Goal: Information Seeking & Learning: Learn about a topic

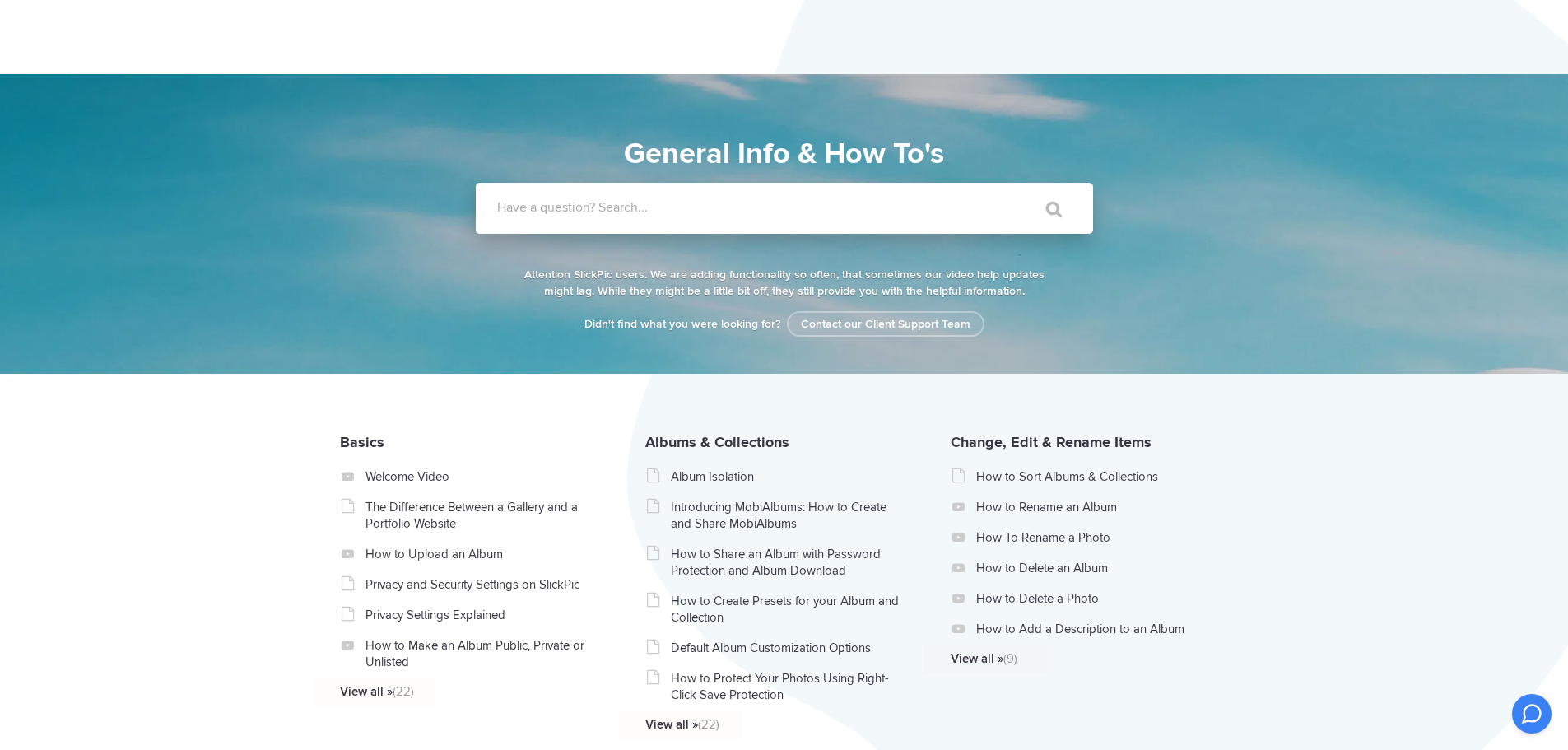
click at [876, 200] on label "Have a question? Search..." at bounding box center [806, 207] width 617 height 17
click at [876, 200] on input "Have a question? Search..." at bounding box center [751, 208] width 550 height 51
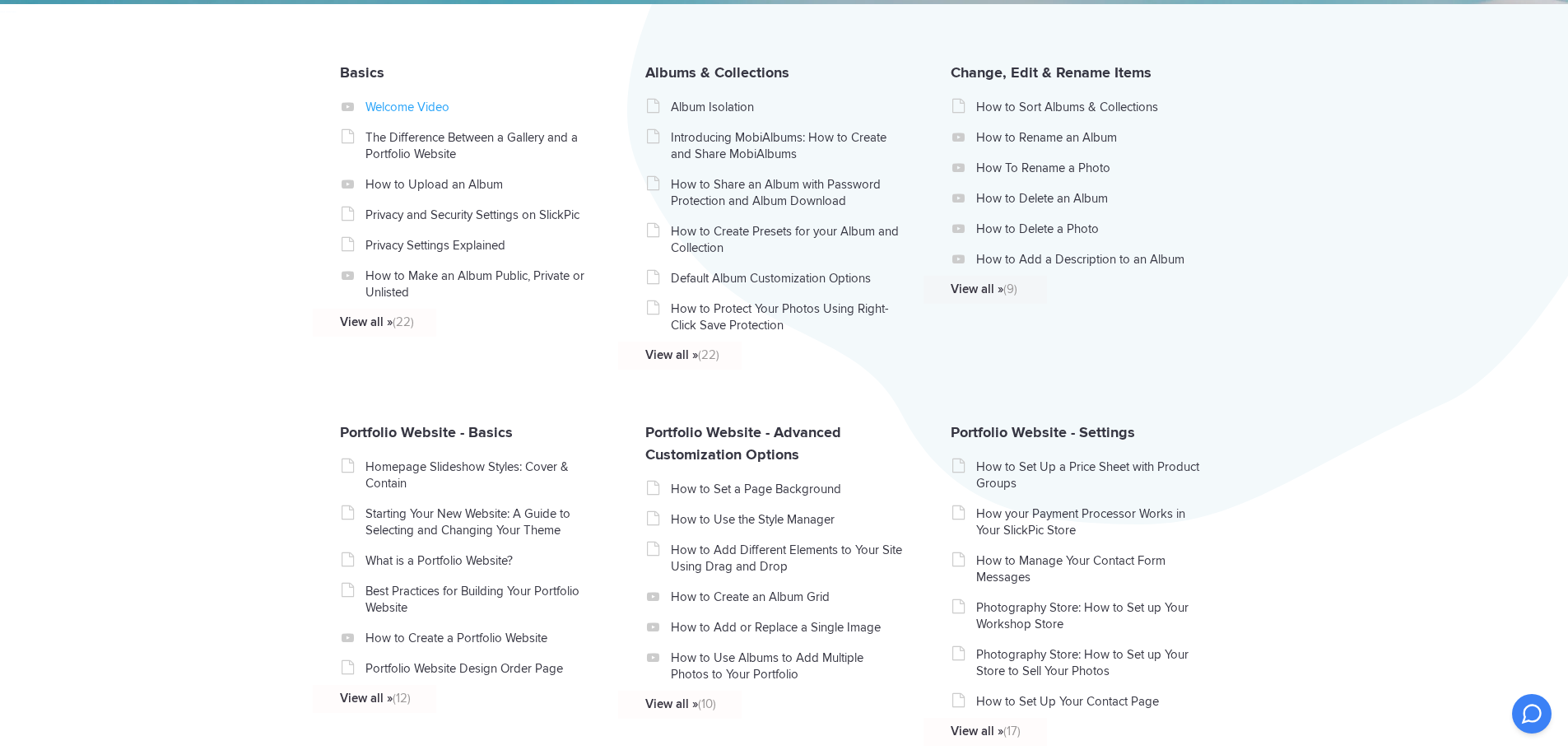
scroll to position [494, 0]
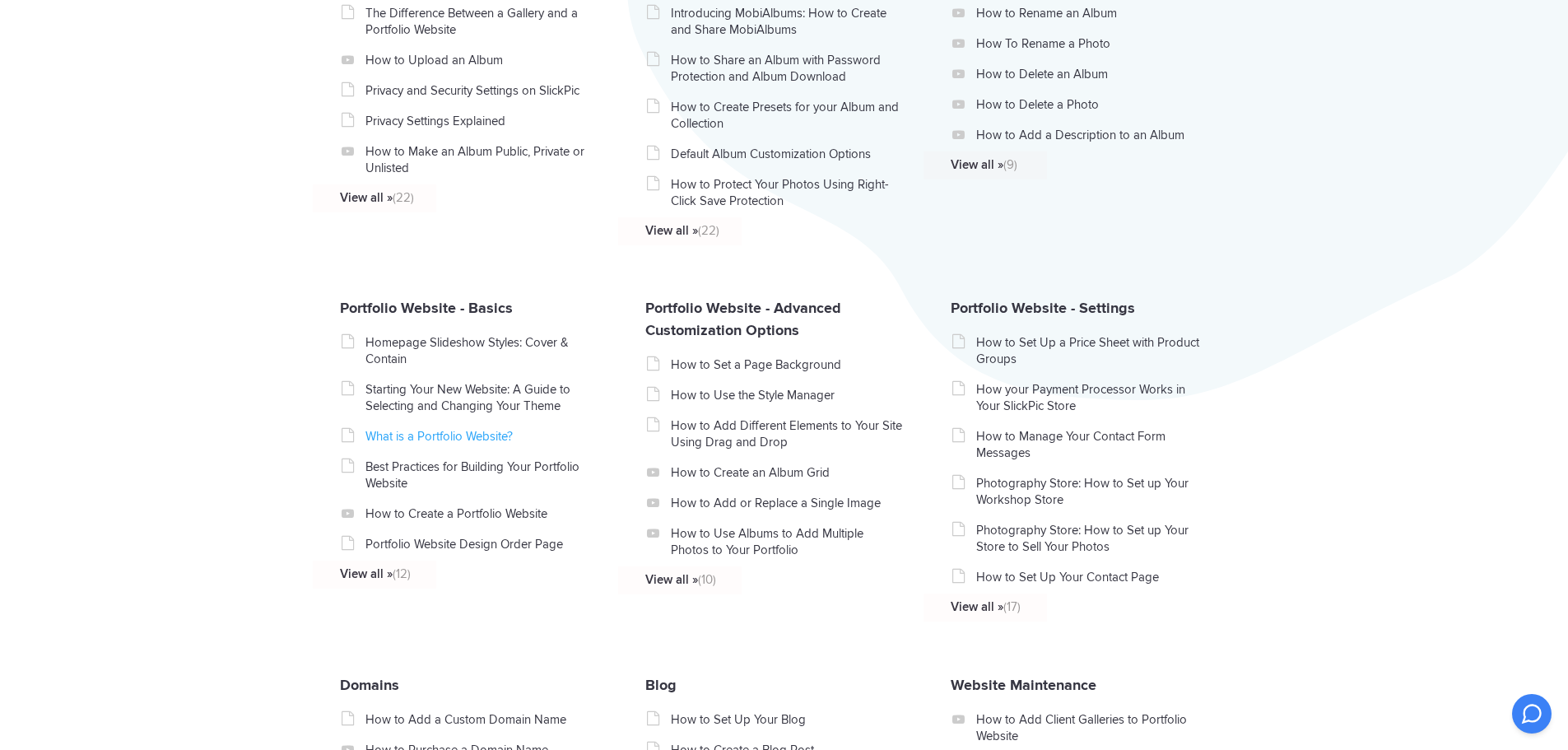
click at [429, 438] on link "What is a Portfolio Website?" at bounding box center [482, 436] width 233 height 17
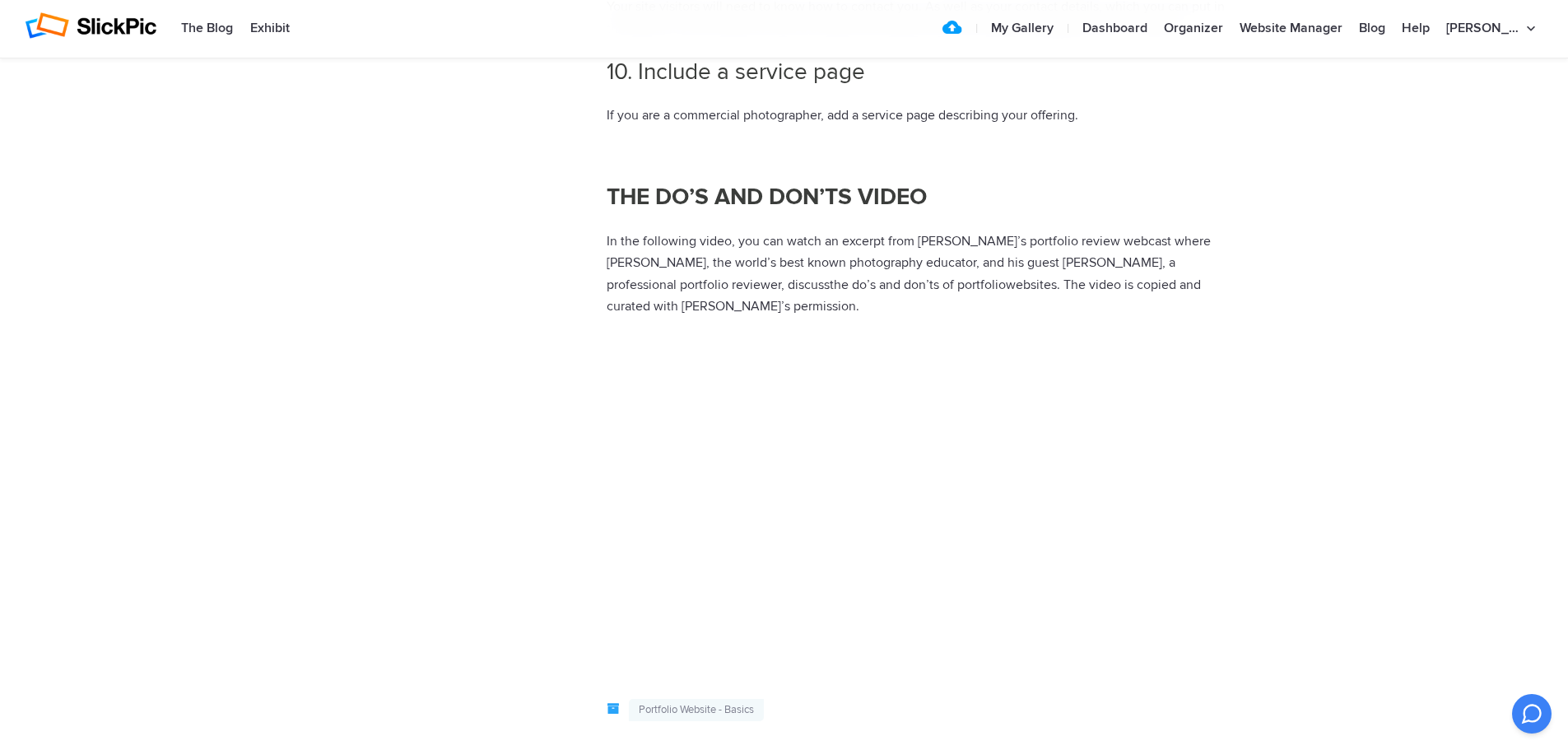
scroll to position [2141, 0]
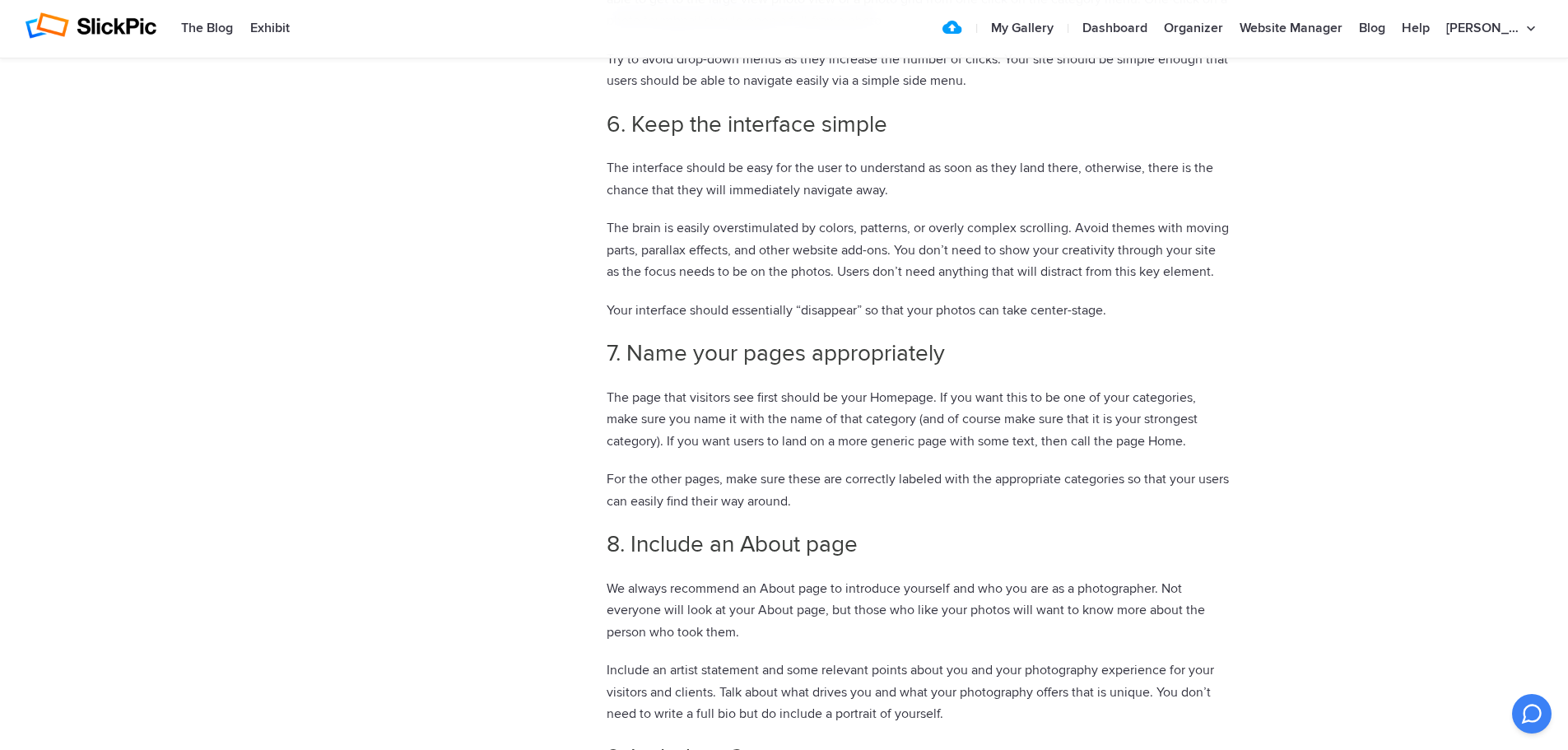
scroll to position [1565, 0]
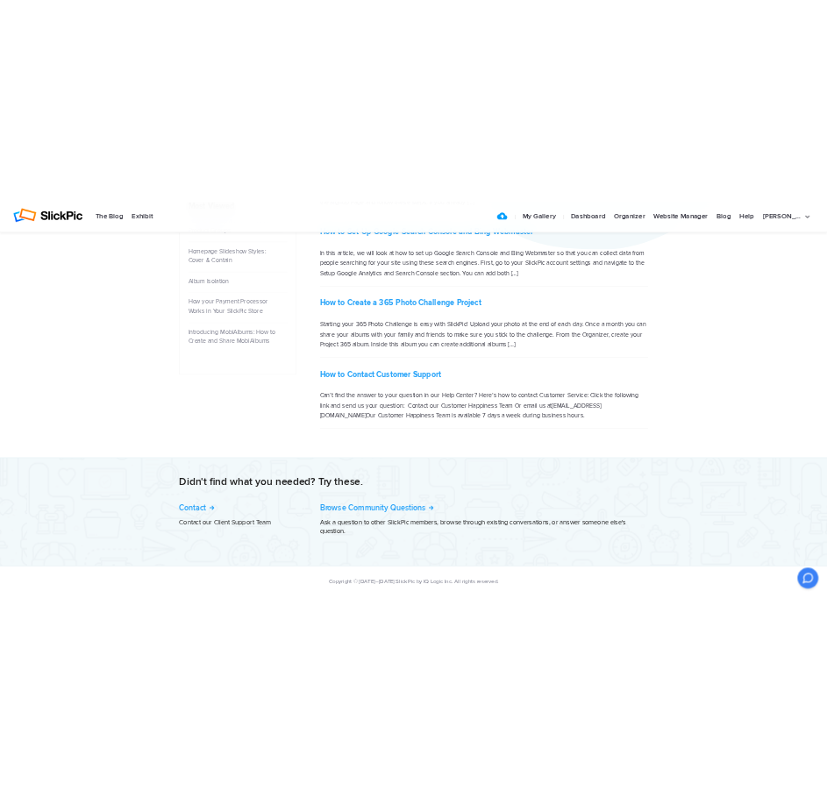
scroll to position [592, 0]
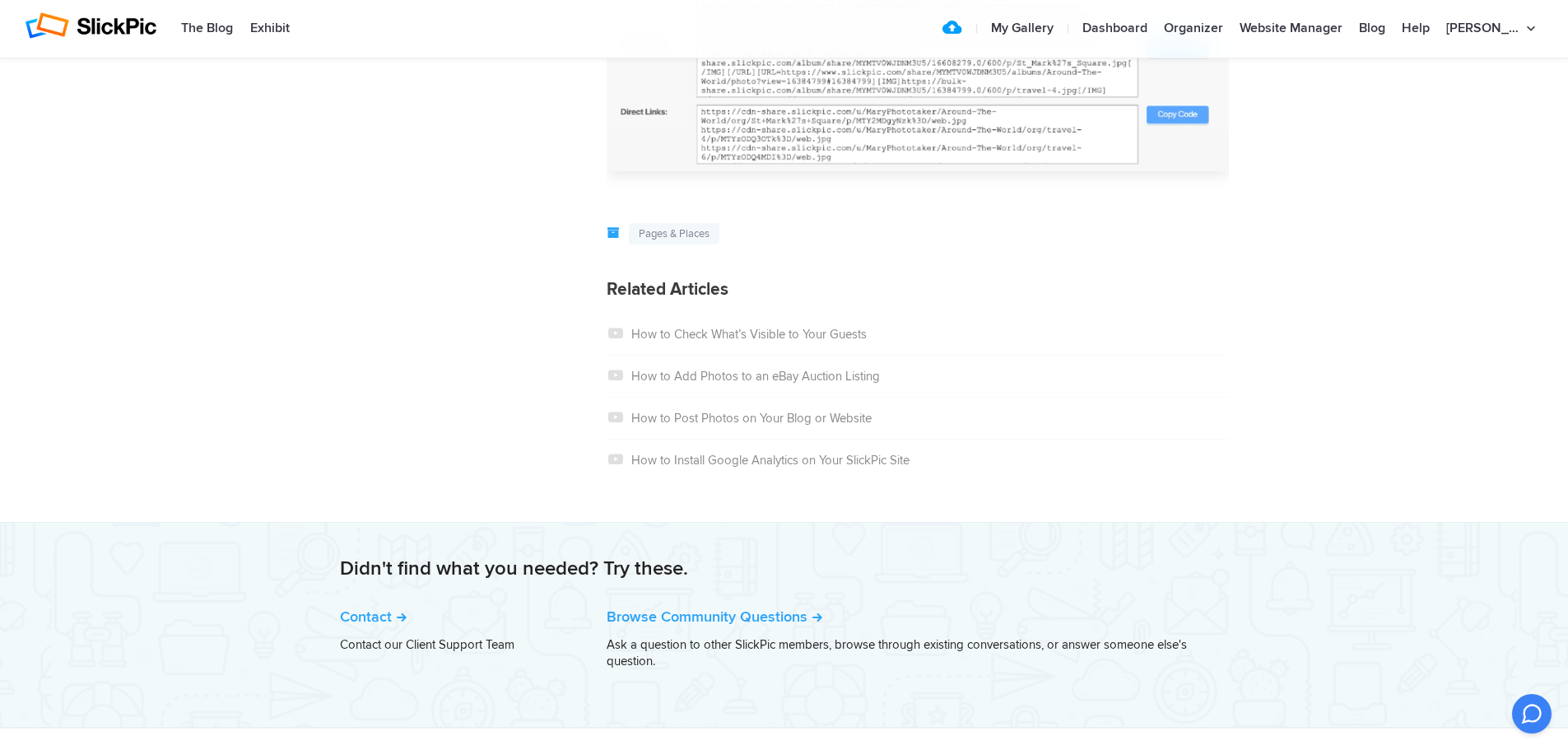
scroll to position [2549, 0]
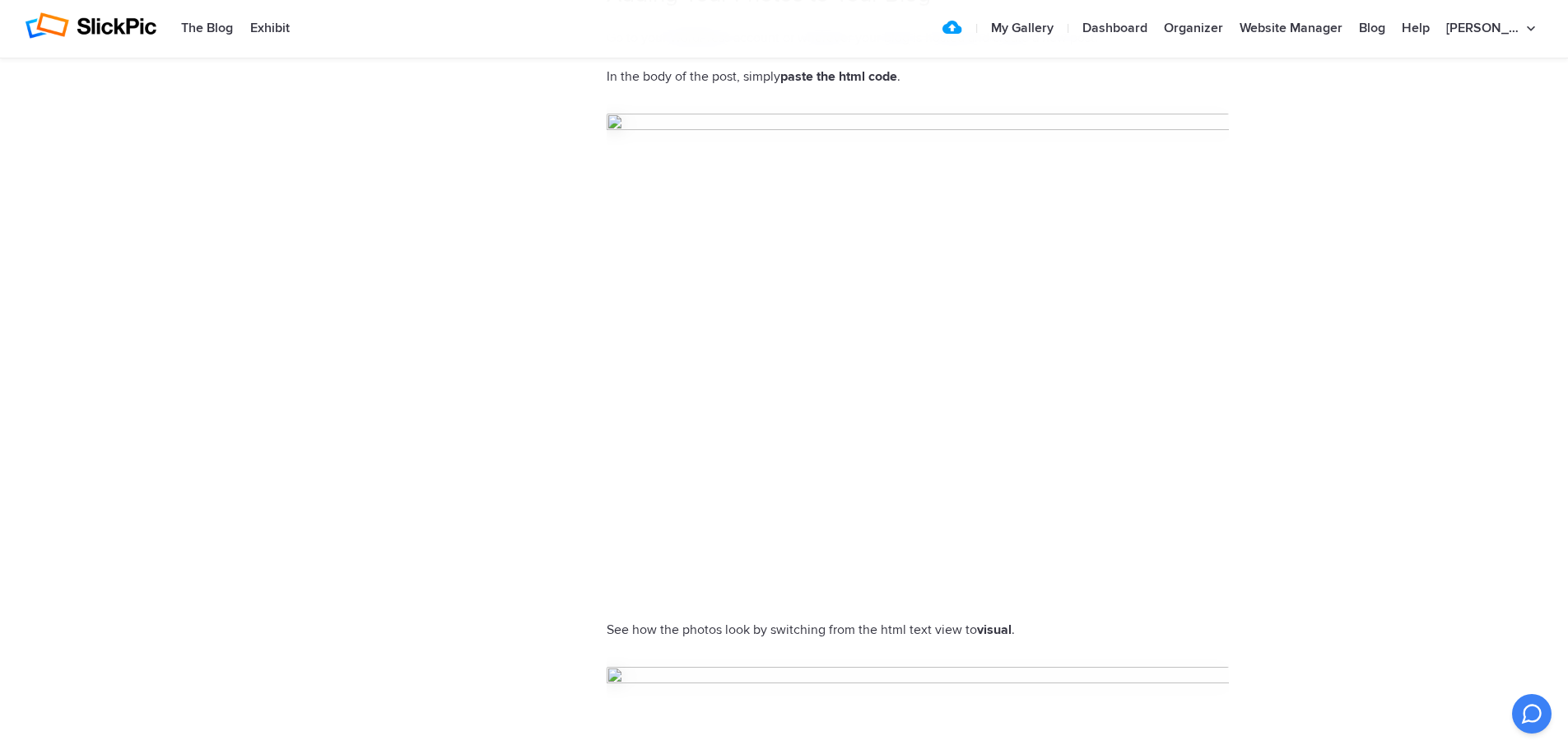
scroll to position [1812, 0]
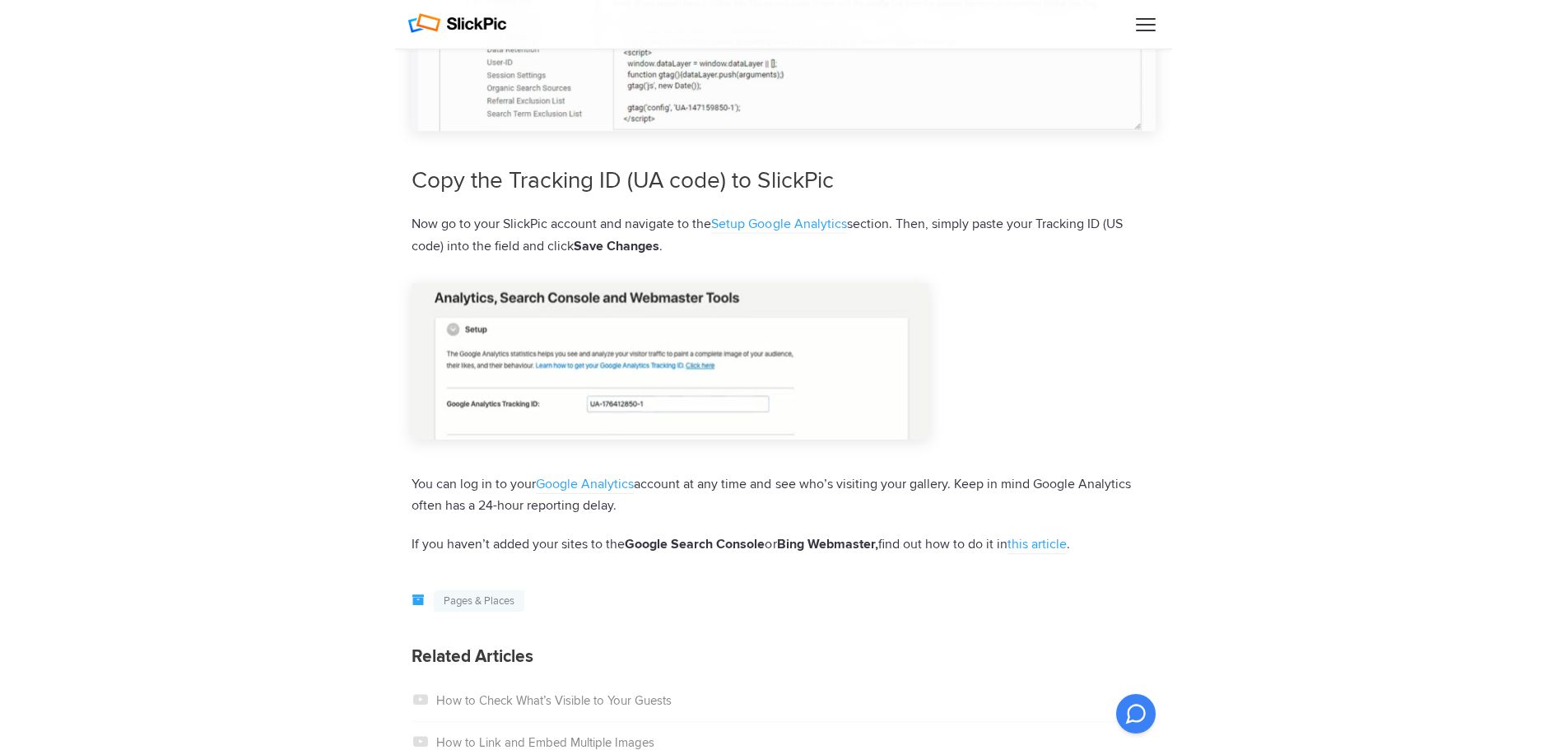
scroll to position [2471, 0]
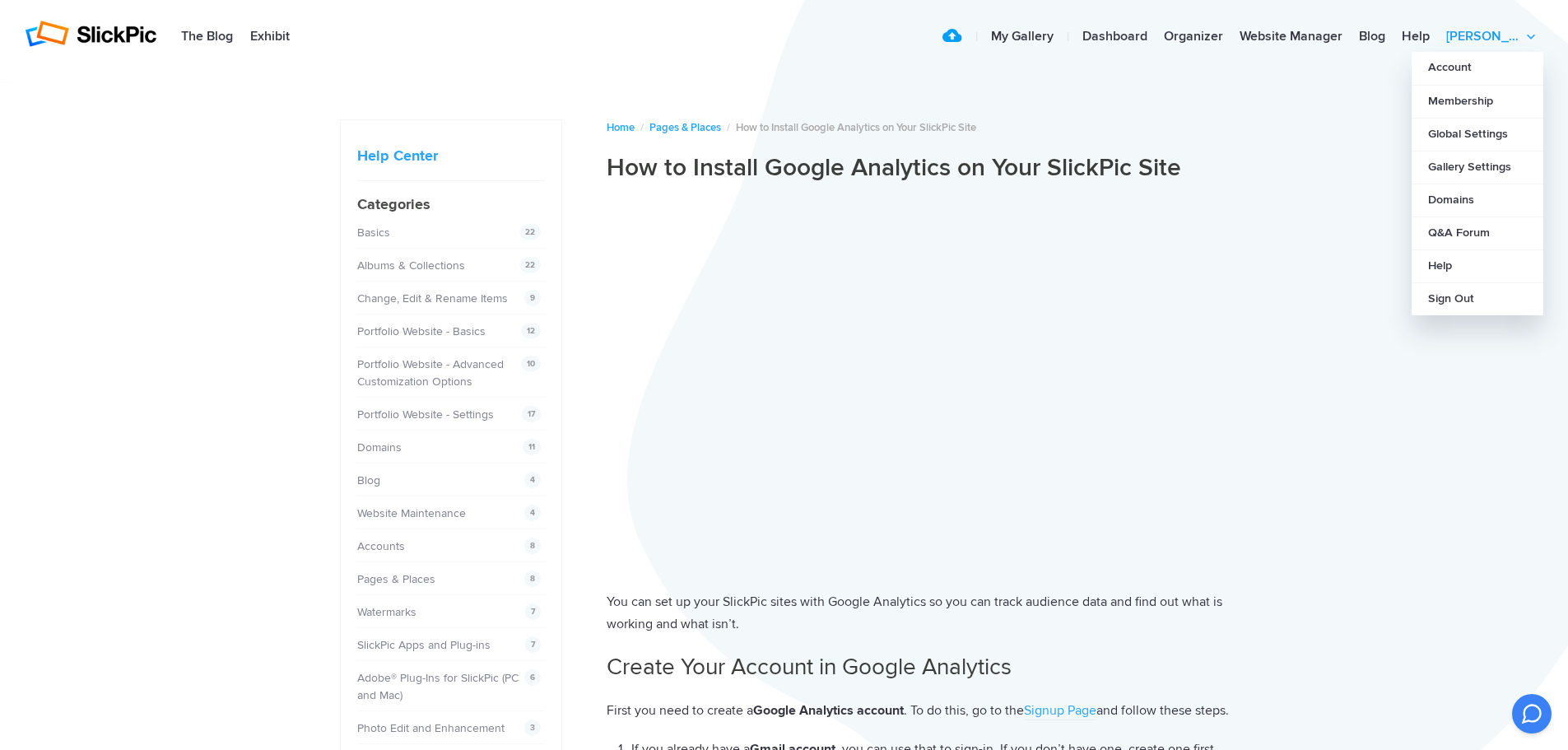
click at [1515, 30] on link "[PERSON_NAME]" at bounding box center [1491, 37] width 105 height 33
click at [1471, 130] on link "Global Settings" at bounding box center [1478, 133] width 131 height 33
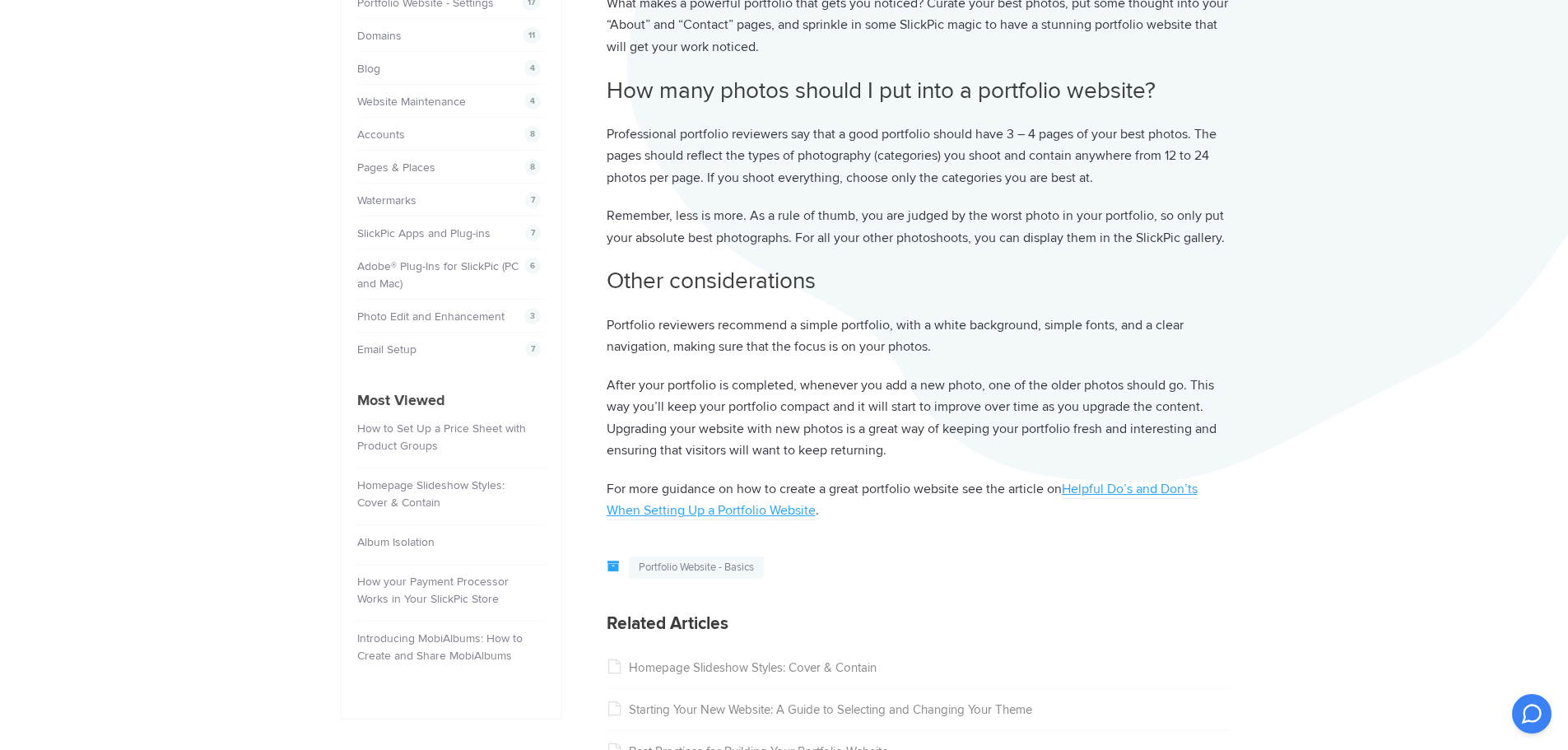
scroll to position [83, 0]
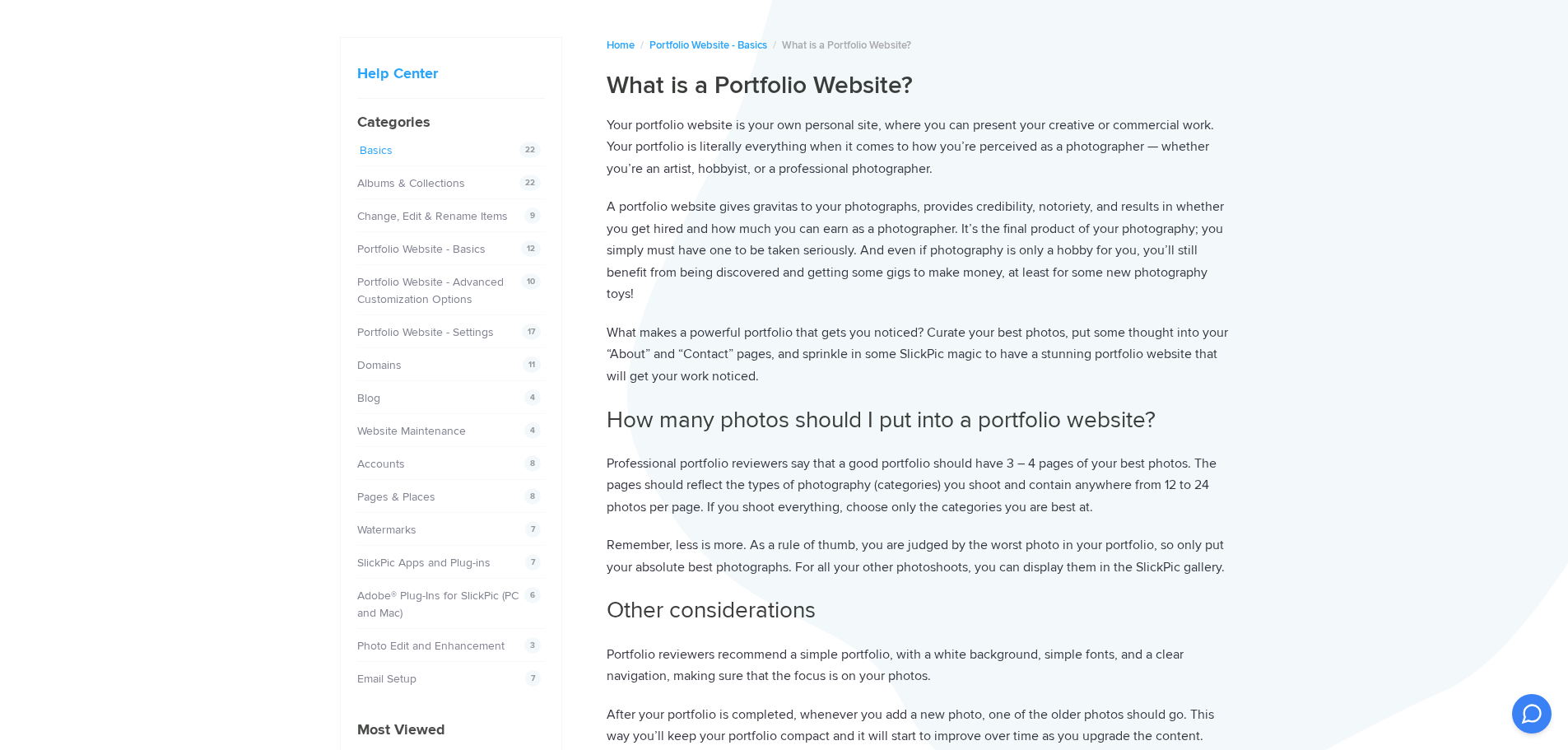
click at [379, 154] on link "Basics" at bounding box center [375, 150] width 33 height 14
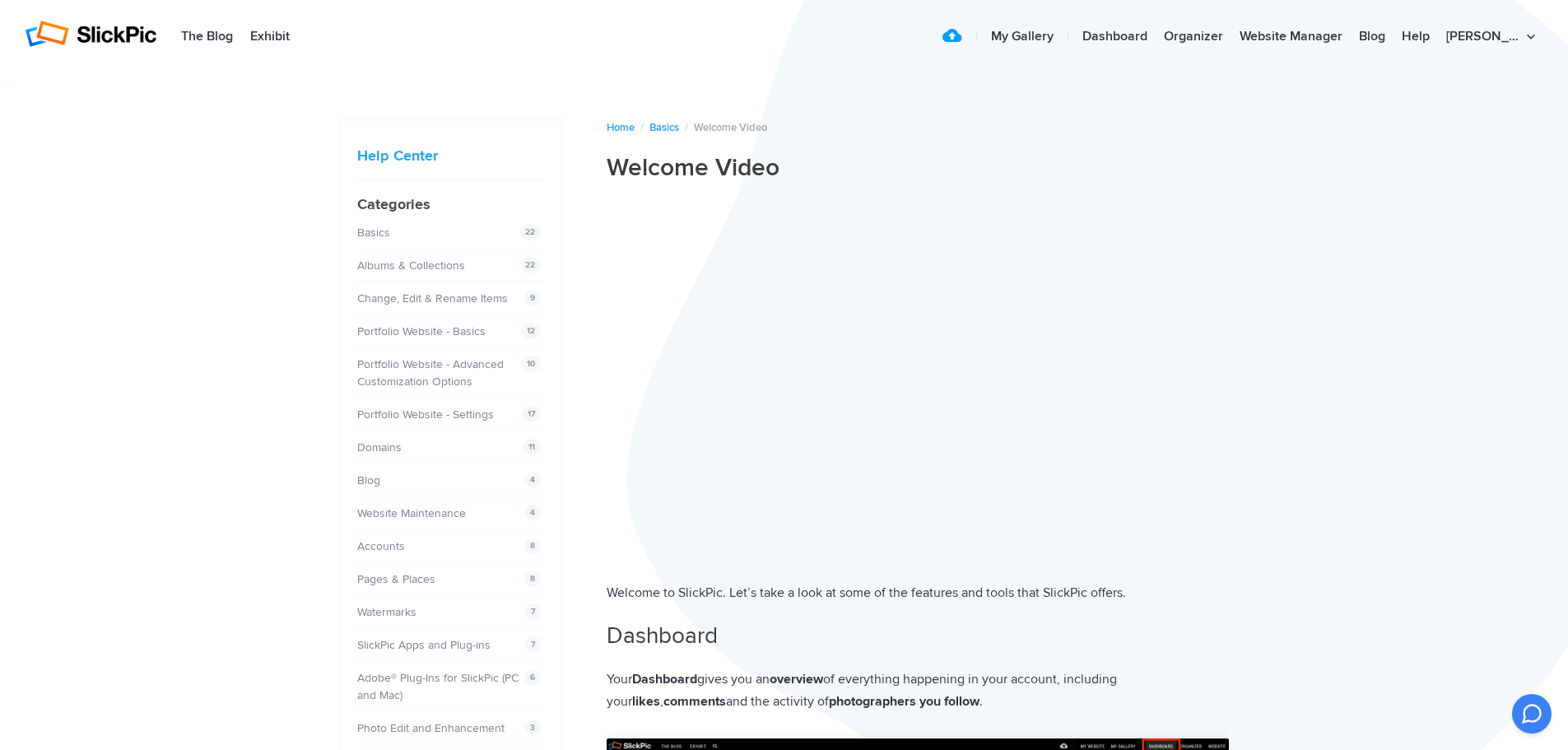
drag, startPoint x: 1506, startPoint y: 522, endPoint x: 1363, endPoint y: 632, distance: 180.4
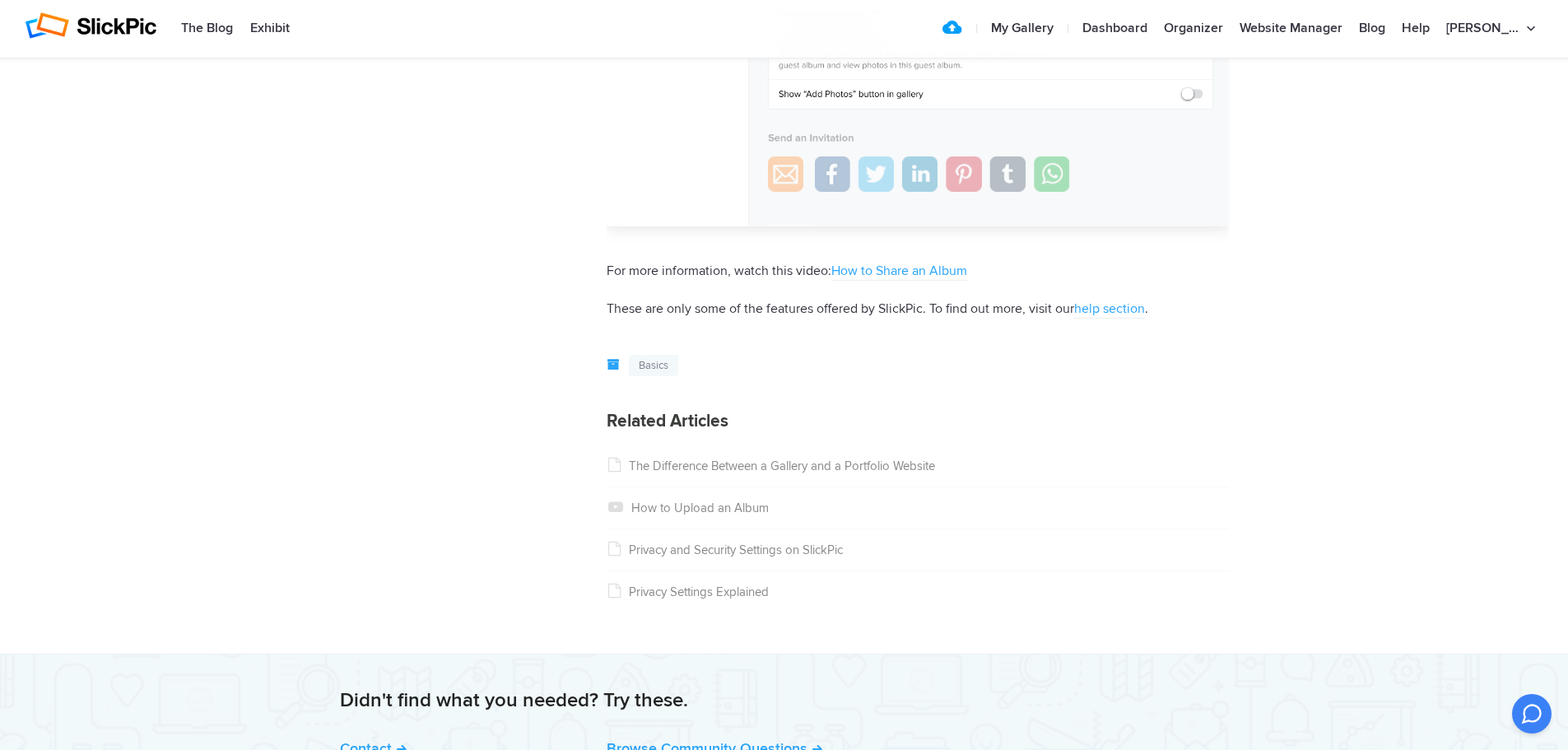
scroll to position [6304, 0]
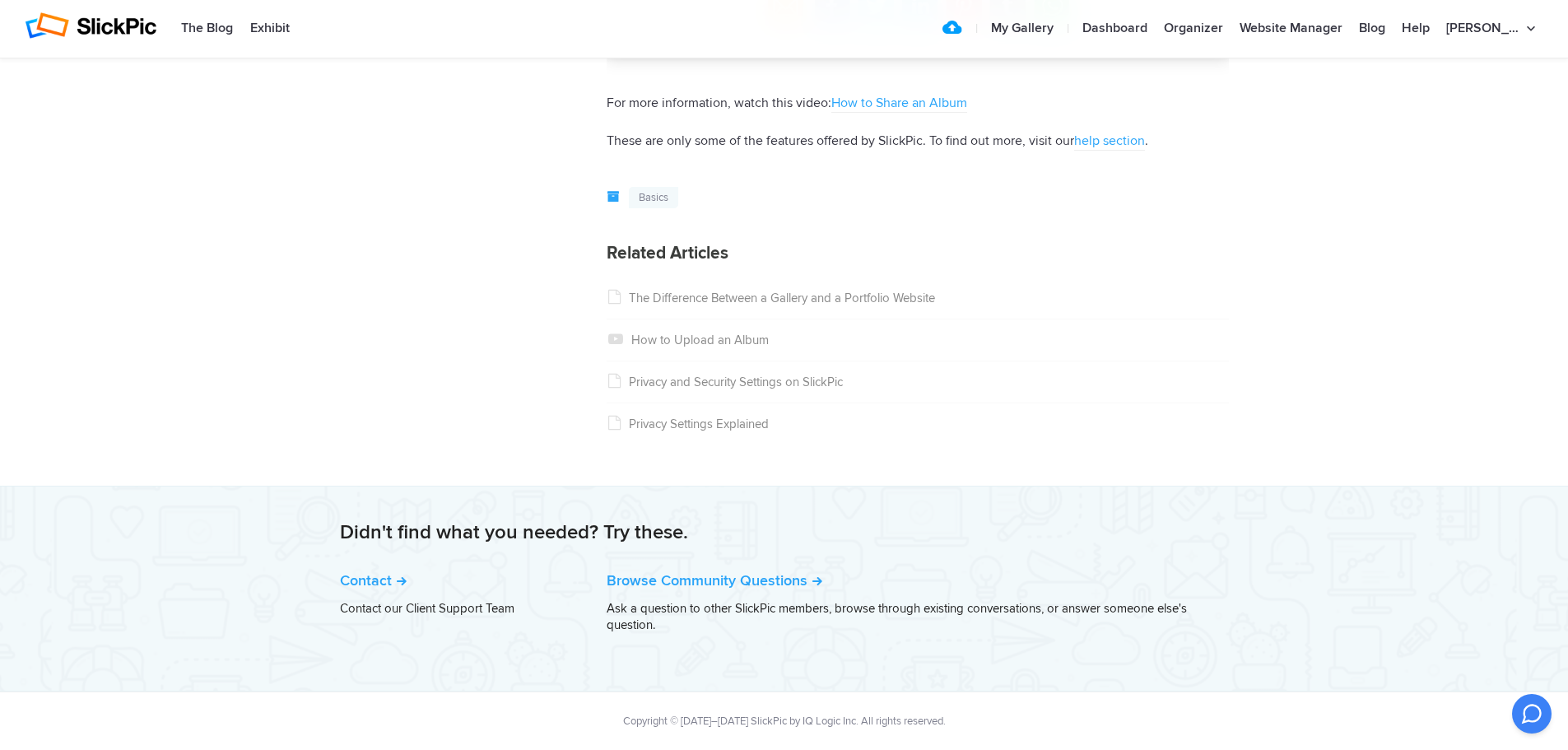
click at [860, 300] on link "The Difference Between a Gallery and a Portfolio Website" at bounding box center [771, 298] width 328 height 15
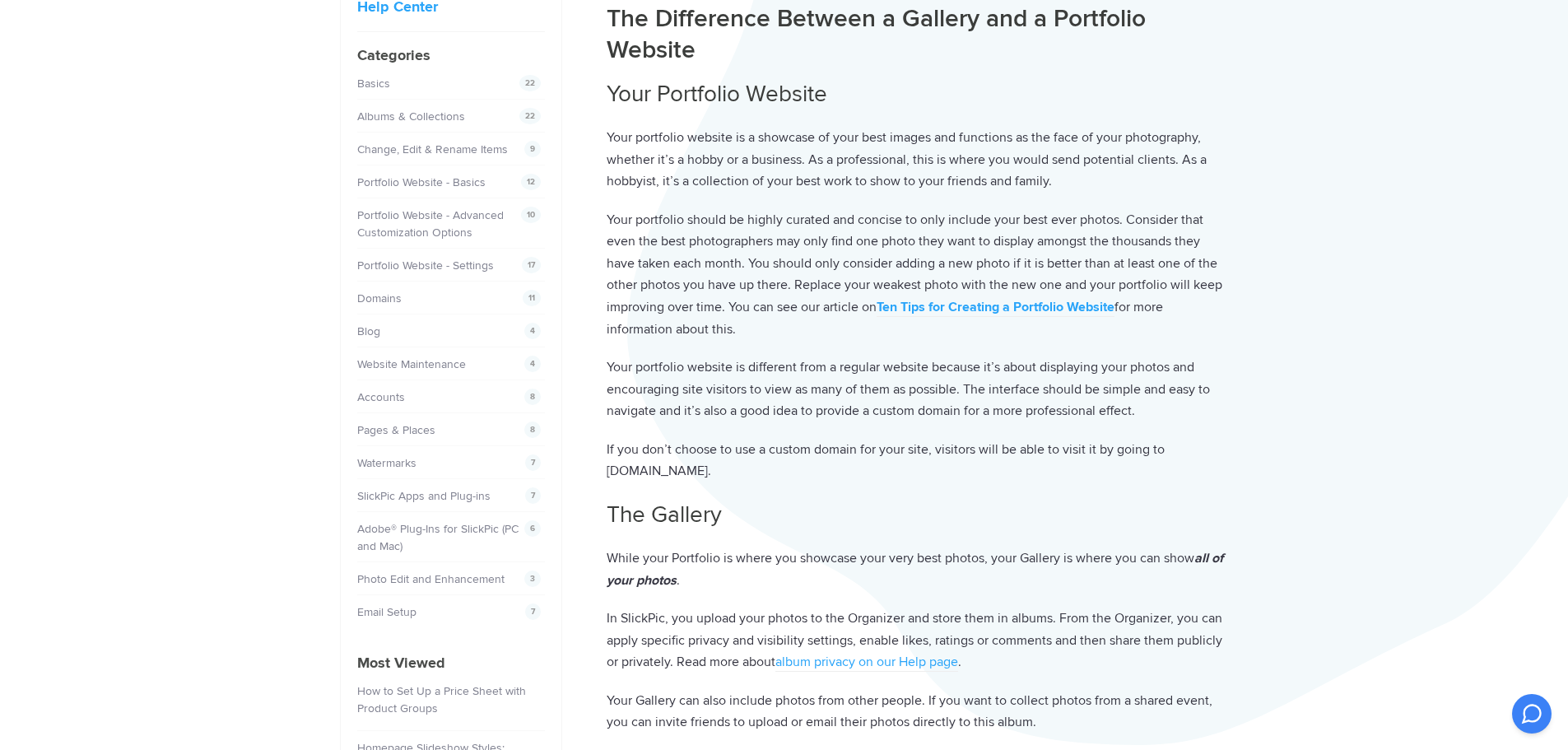
scroll to position [83, 0]
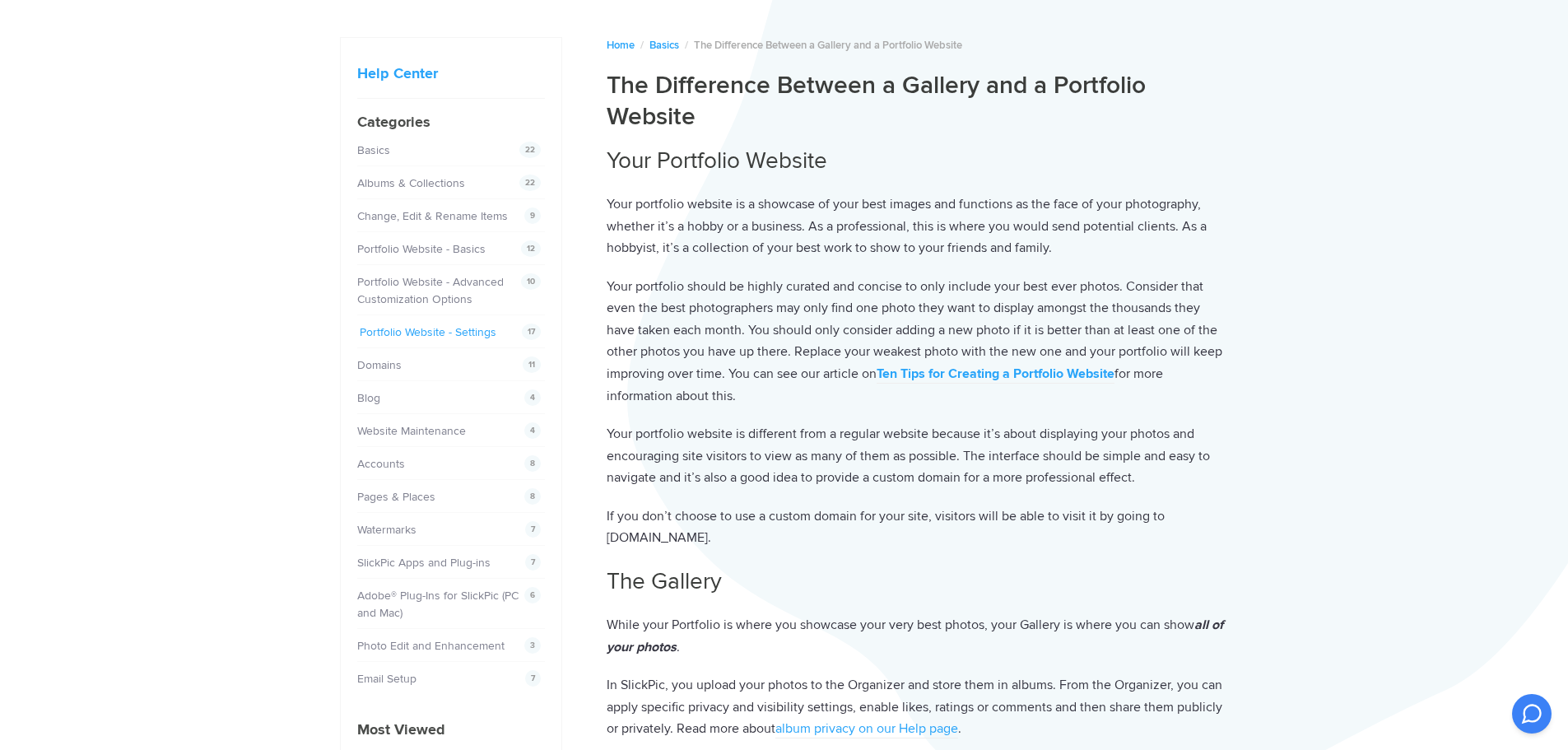
click at [433, 336] on link "Portfolio Website - Settings" at bounding box center [428, 332] width 137 height 14
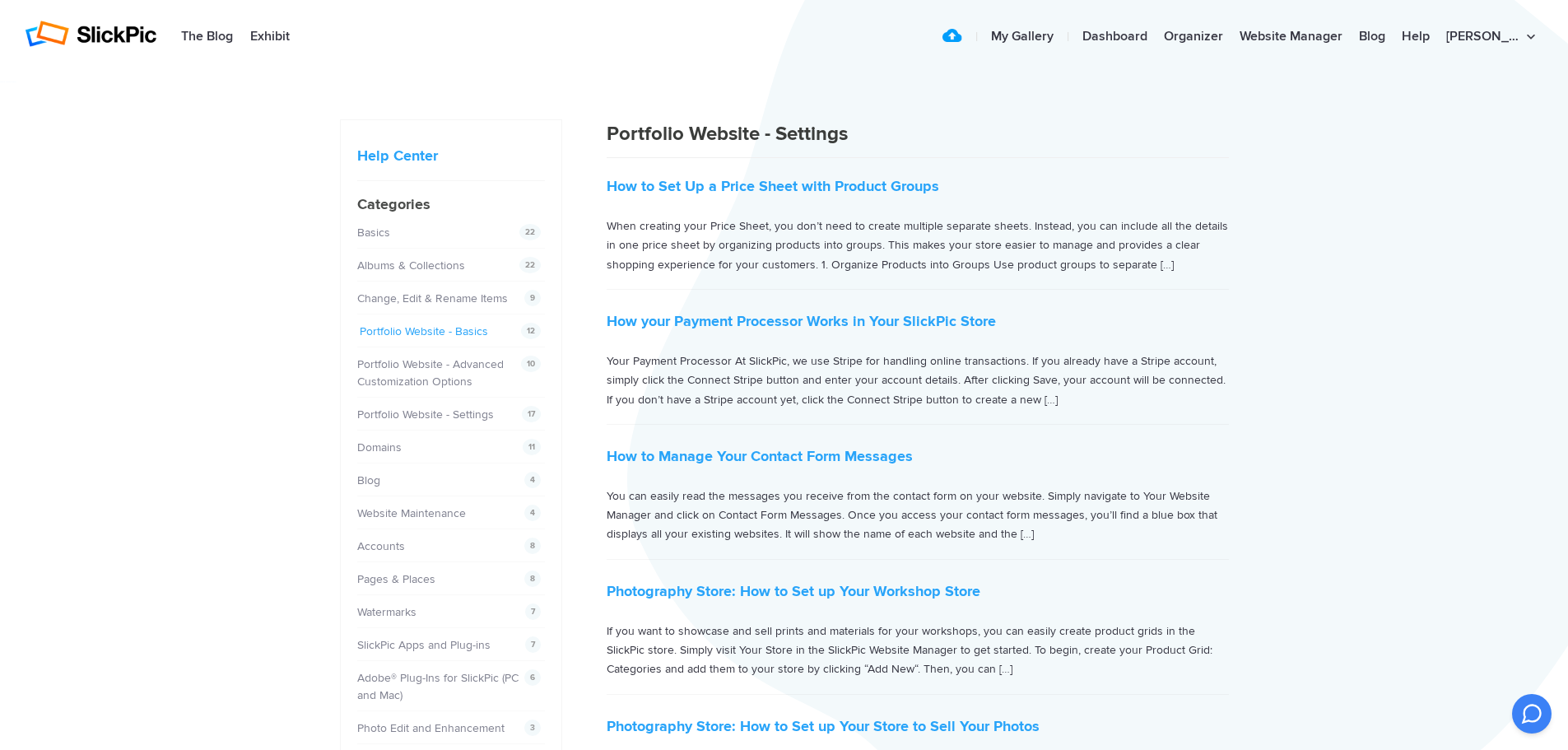
click at [422, 334] on link "Portfolio Website - Basics" at bounding box center [423, 331] width 129 height 14
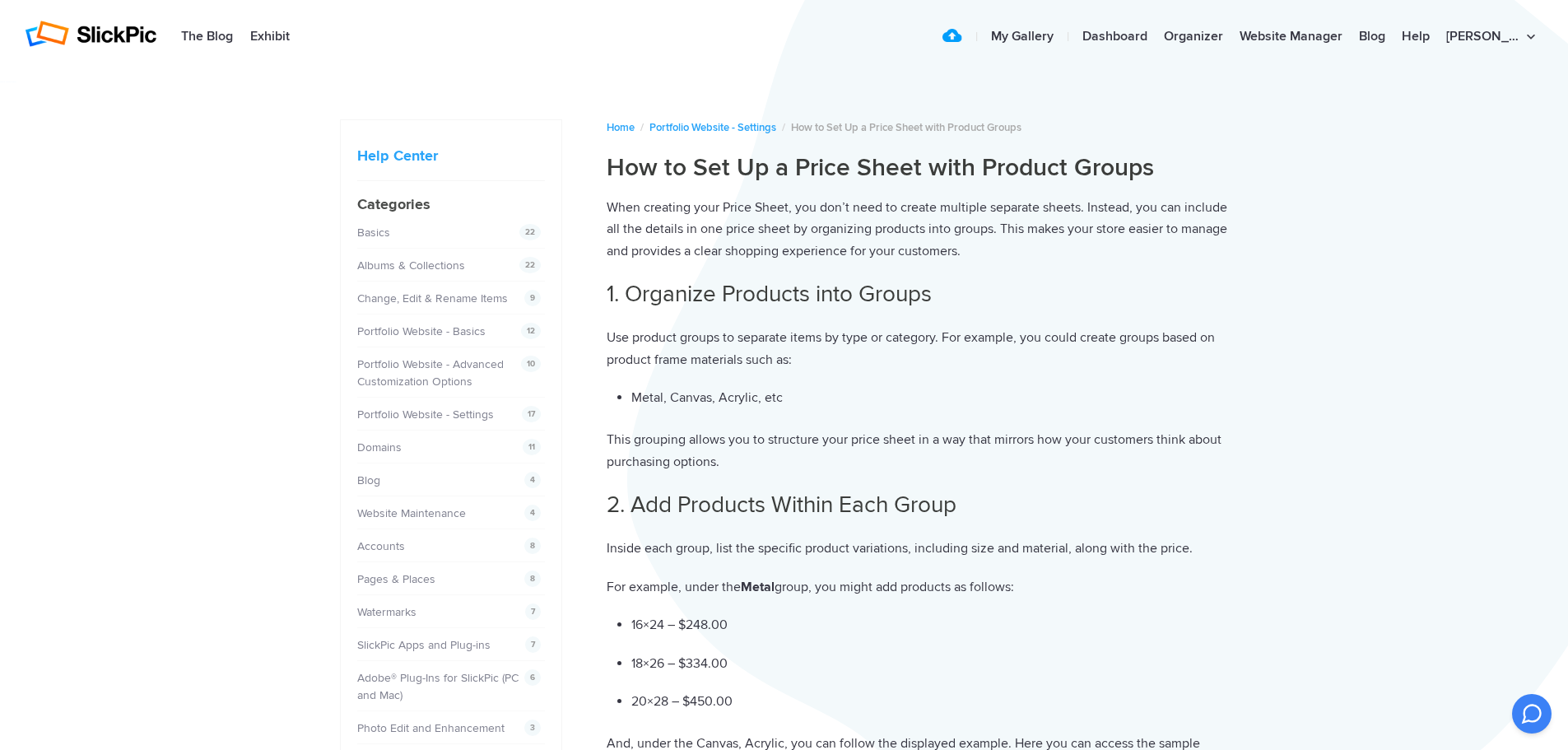
click at [961, 379] on div "When creating your Price Sheet, you don’t need to create multiple separate shee…" at bounding box center [918, 487] width 622 height 580
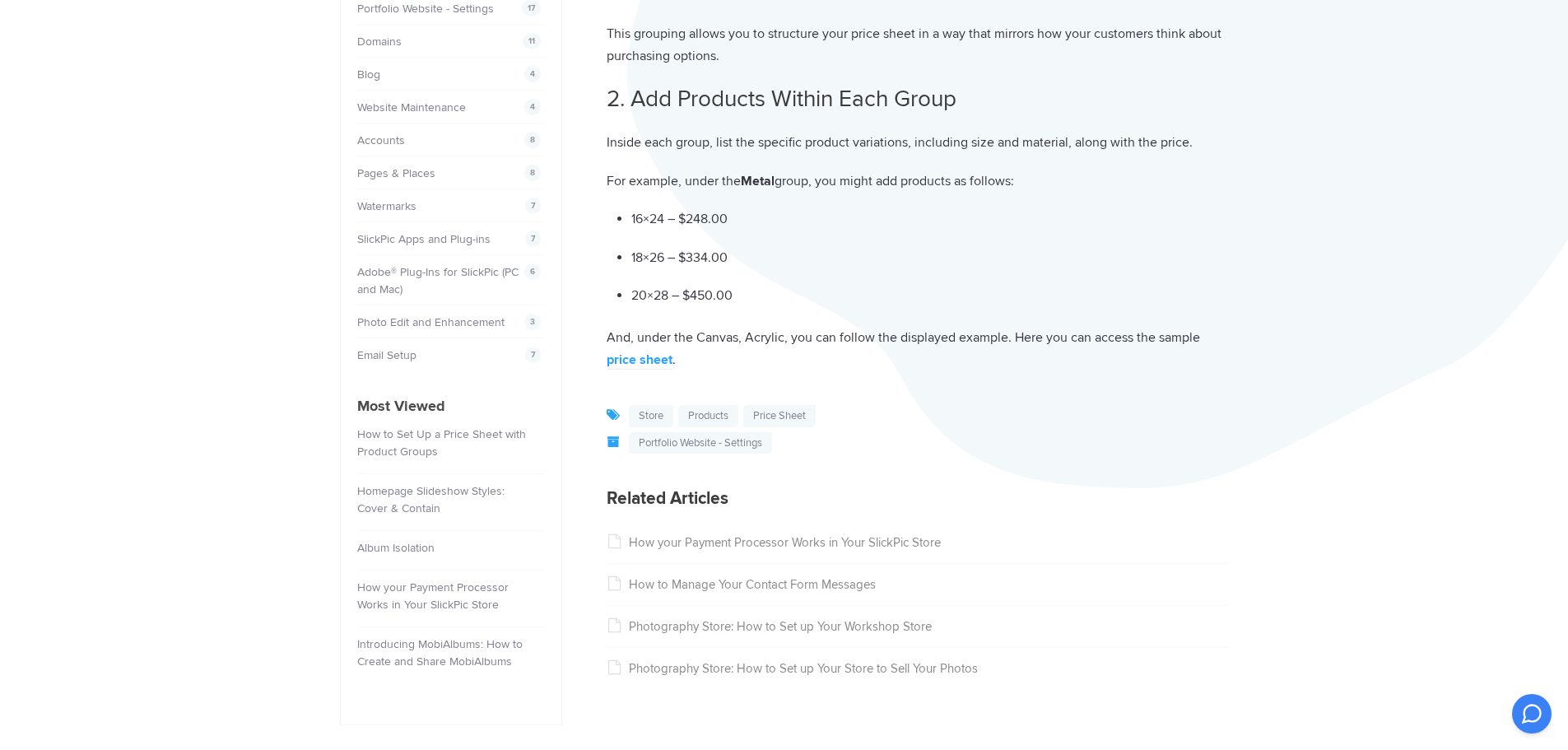
scroll to position [412, 0]
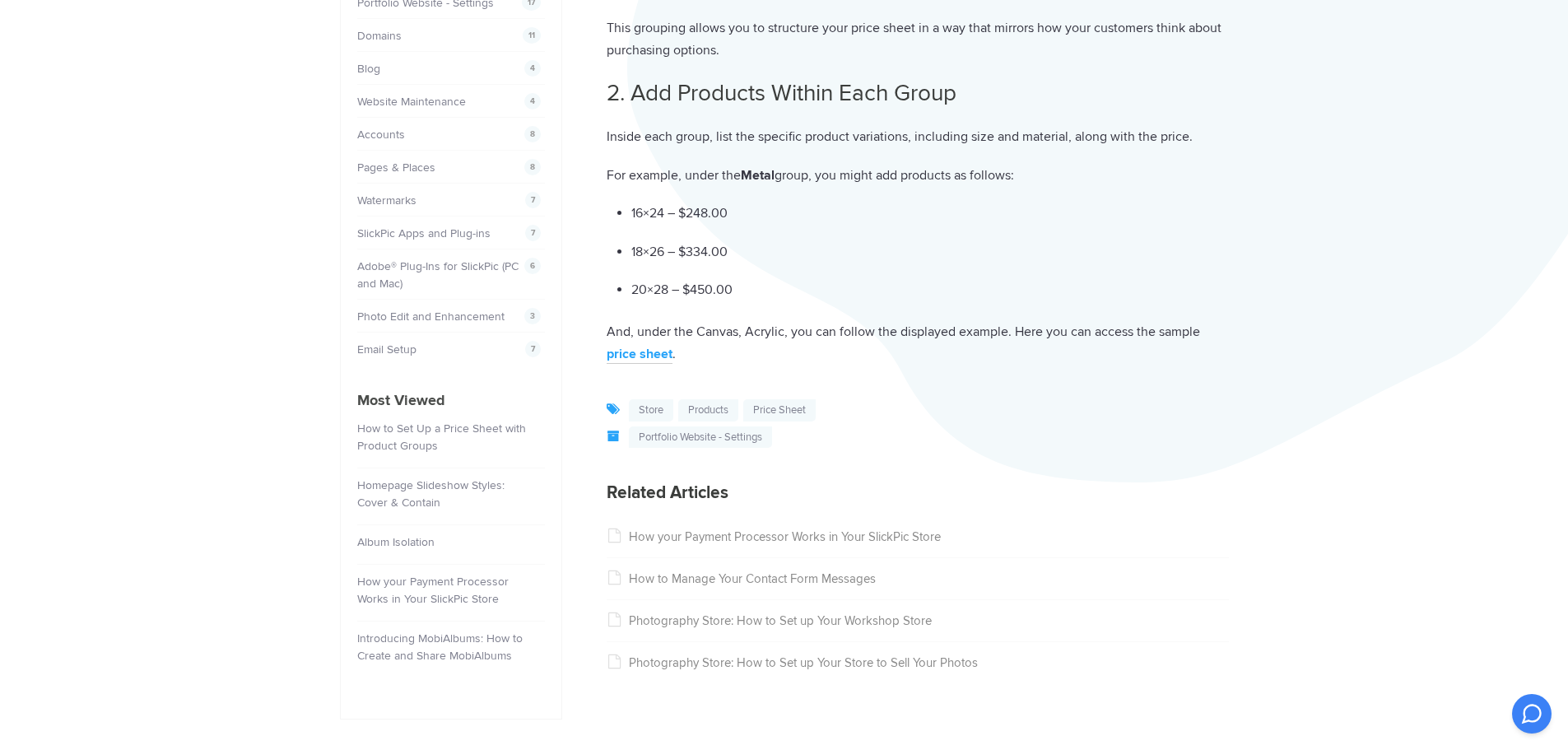
click at [643, 357] on link "price sheet" at bounding box center [640, 354] width 66 height 18
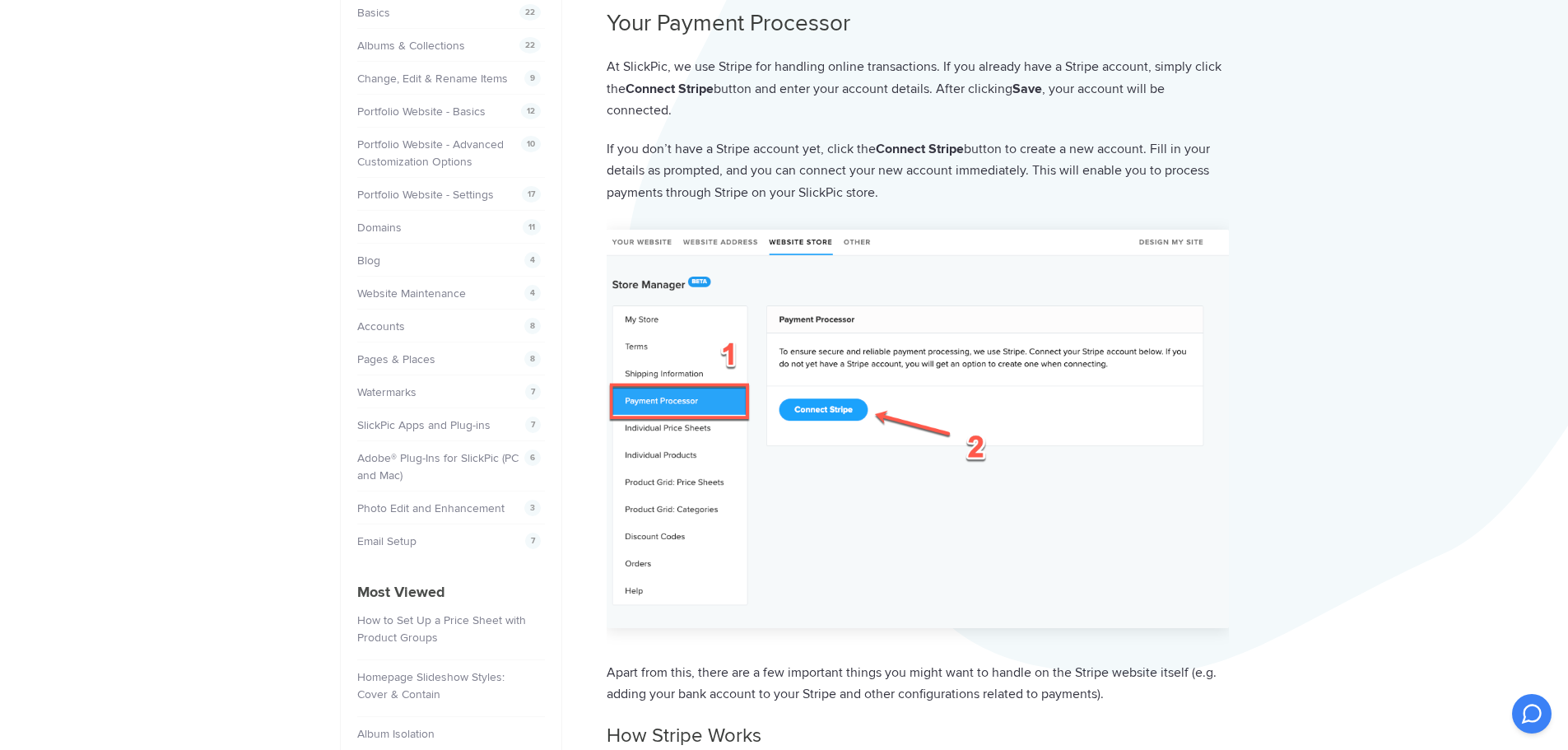
scroll to position [412, 0]
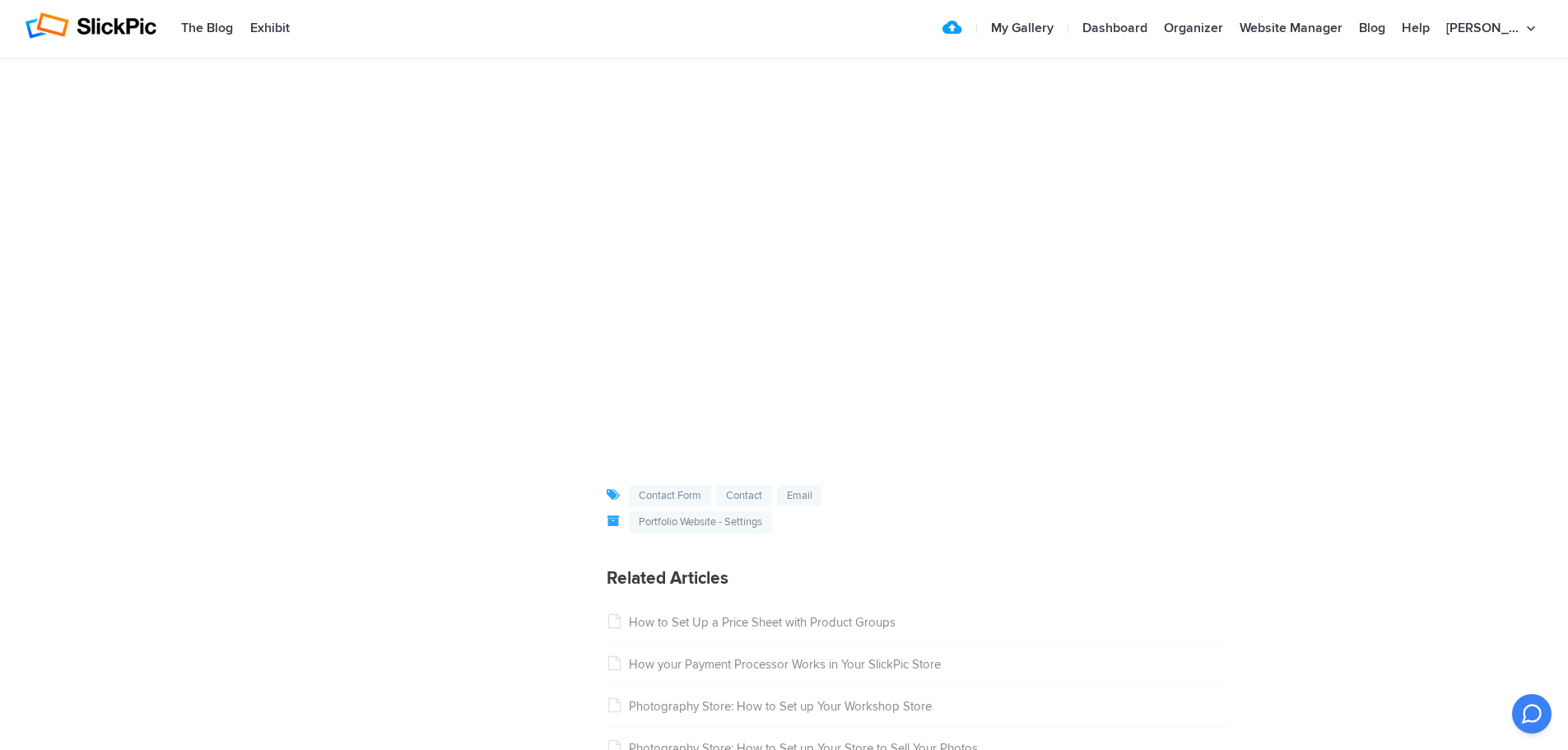
scroll to position [1647, 0]
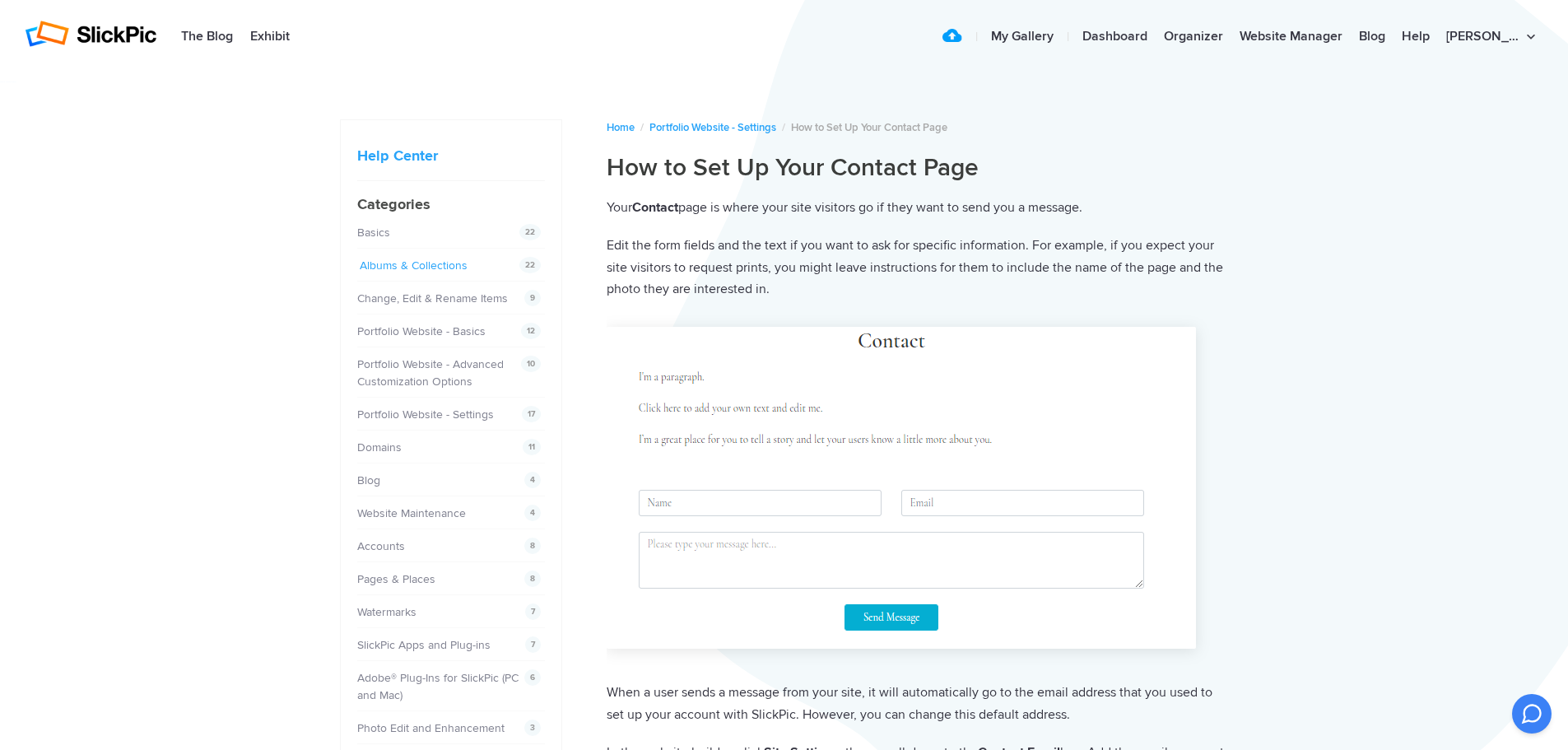
click at [388, 264] on link "Albums & Collections" at bounding box center [413, 265] width 108 height 14
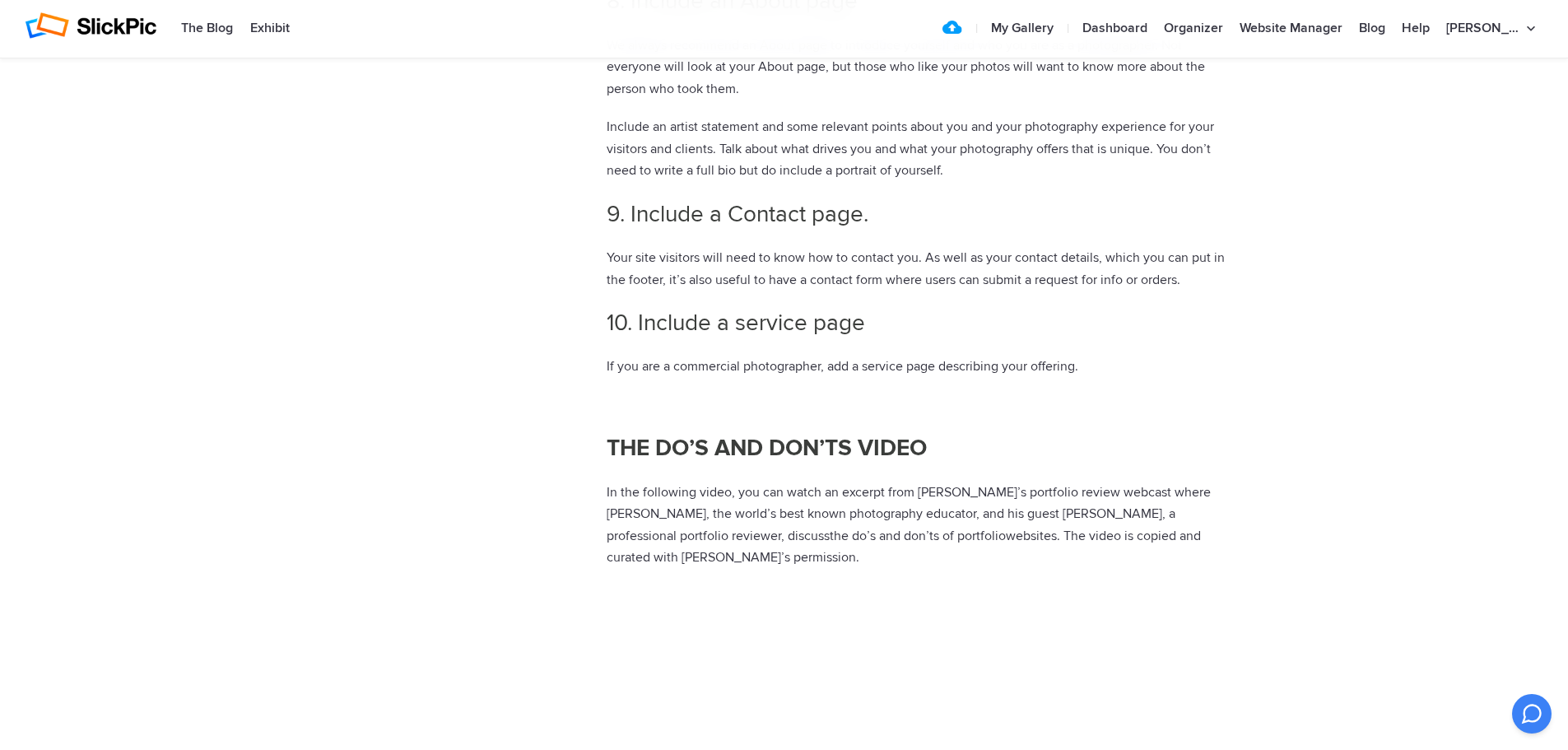
scroll to position [1812, 0]
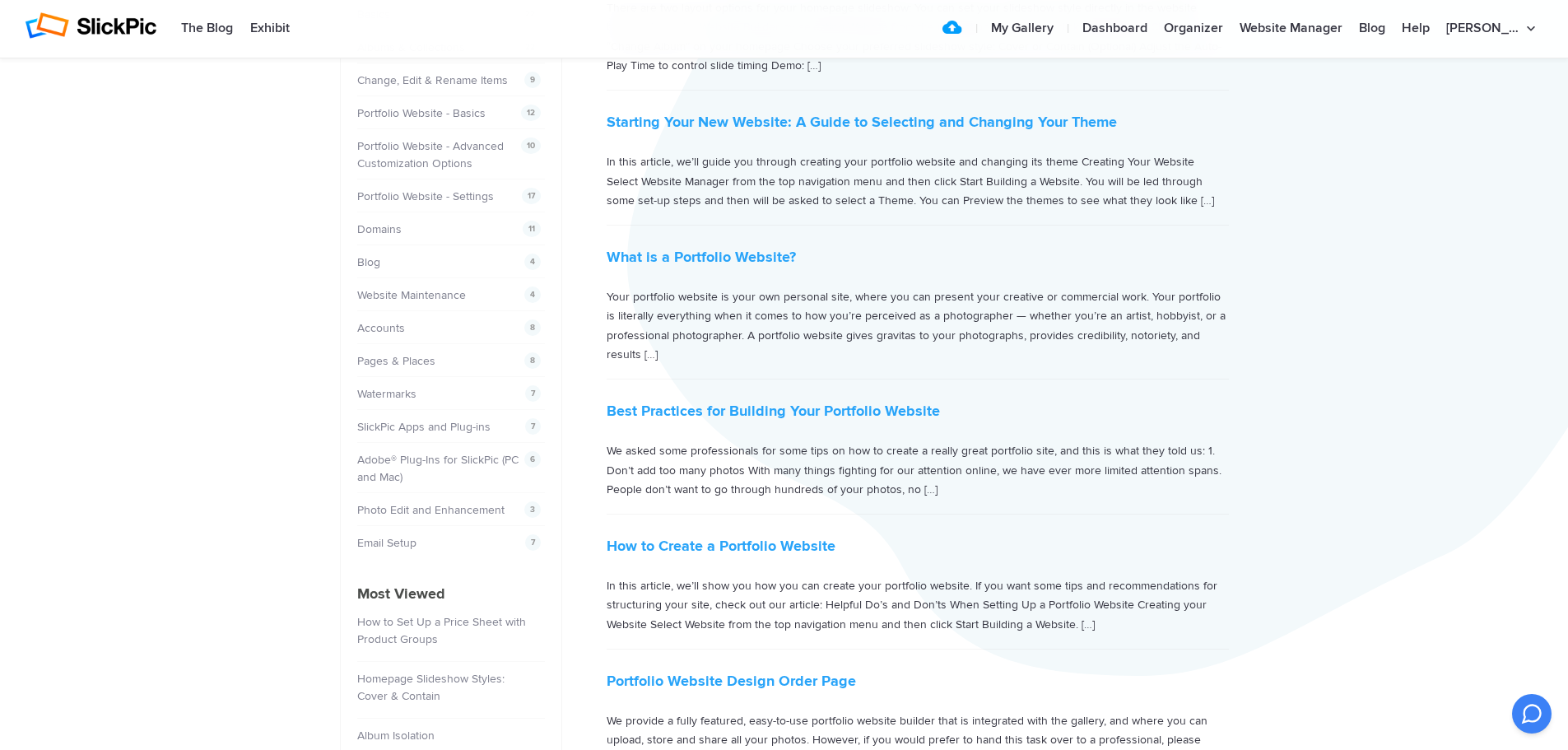
scroll to position [247, 0]
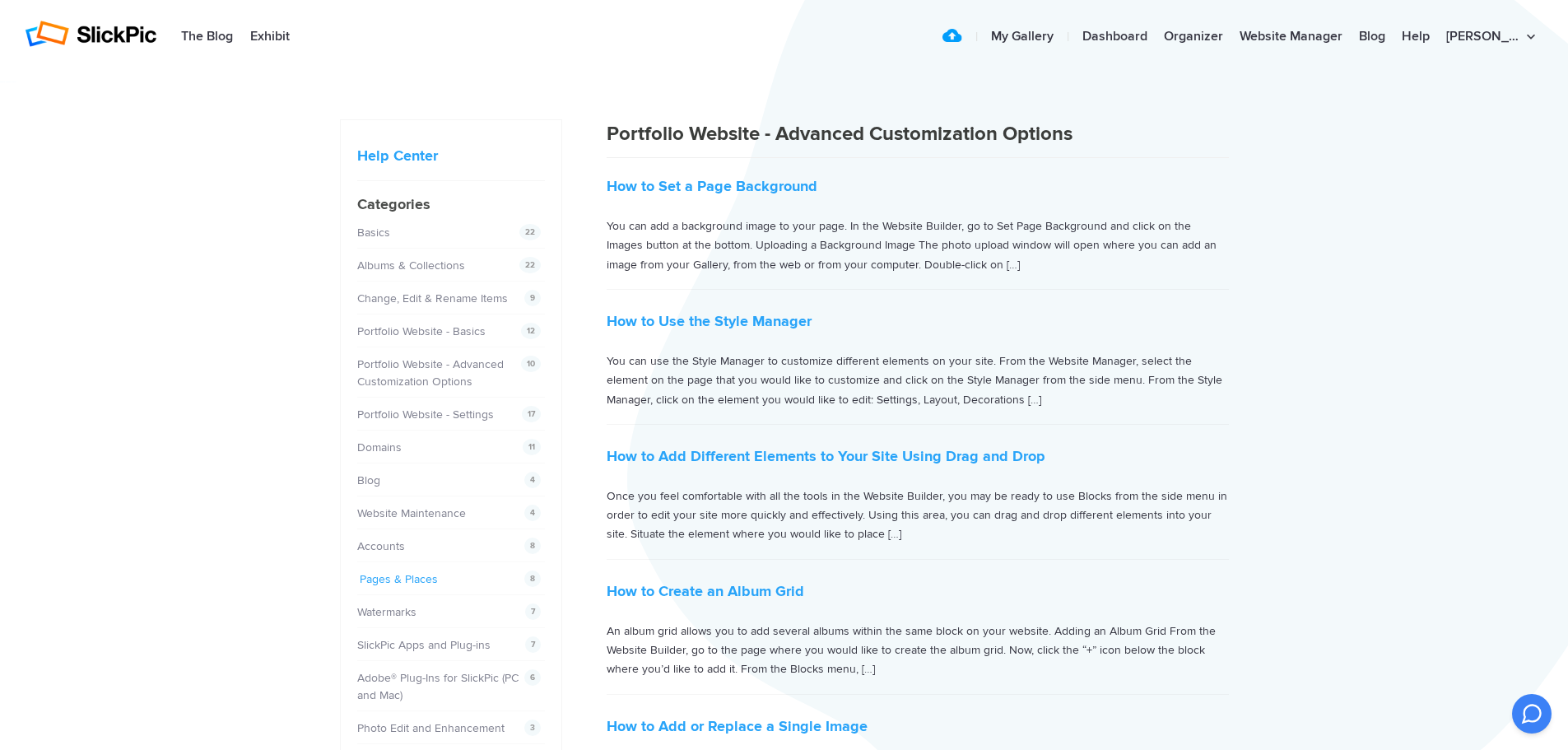
click at [412, 577] on link "Pages & Places" at bounding box center [398, 579] width 78 height 14
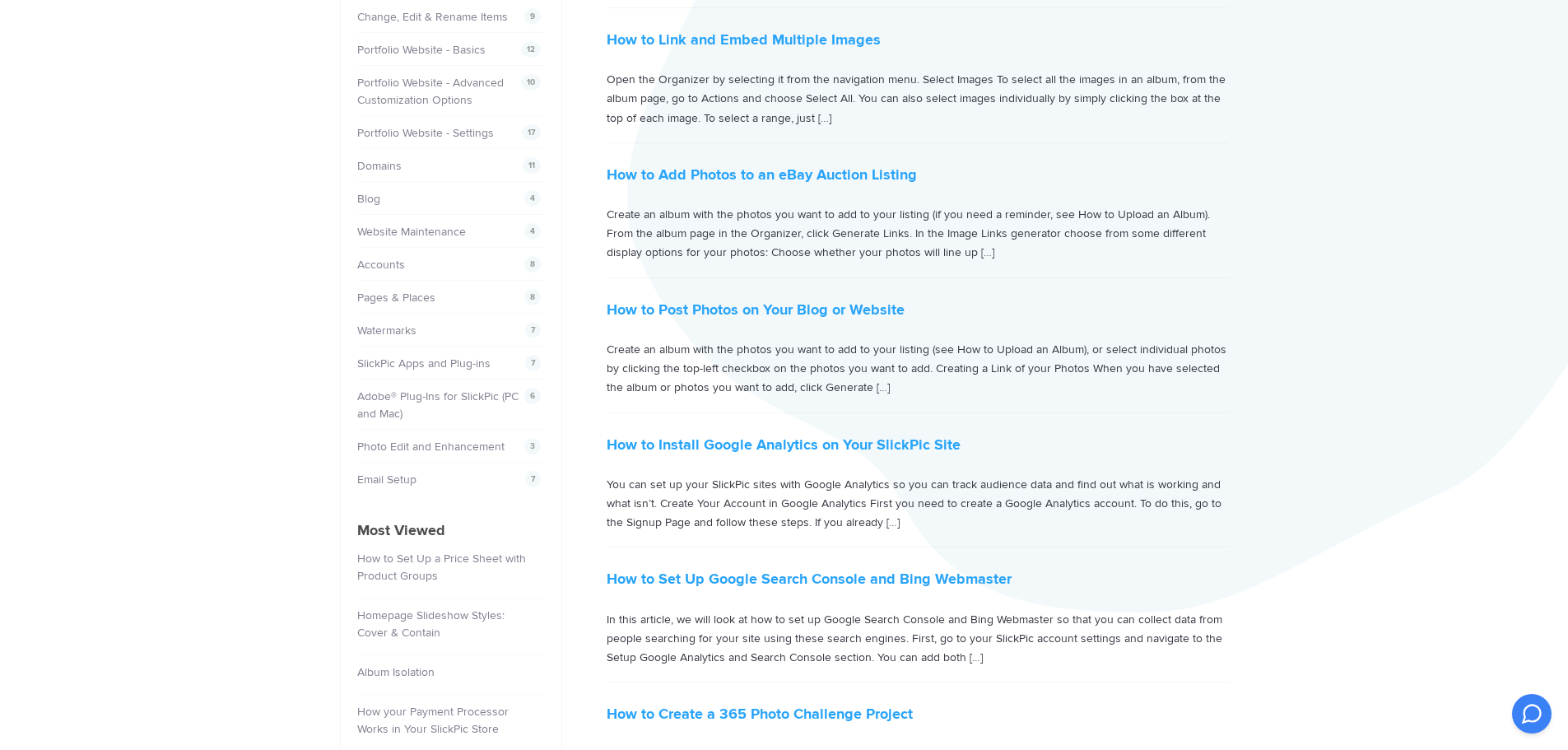
scroll to position [164, 0]
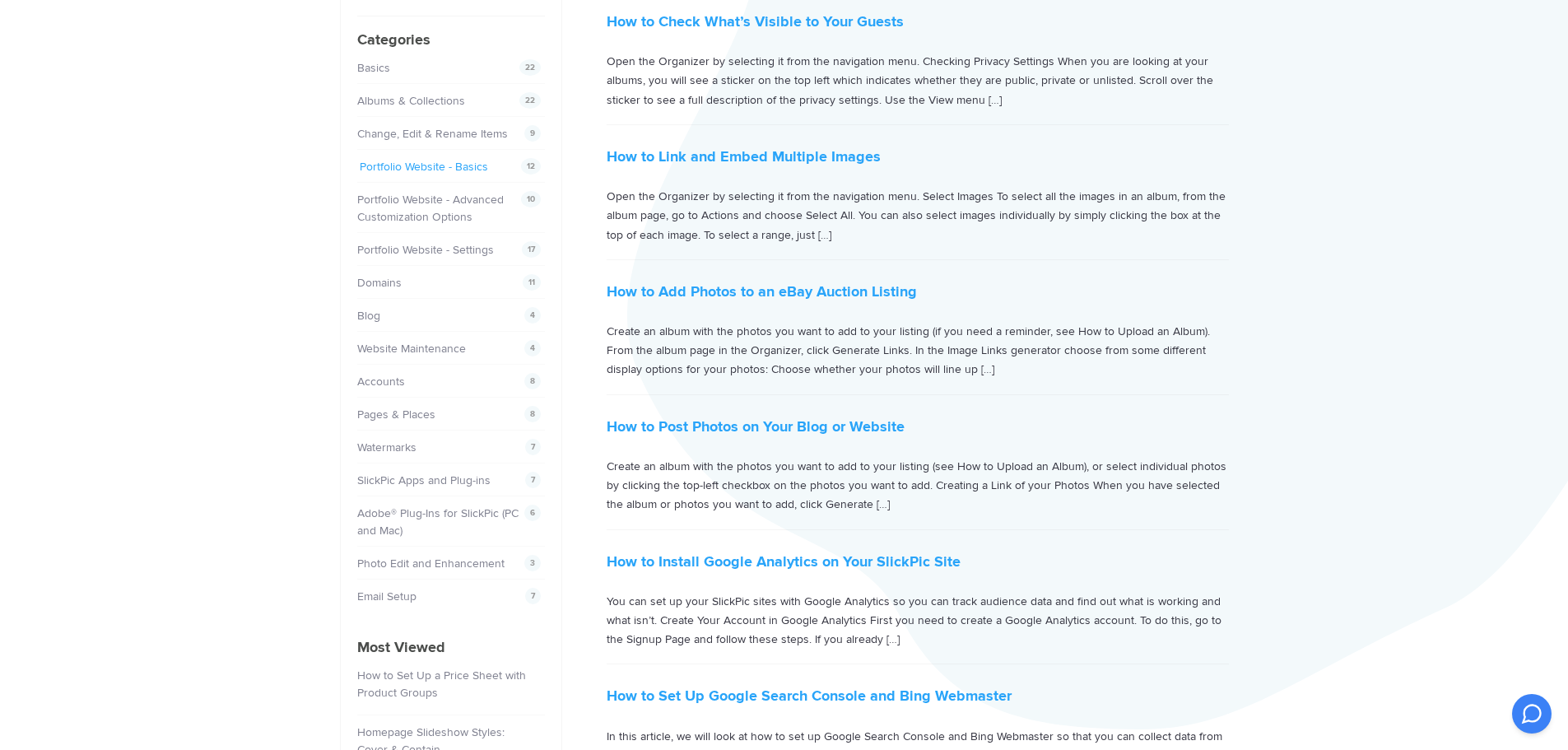
click at [431, 162] on link "Portfolio Website - Basics" at bounding box center [423, 166] width 129 height 14
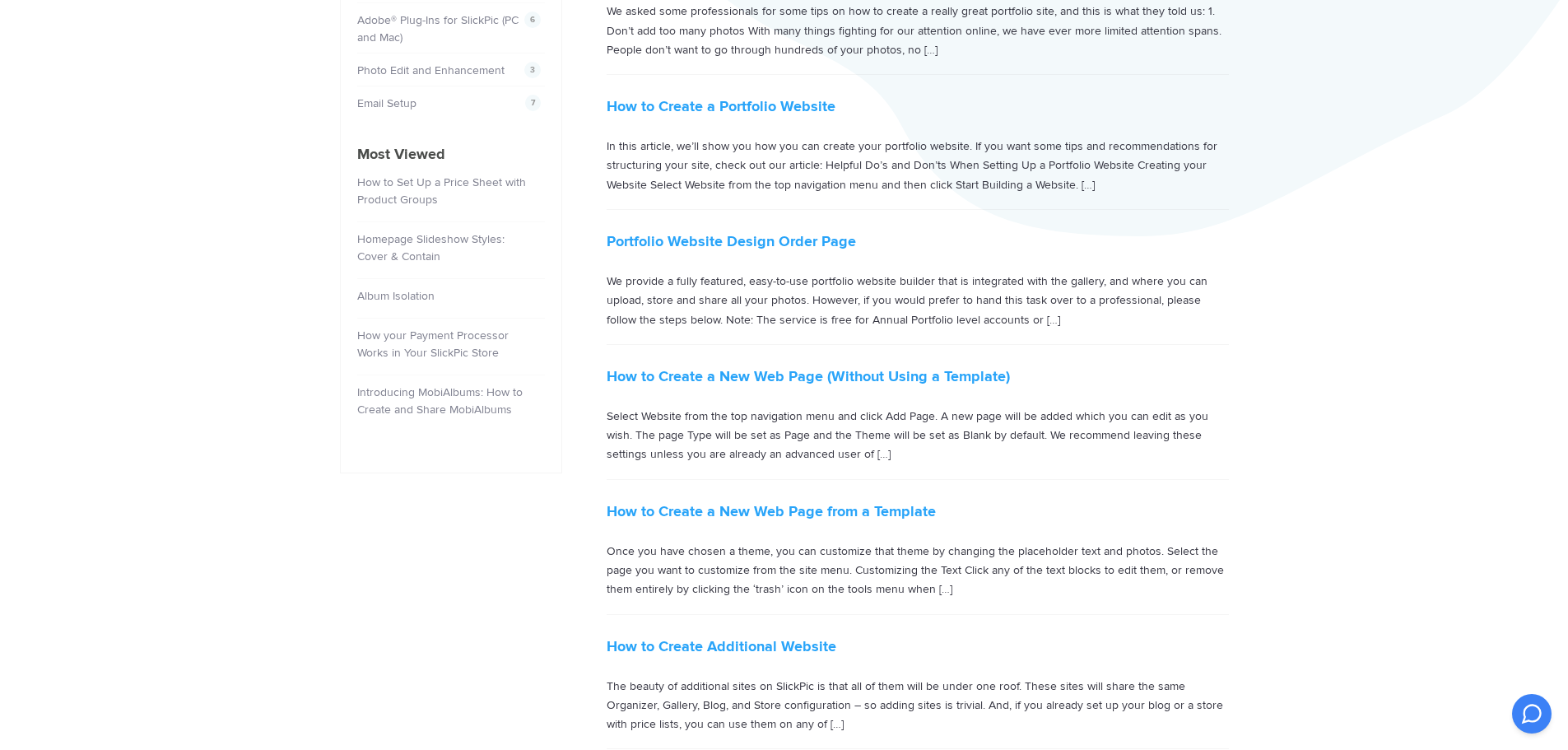
scroll to position [659, 0]
click at [848, 376] on link "How to Create a New Web Page (Without Using a Template)" at bounding box center [809, 375] width 403 height 18
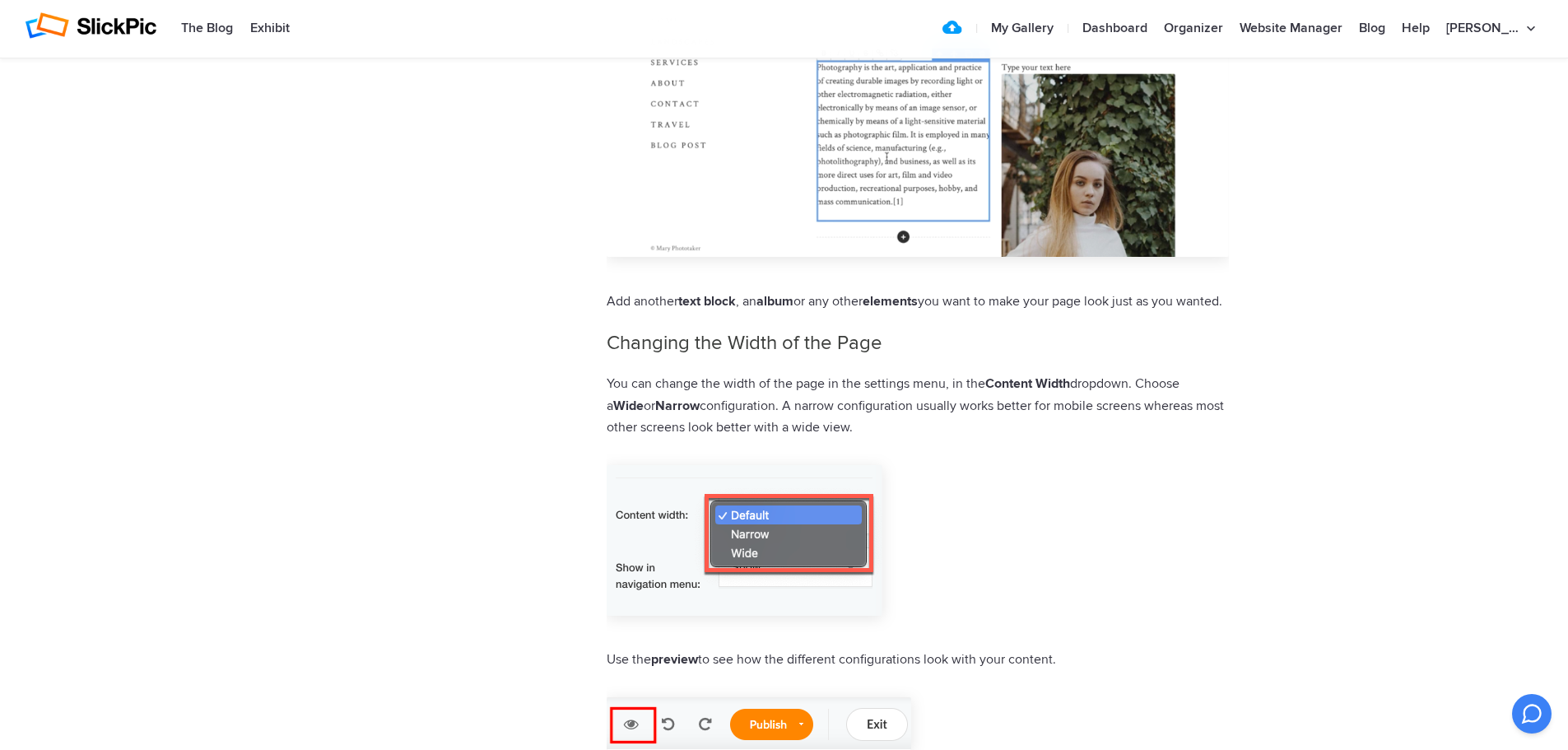
scroll to position [4693, 0]
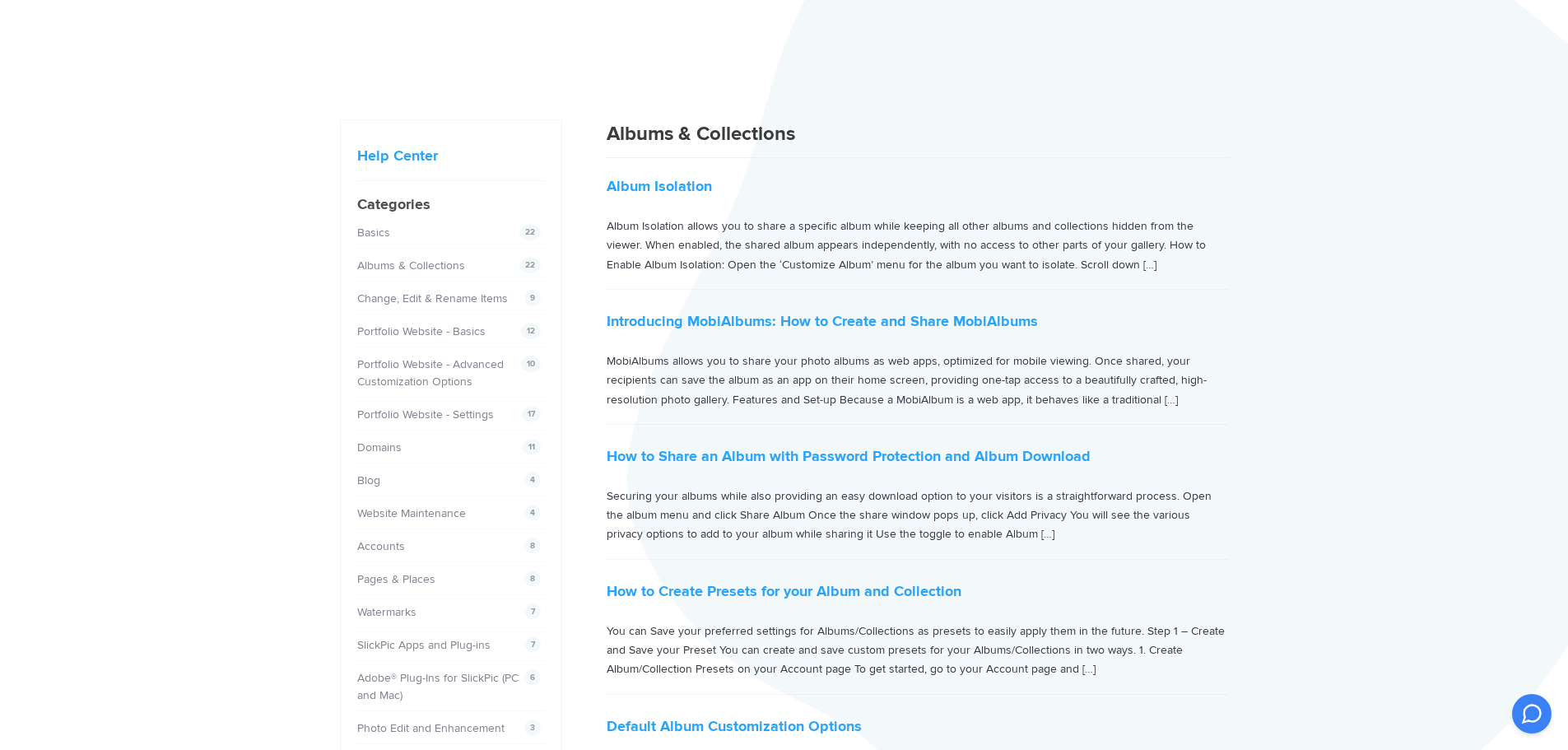
click at [420, 372] on div "10 Portfolio Website - Advanced Customization Options" at bounding box center [447, 373] width 179 height 35
click at [426, 367] on link "Portfolio Website - Advanced Customization Options" at bounding box center [433, 373] width 146 height 31
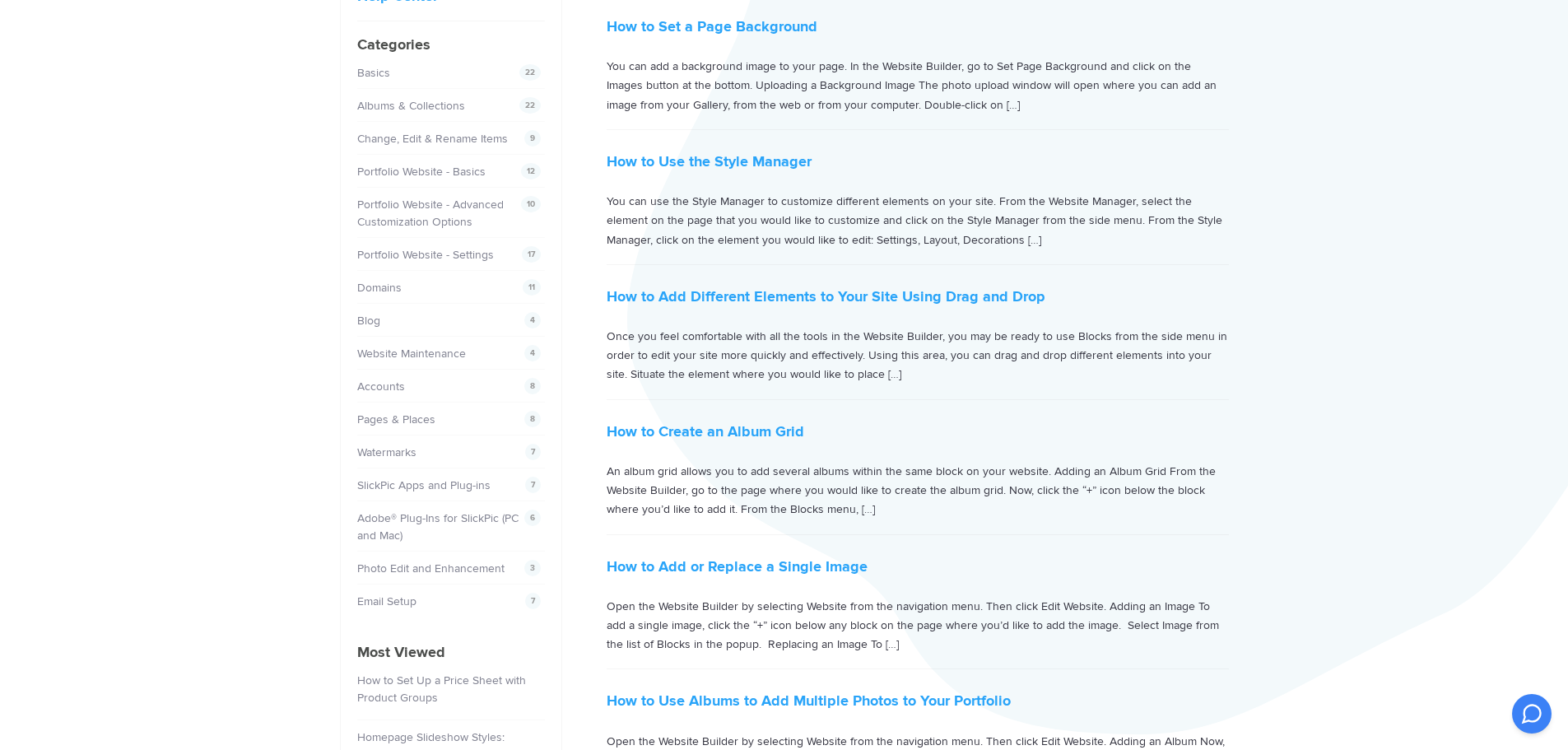
scroll to position [164, 0]
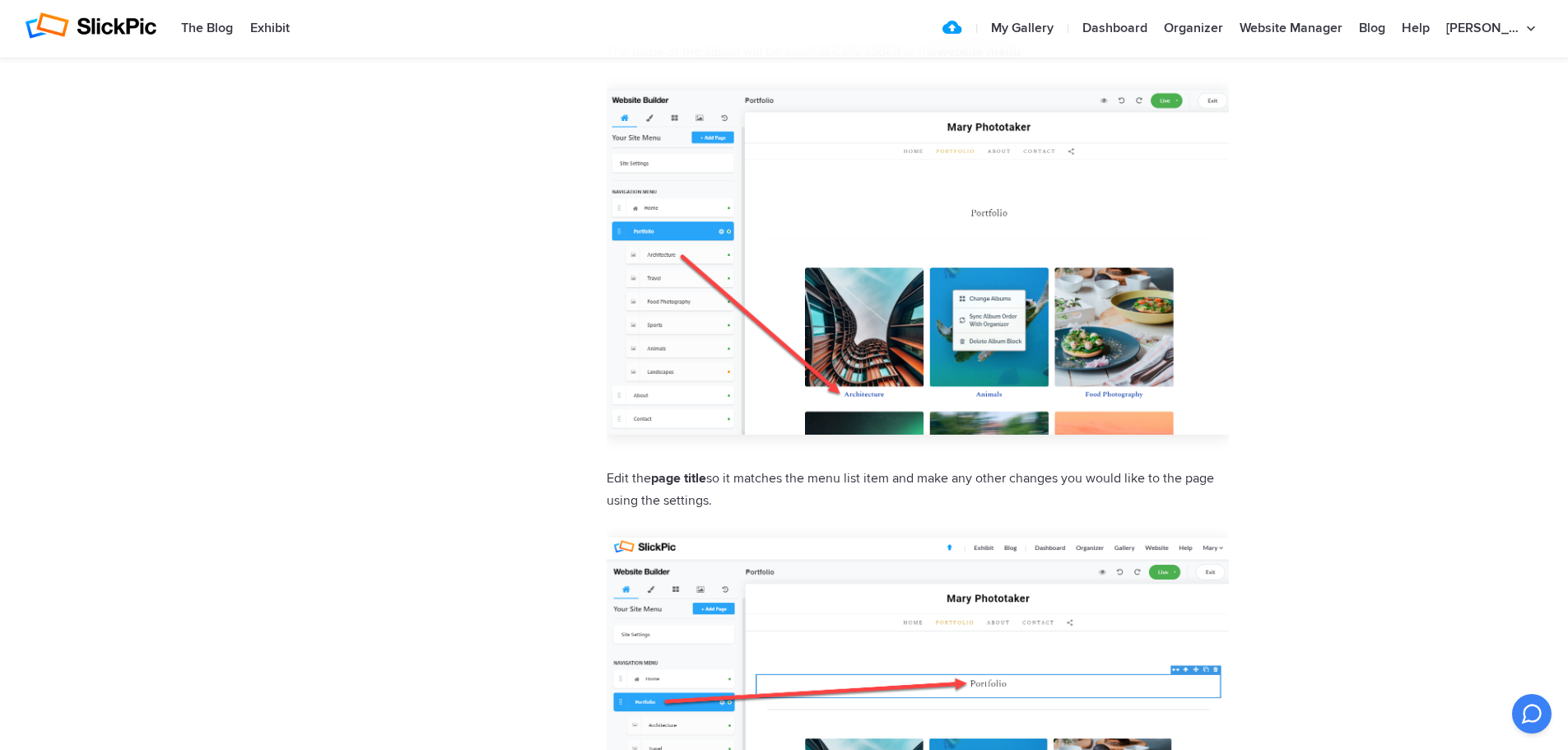
scroll to position [3870, 0]
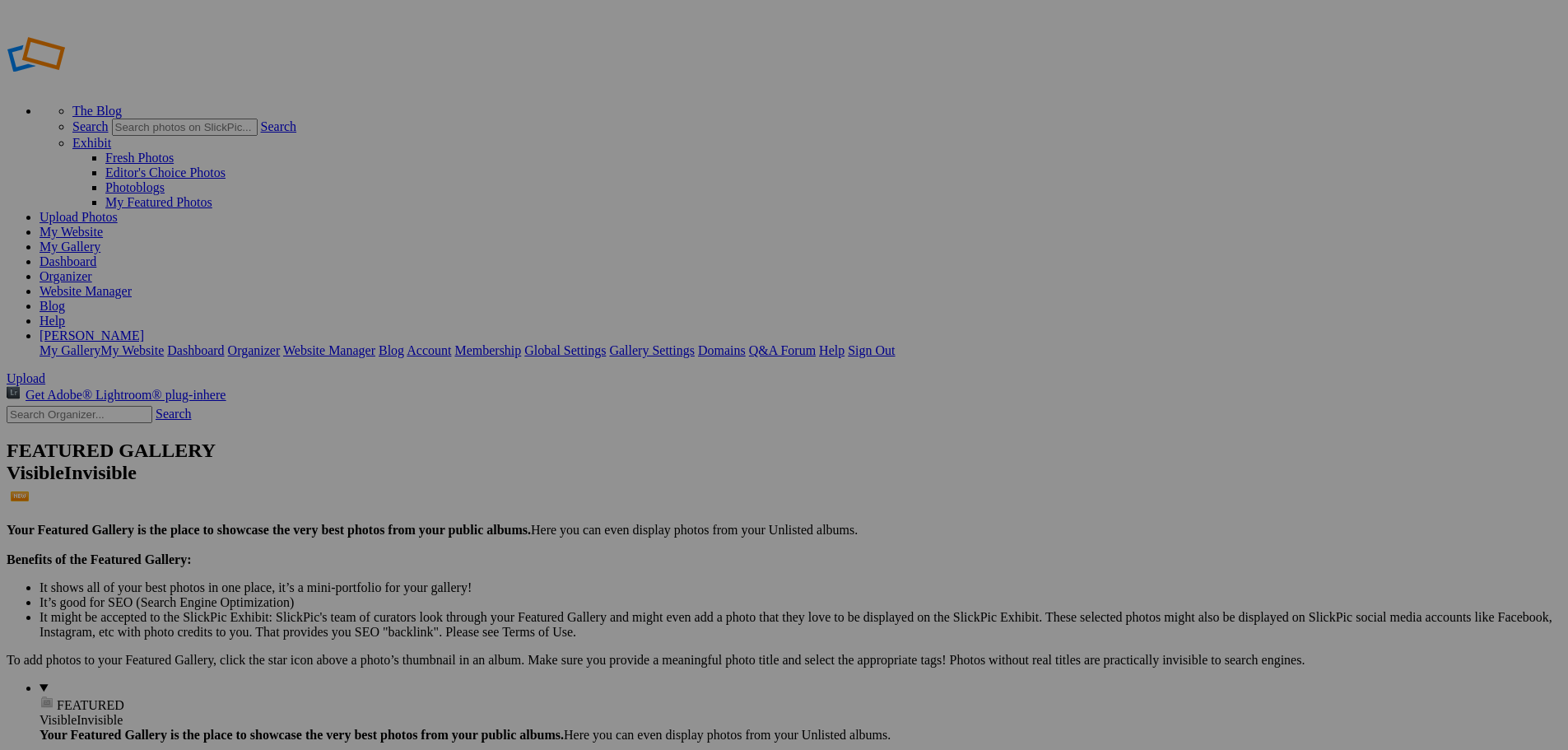
click at [688, 398] on input "text" at bounding box center [656, 406] width 179 height 17
type input "Products"
click at [621, 458] on span "OK" at bounding box center [612, 465] width 19 height 14
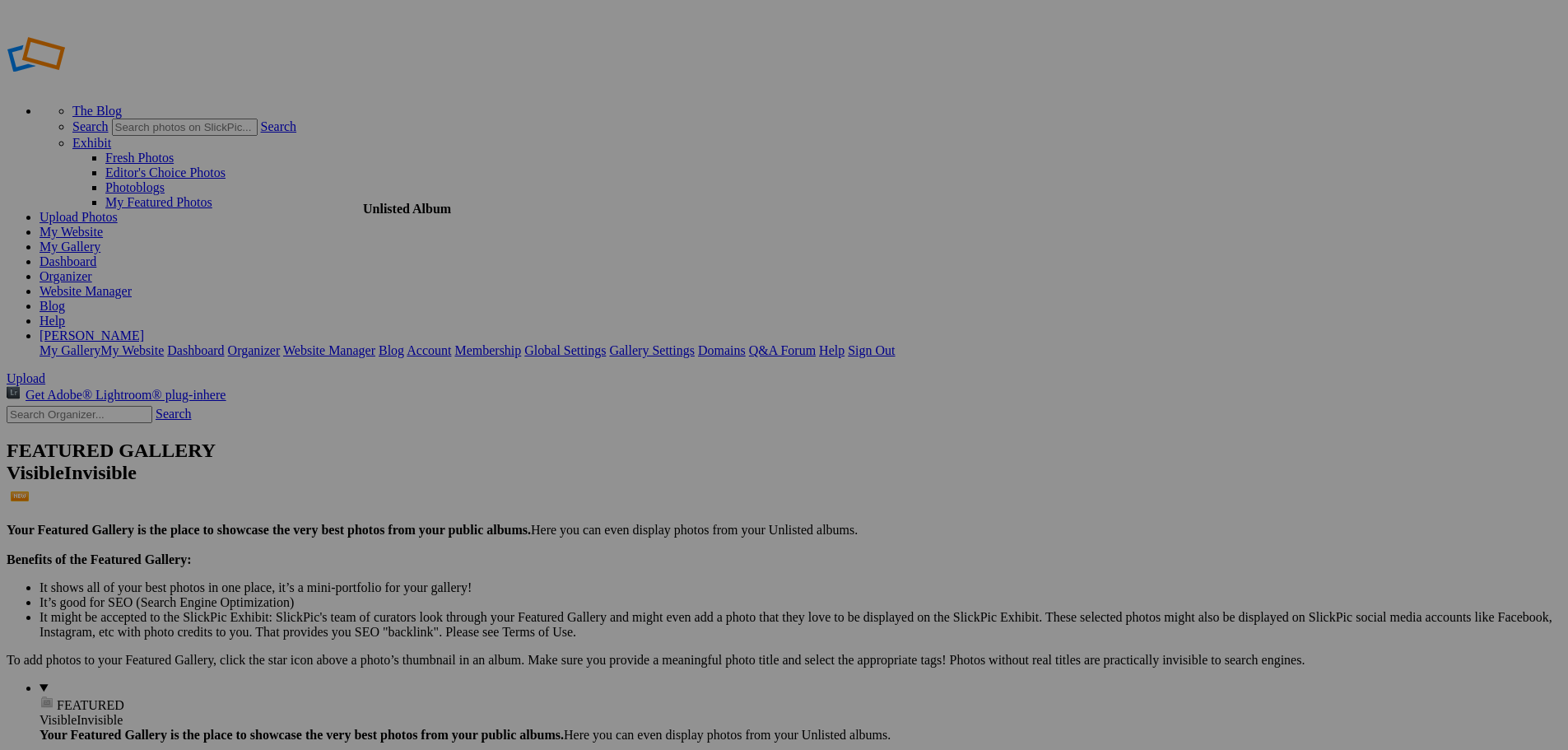
type input "2025 | Sept | Gardens"
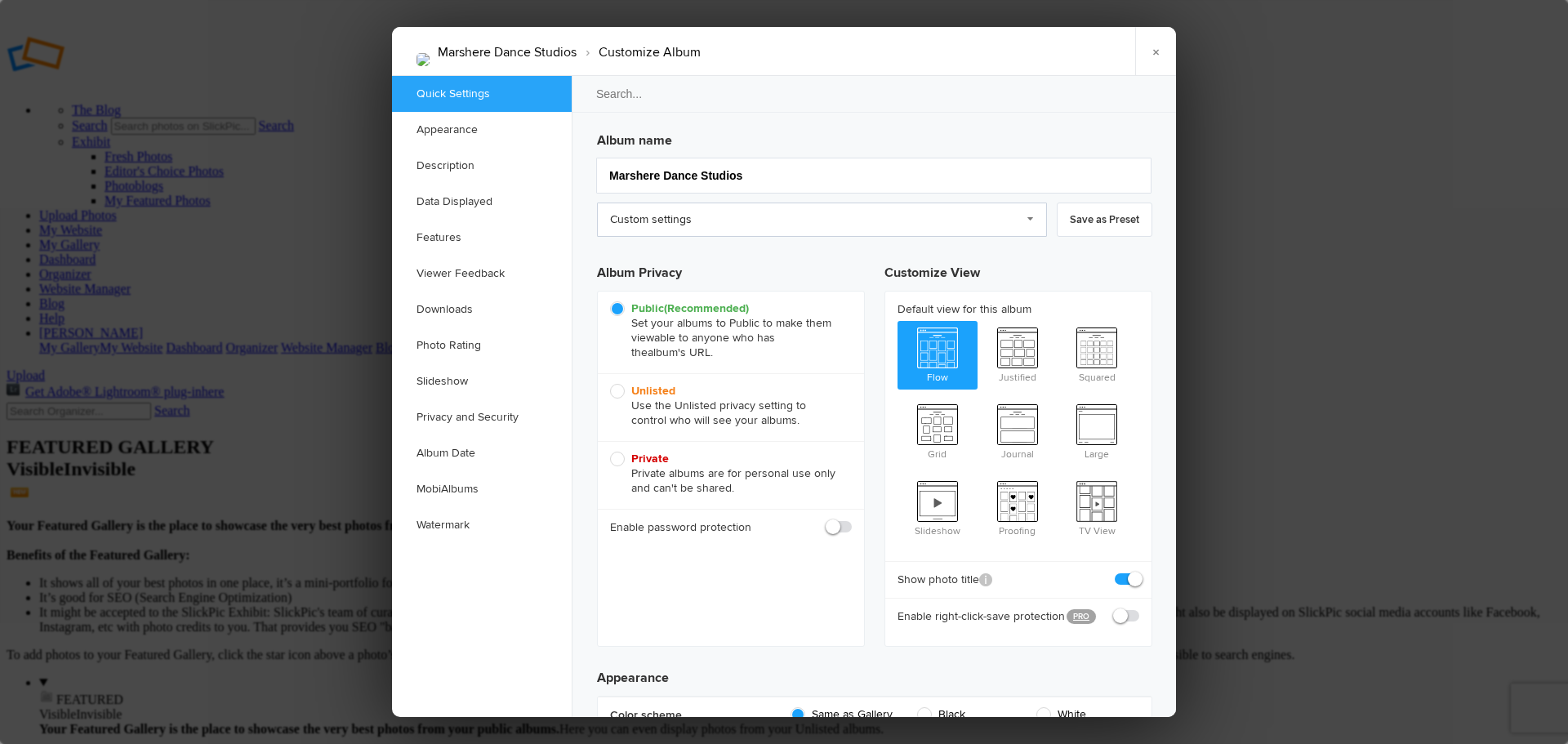
click at [825, 222] on link "Custom settings" at bounding box center [821, 220] width 450 height 34
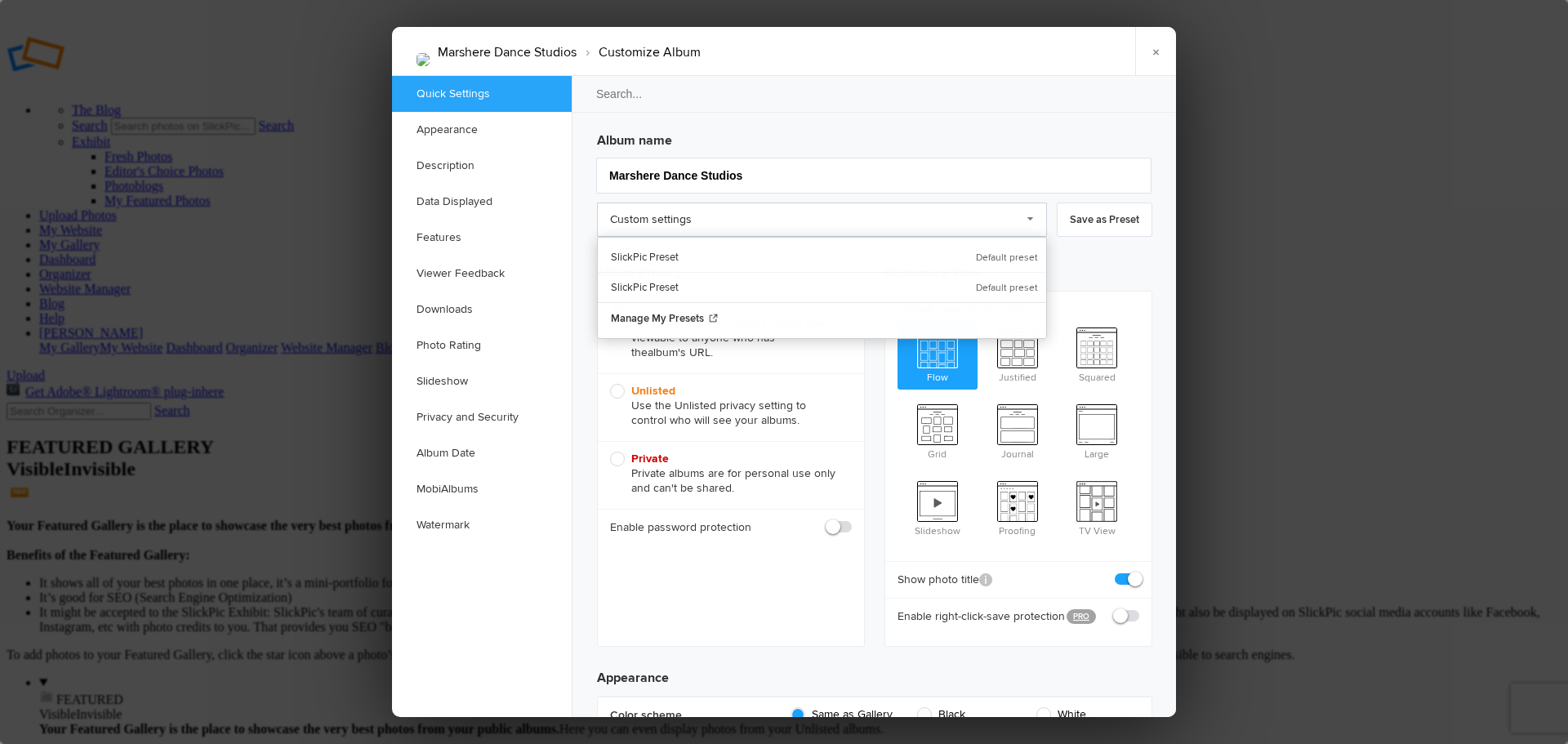
click at [825, 222] on link "Custom settings" at bounding box center [821, 220] width 450 height 34
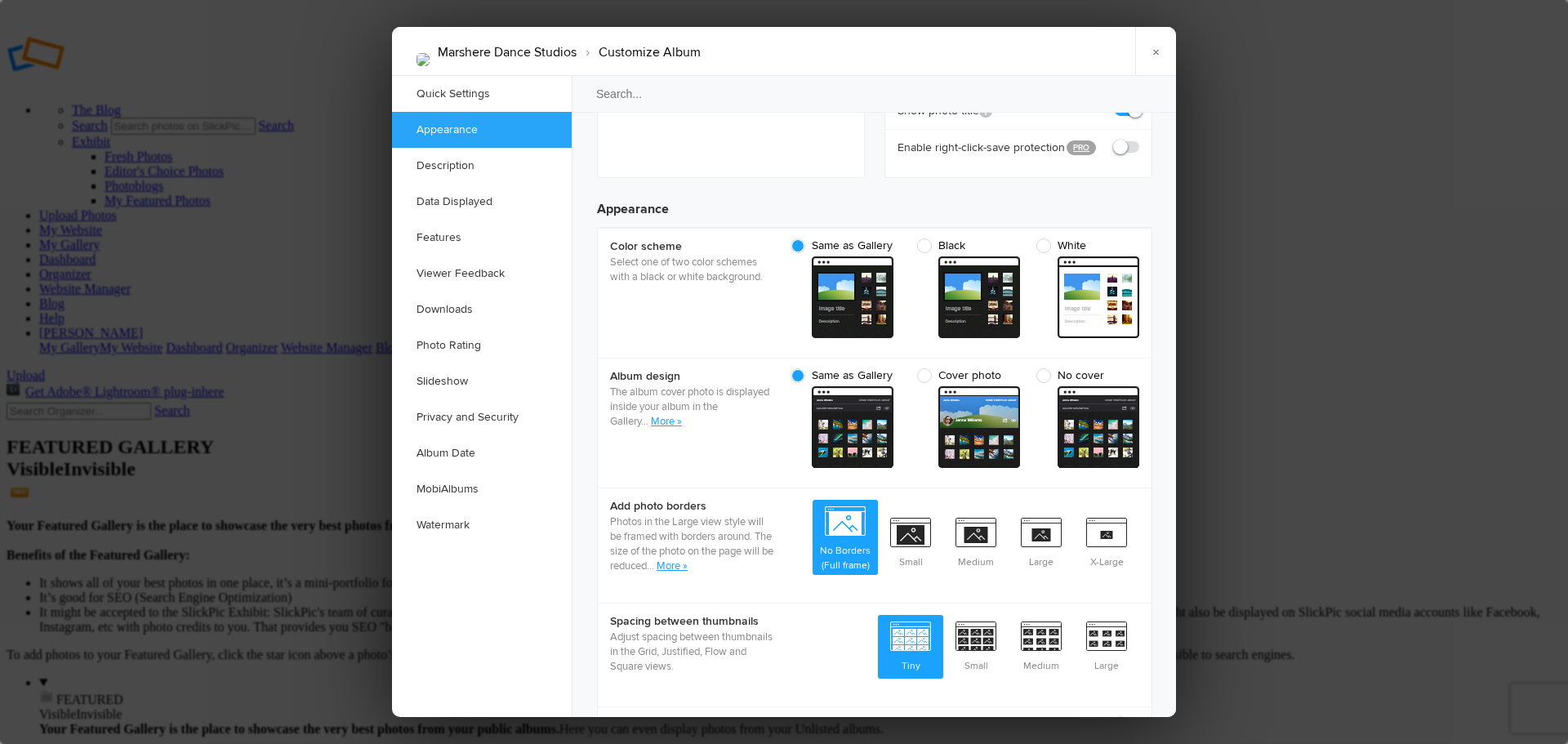
scroll to position [490, 0]
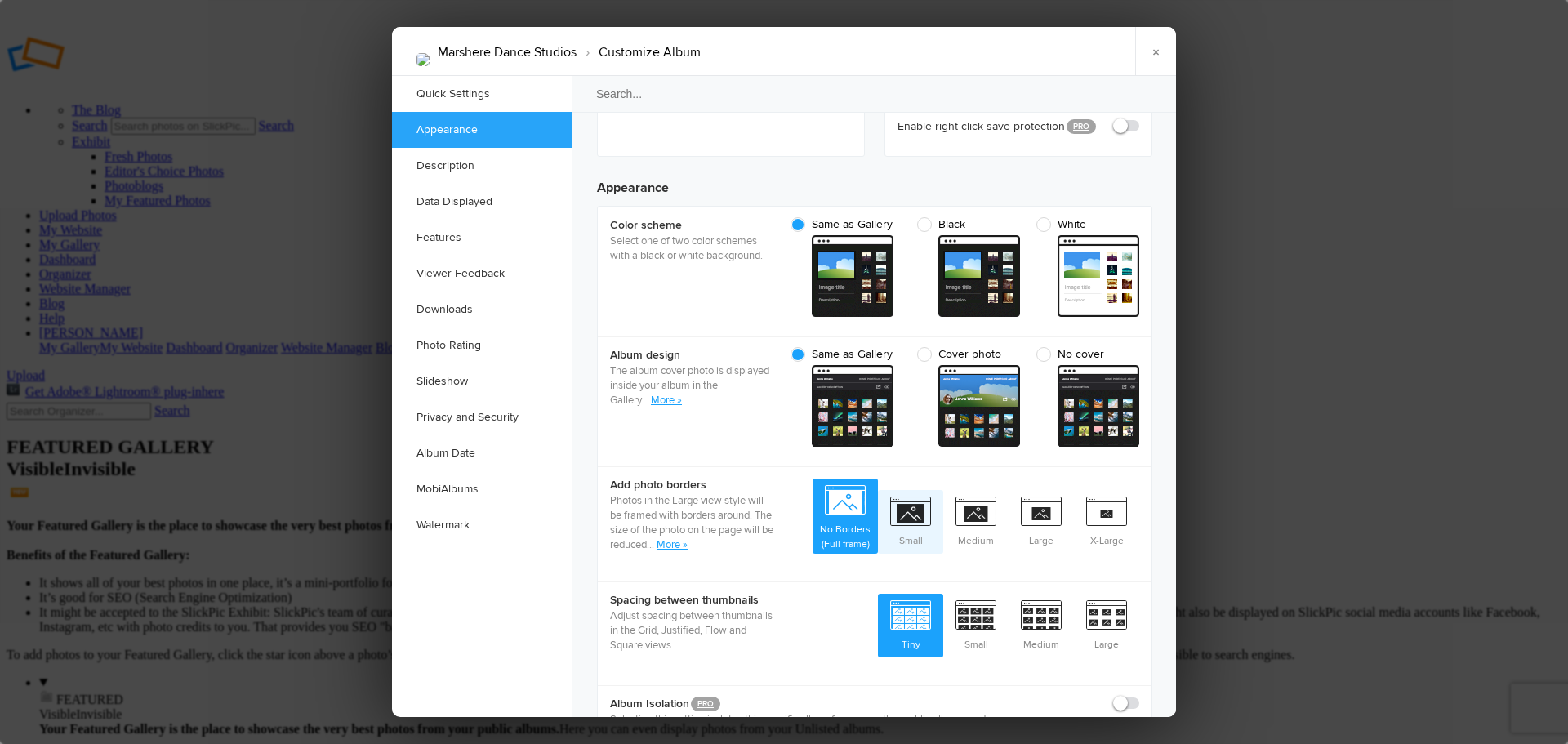
click at [921, 490] on span "Small" at bounding box center [911, 520] width 65 height 61
click at [942, 490] on input "Small" at bounding box center [942, 489] width 1 height 1
radio input "true"
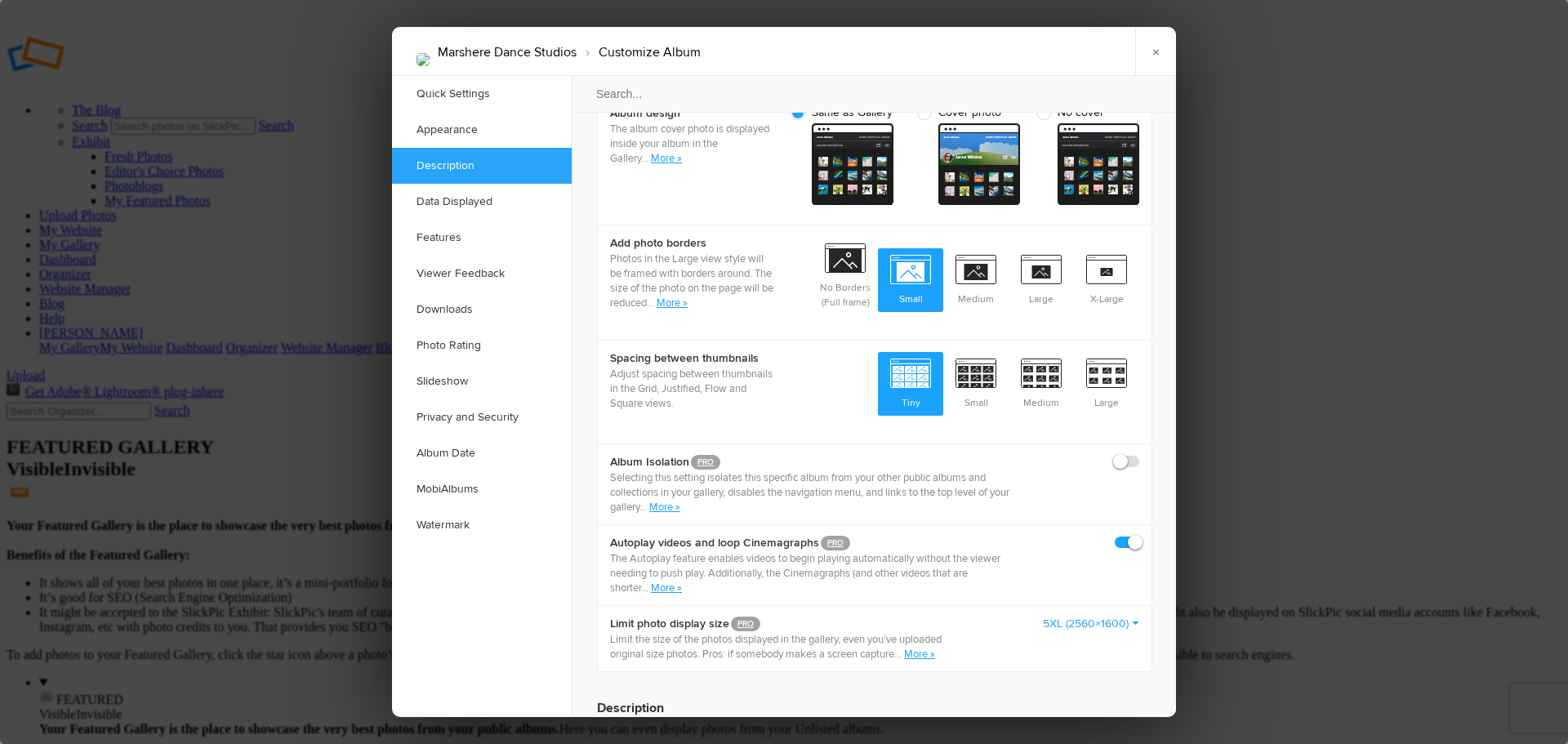
scroll to position [736, 0]
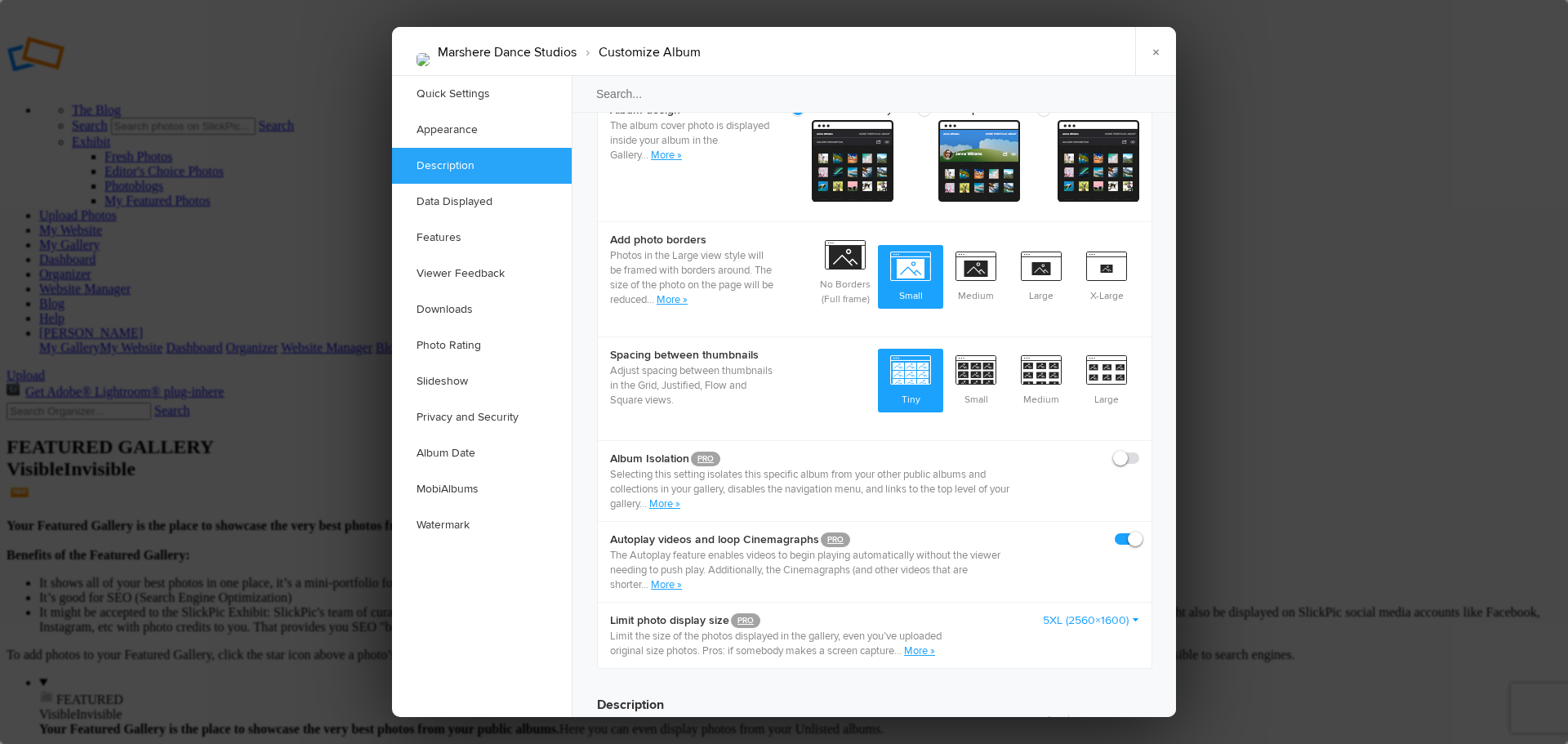
click at [1140, 451] on span at bounding box center [1140, 451] width 0 height 0
click at [1139, 450] on input "checkbox" at bounding box center [1139, 450] width 1 height 1
checkbox input "true"
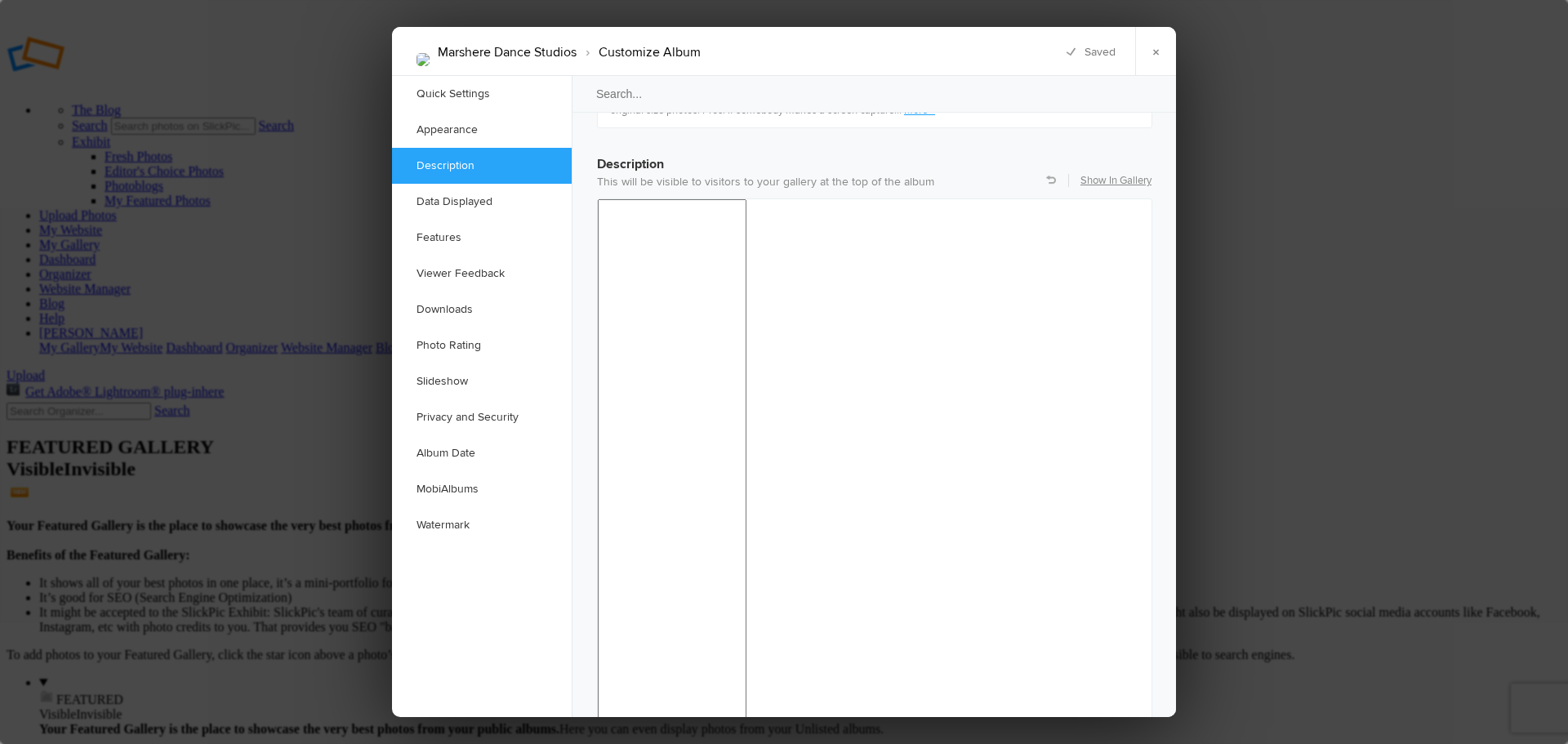
scroll to position [1307, 0]
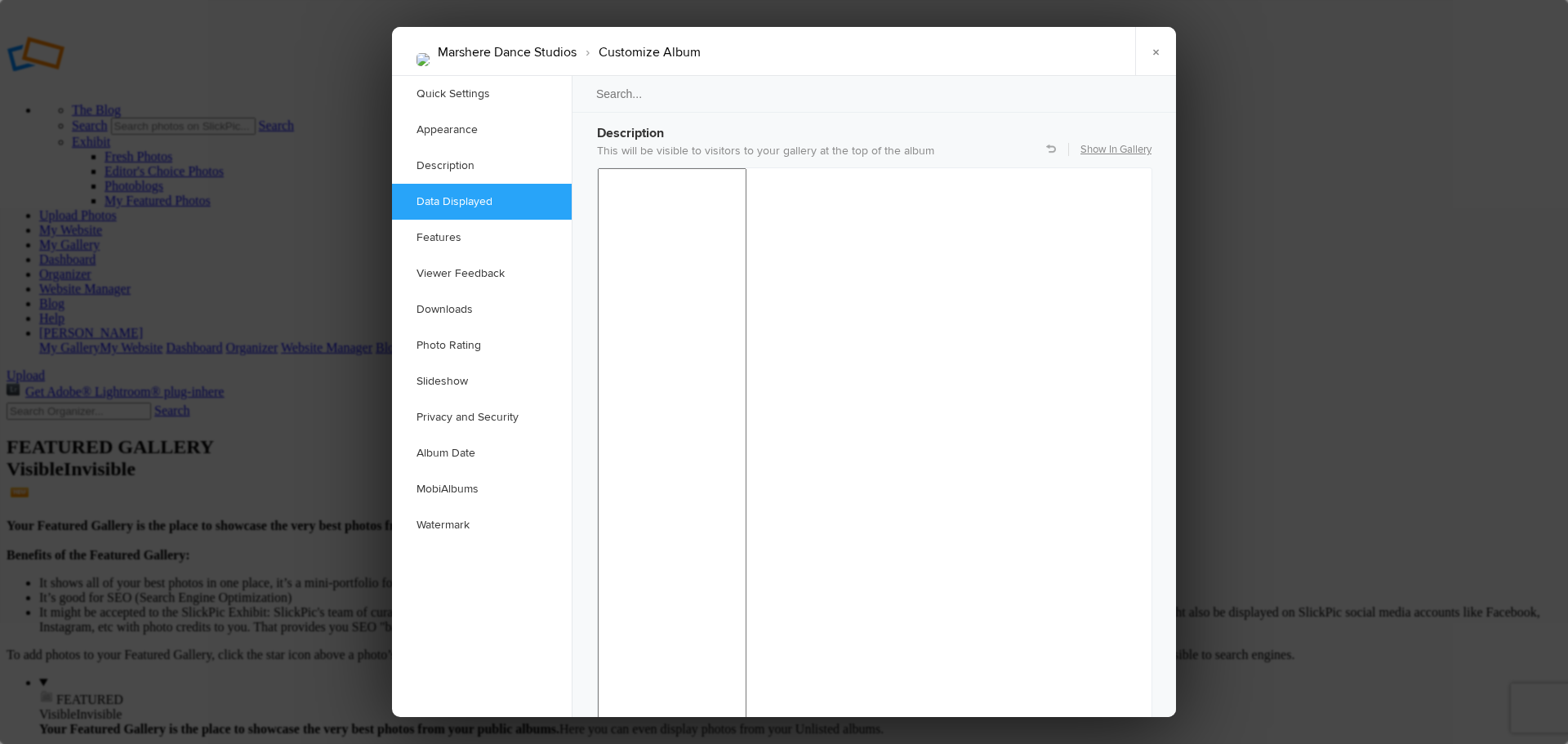
checkbox input "false"
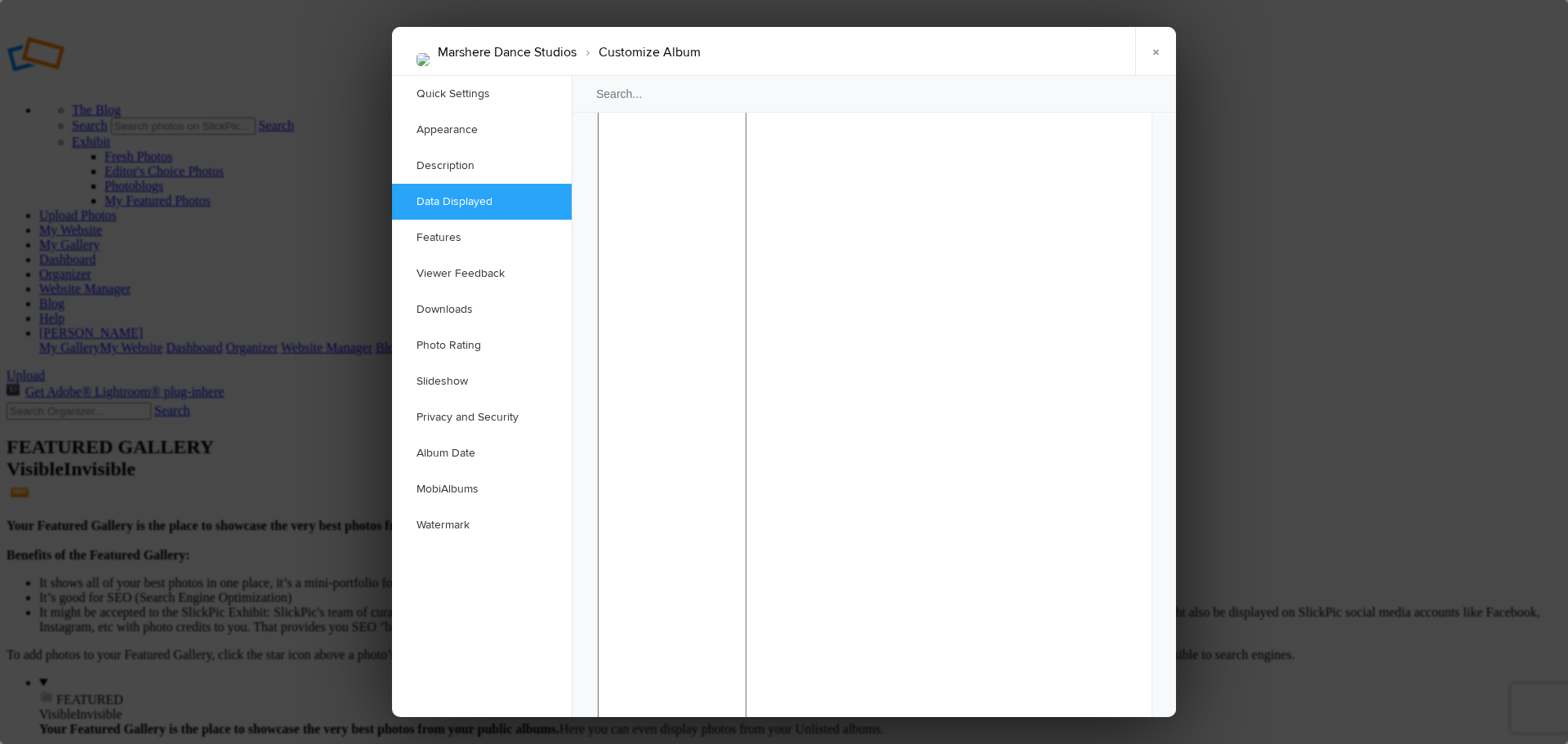
scroll to position [1552, 0]
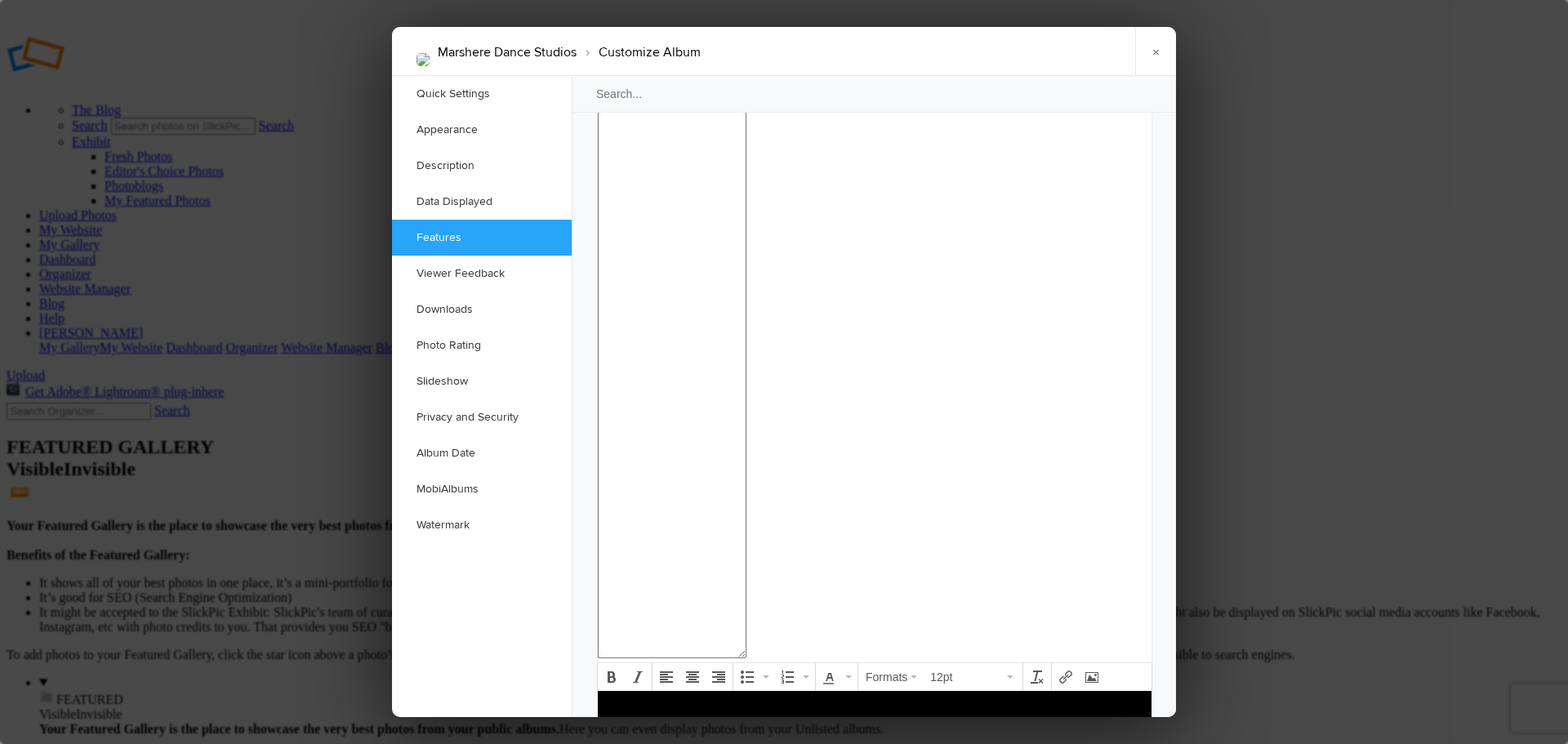
checkbox input "false"
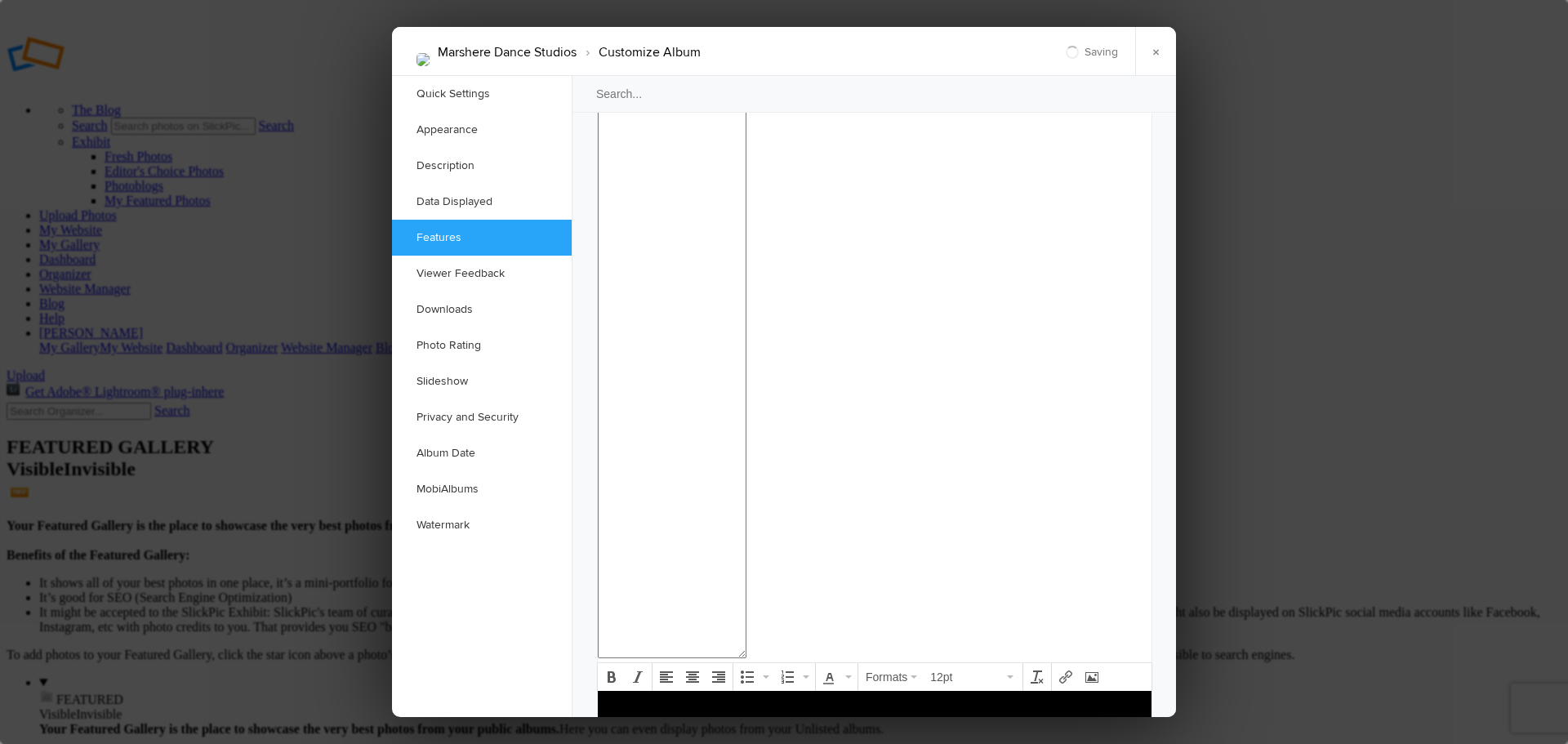
checkbox input "false"
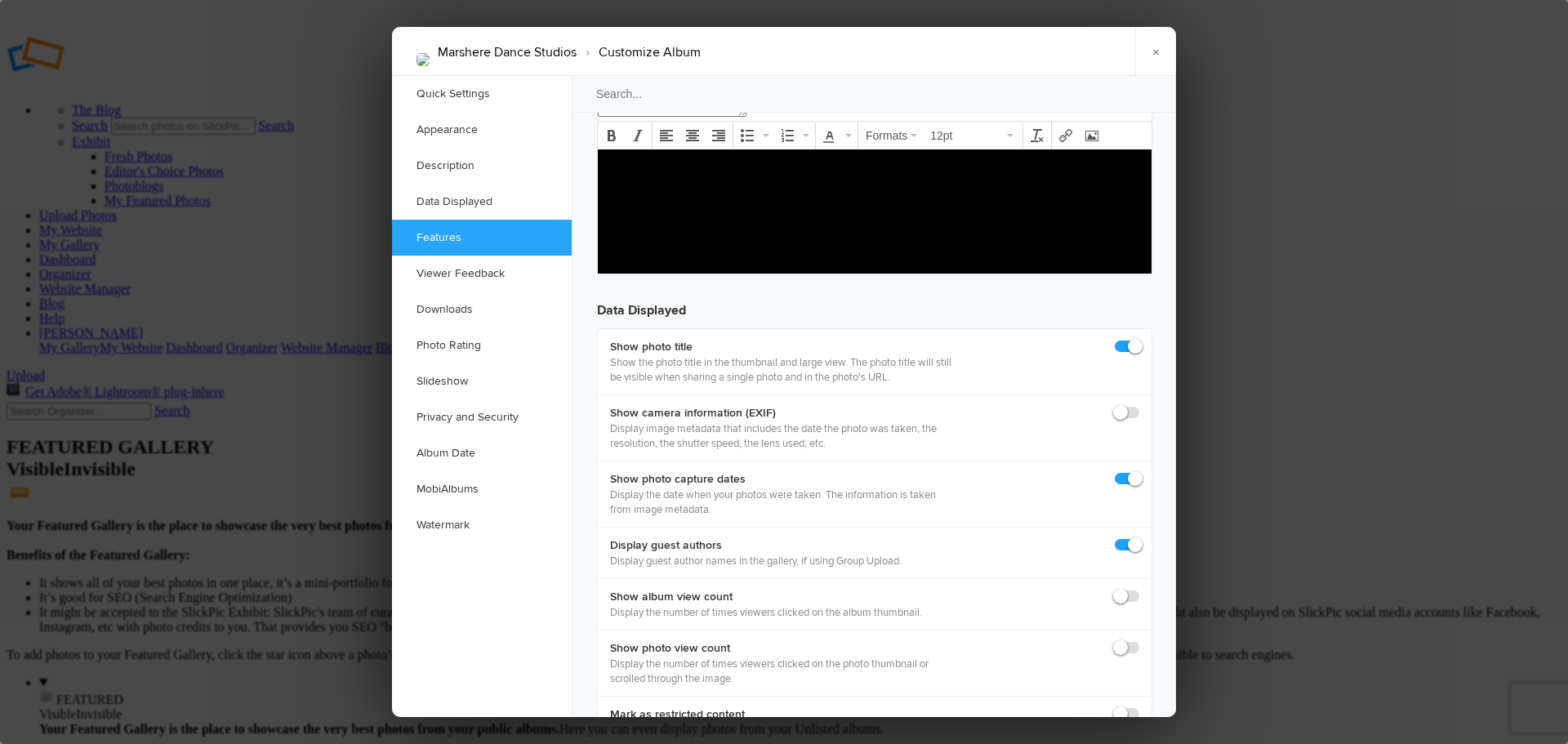
scroll to position [2124, 0]
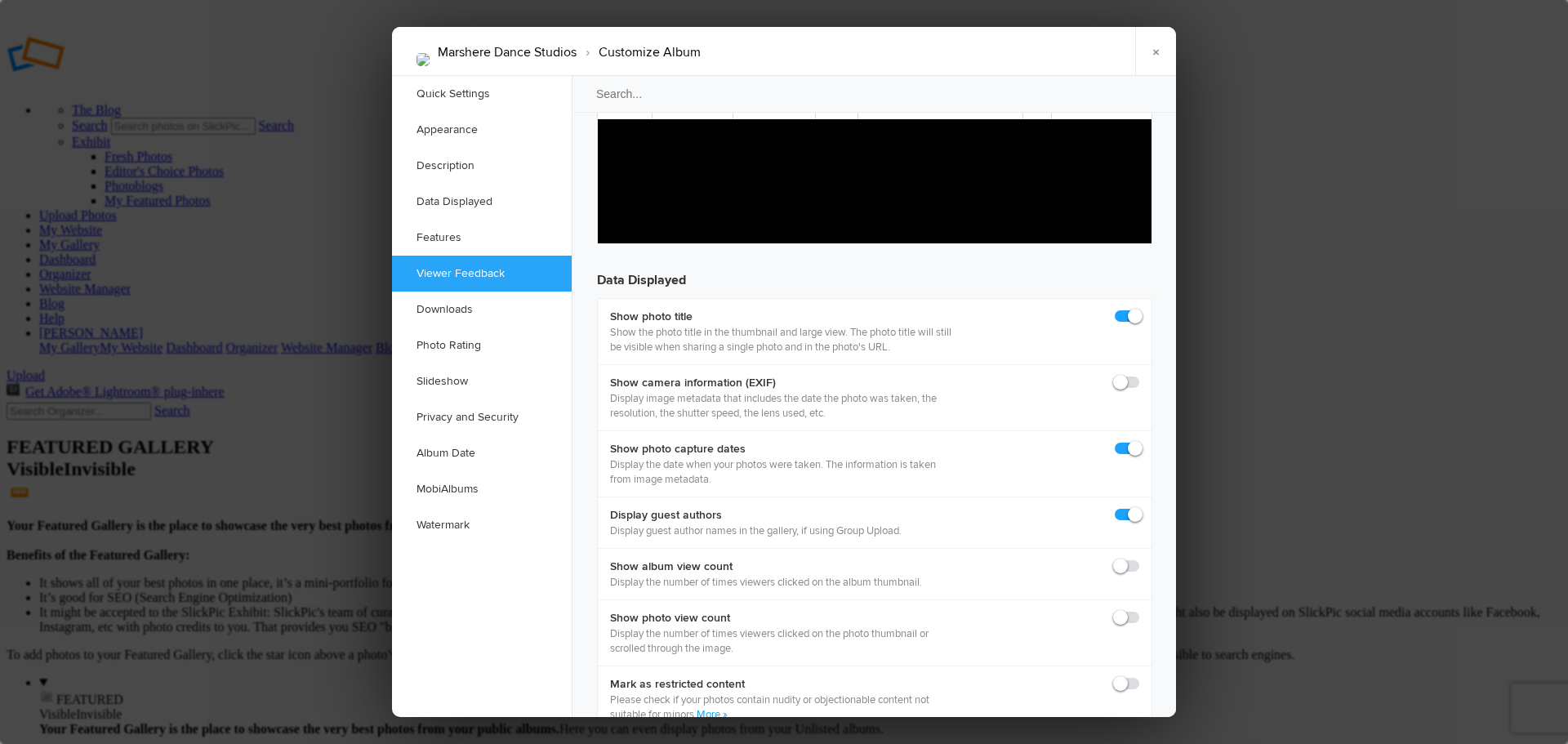
checkbox input "false"
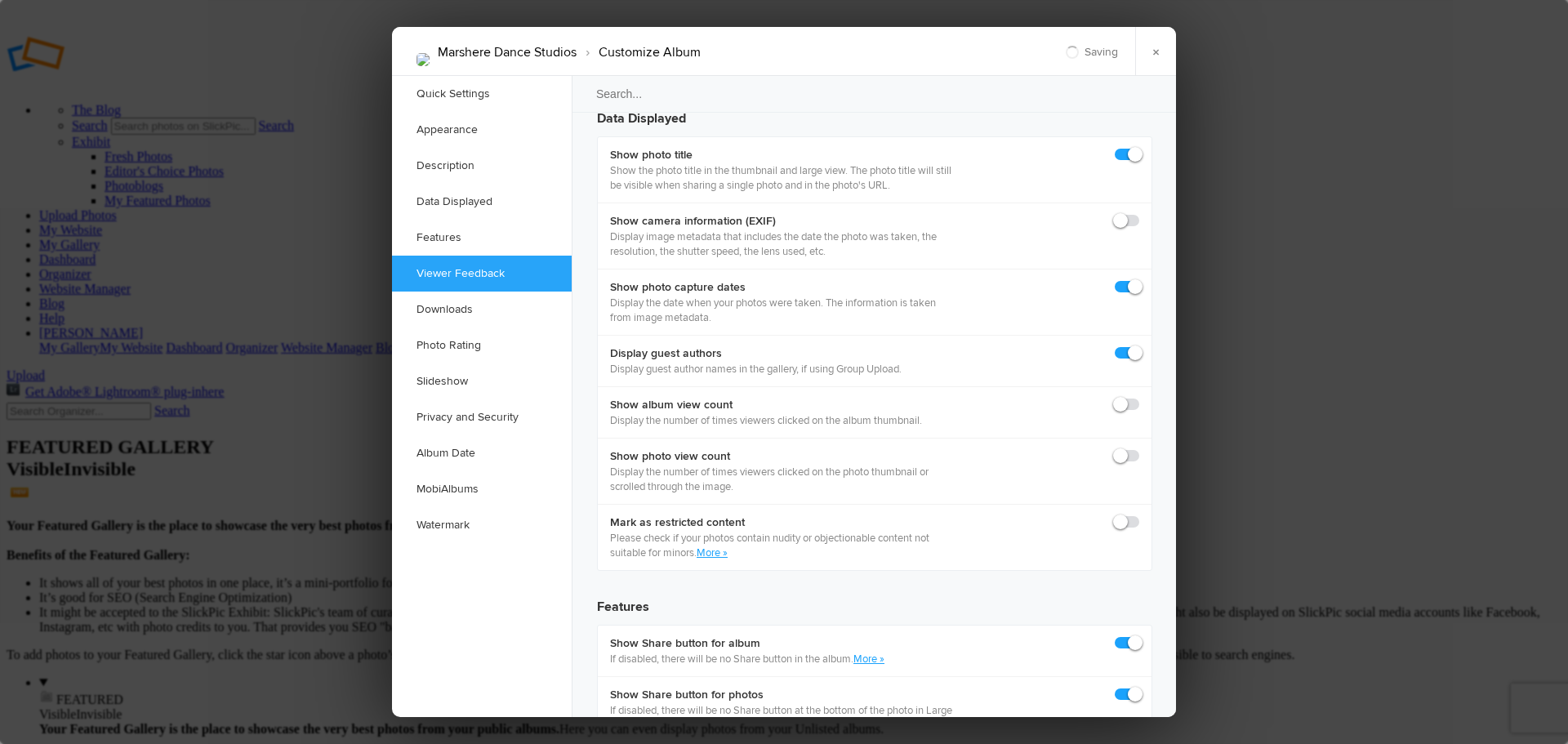
scroll to position [2287, 0]
checkbox input "true"
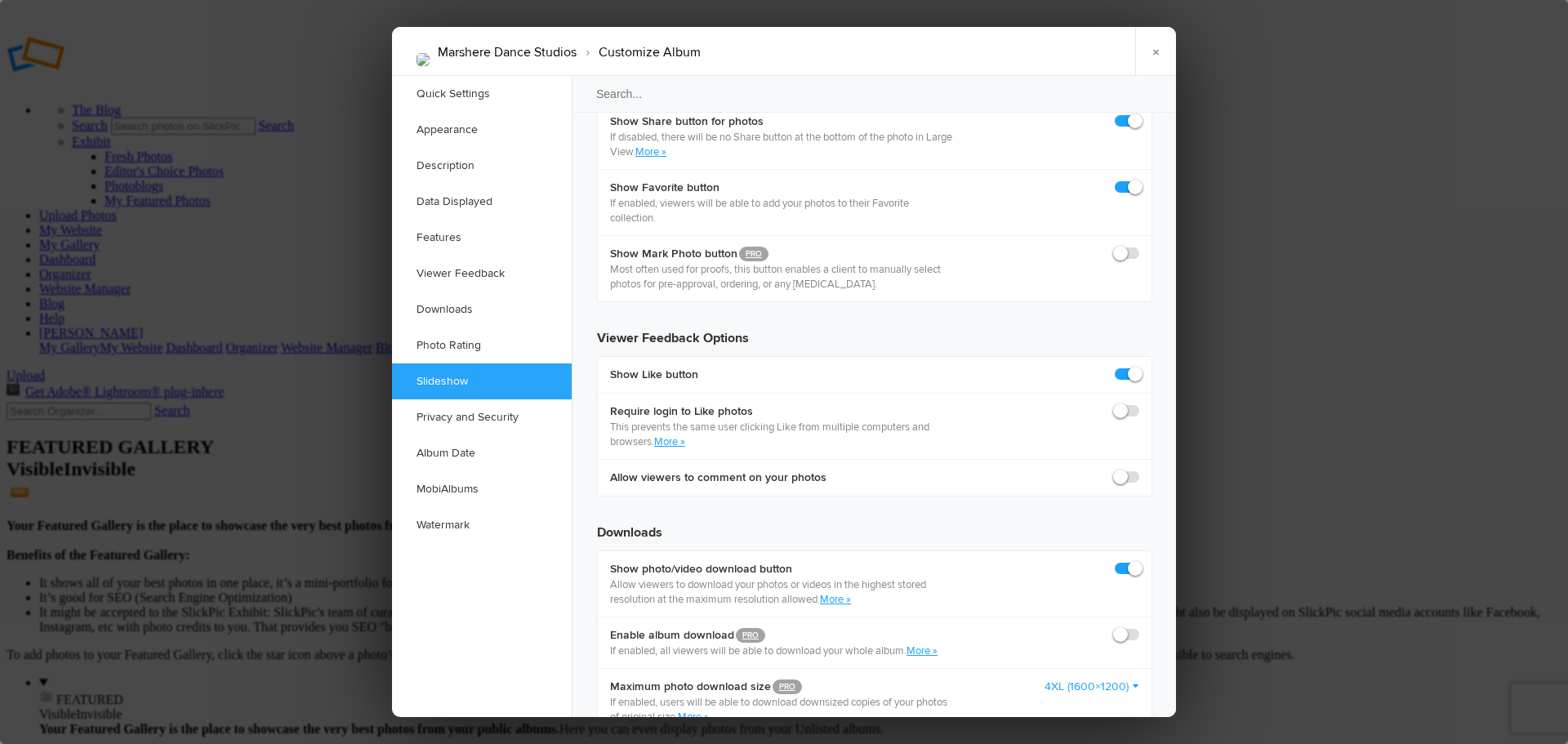
scroll to position [2941, 0]
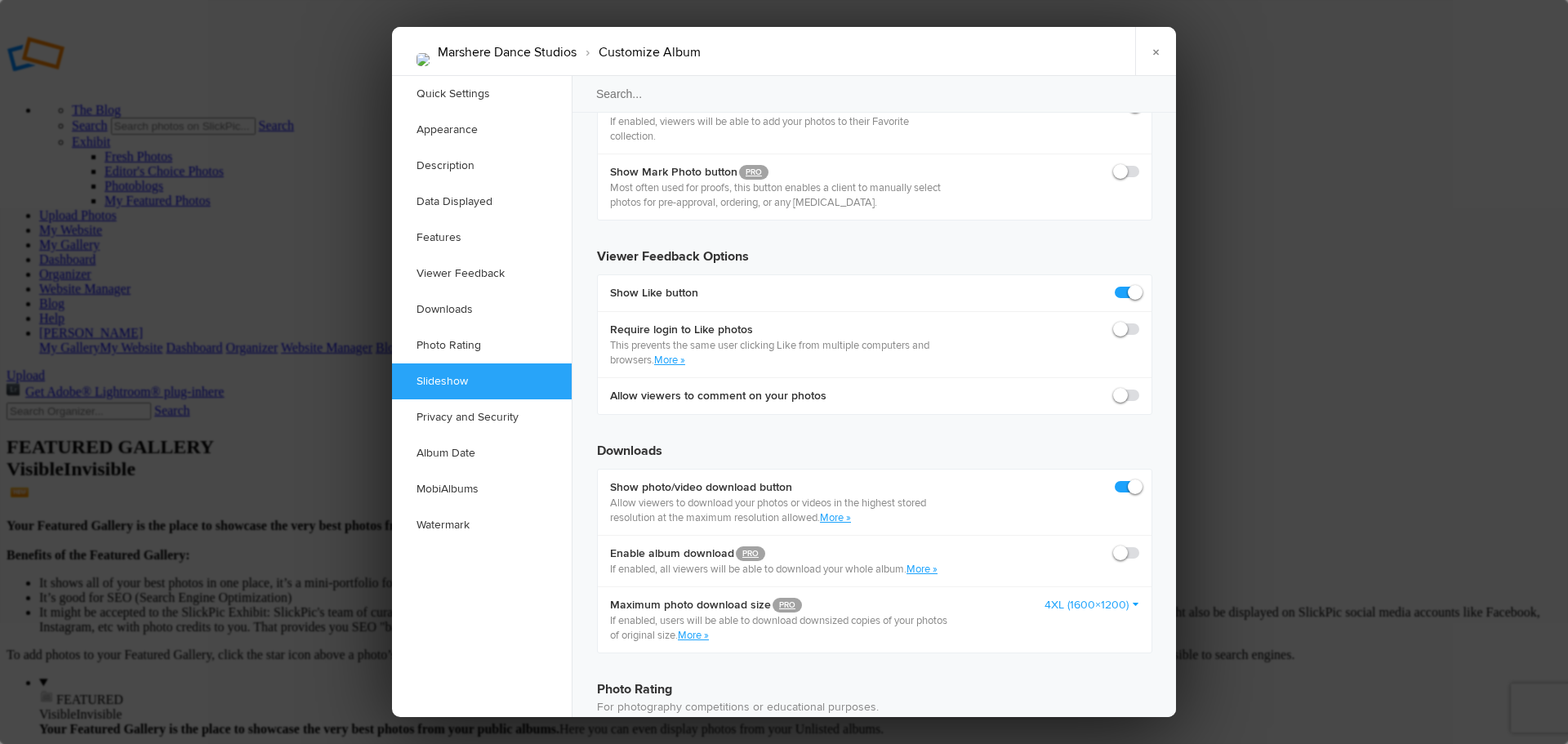
checkbox input "false"
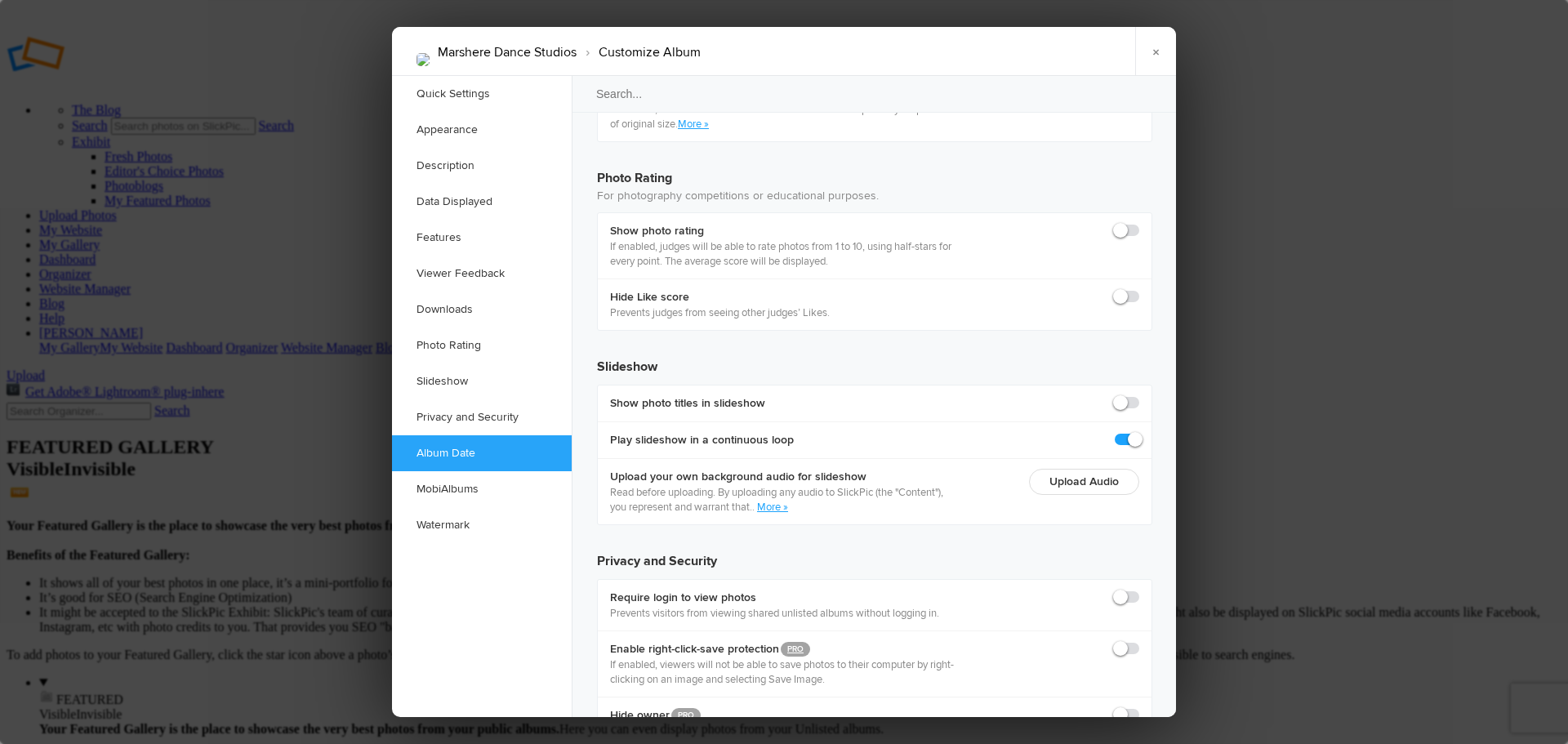
scroll to position [3456, 0]
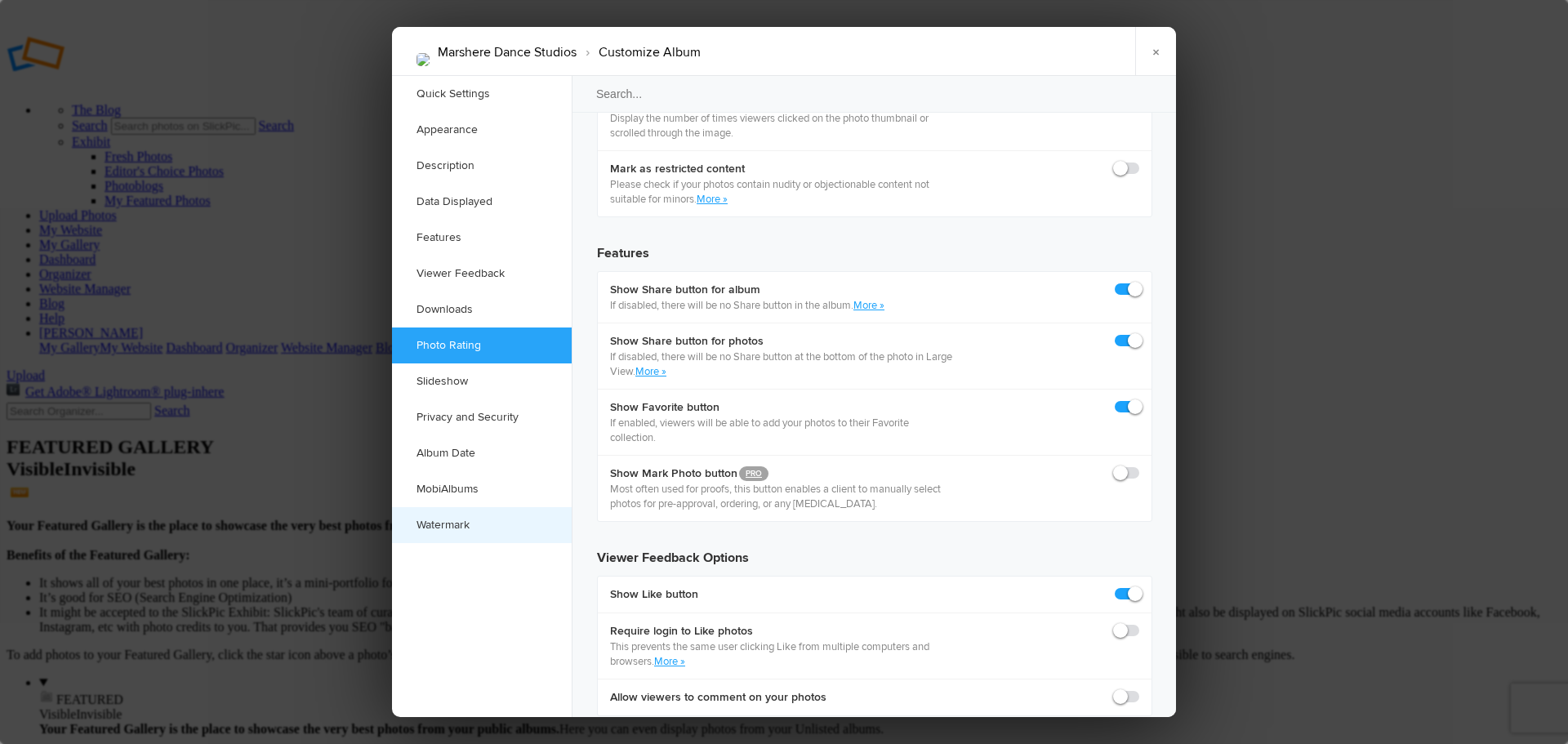
click at [451, 522] on link "Watermark" at bounding box center [481, 525] width 180 height 36
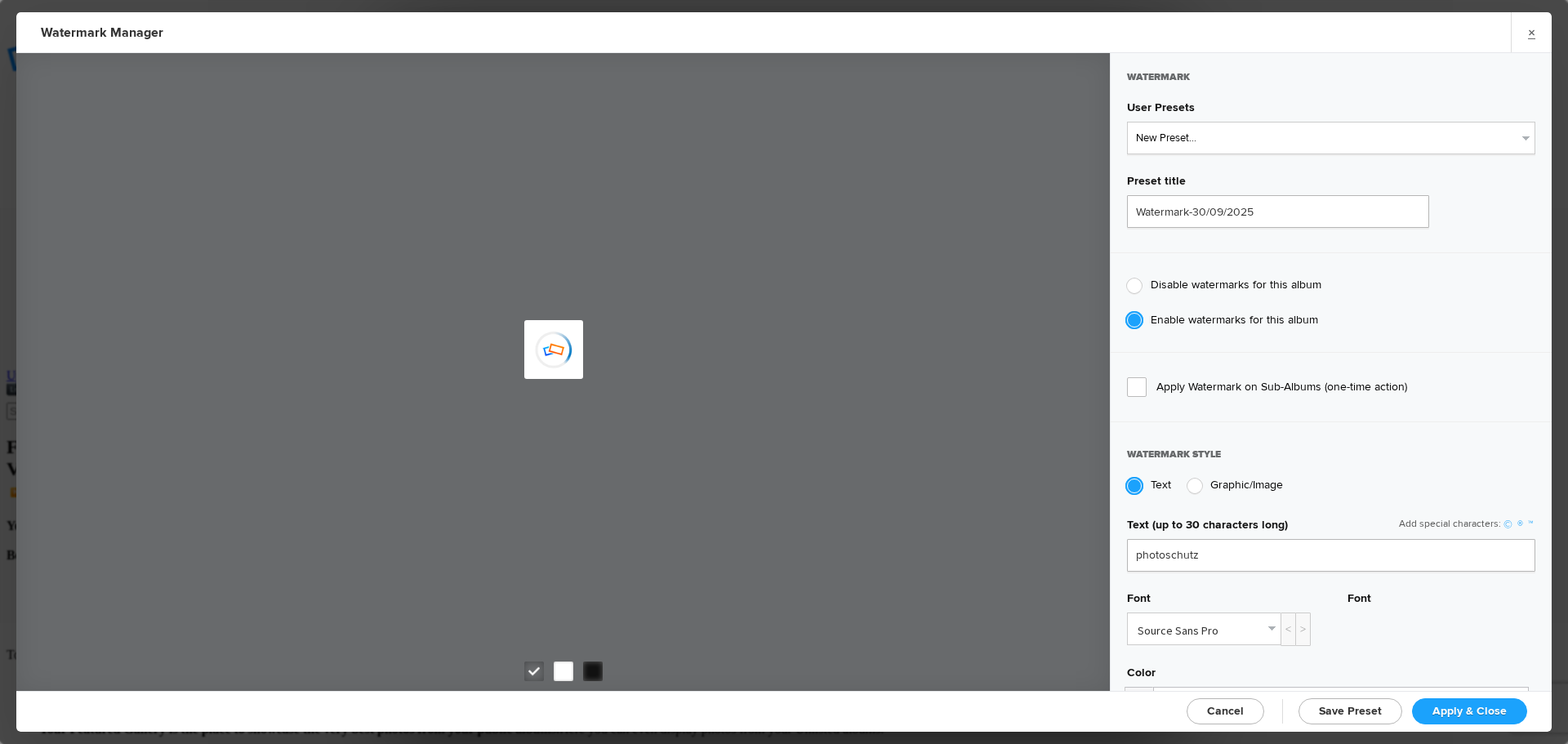
click at [1135, 383] on span "Apply Watermark on Sub-Albums (one-time action)" at bounding box center [1331, 386] width 409 height 20
click at [0, 0] on input "Apply Watermark on Sub-Albums (one-time action)" at bounding box center [0, 0] width 0 height 0
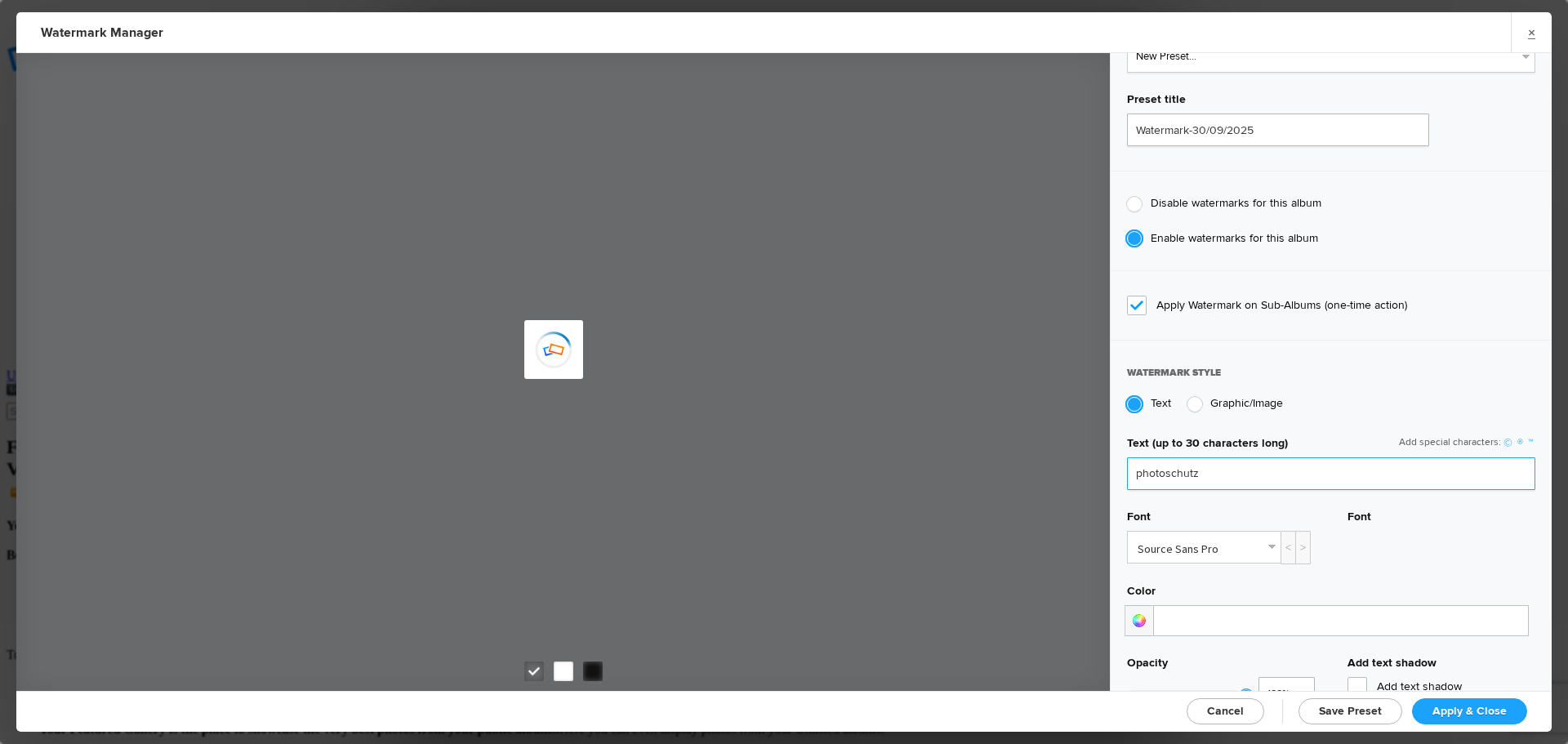
click at [1239, 475] on input "photoschutz" at bounding box center [1331, 473] width 409 height 33
drag, startPoint x: 1280, startPoint y: 463, endPoint x: 860, endPoint y: 392, distance: 426.0
click at [855, 399] on div "Watermark User Presets New Preset... Preset title Watermark-30/09/2025 Disable …" at bounding box center [784, 372] width 1535 height 638
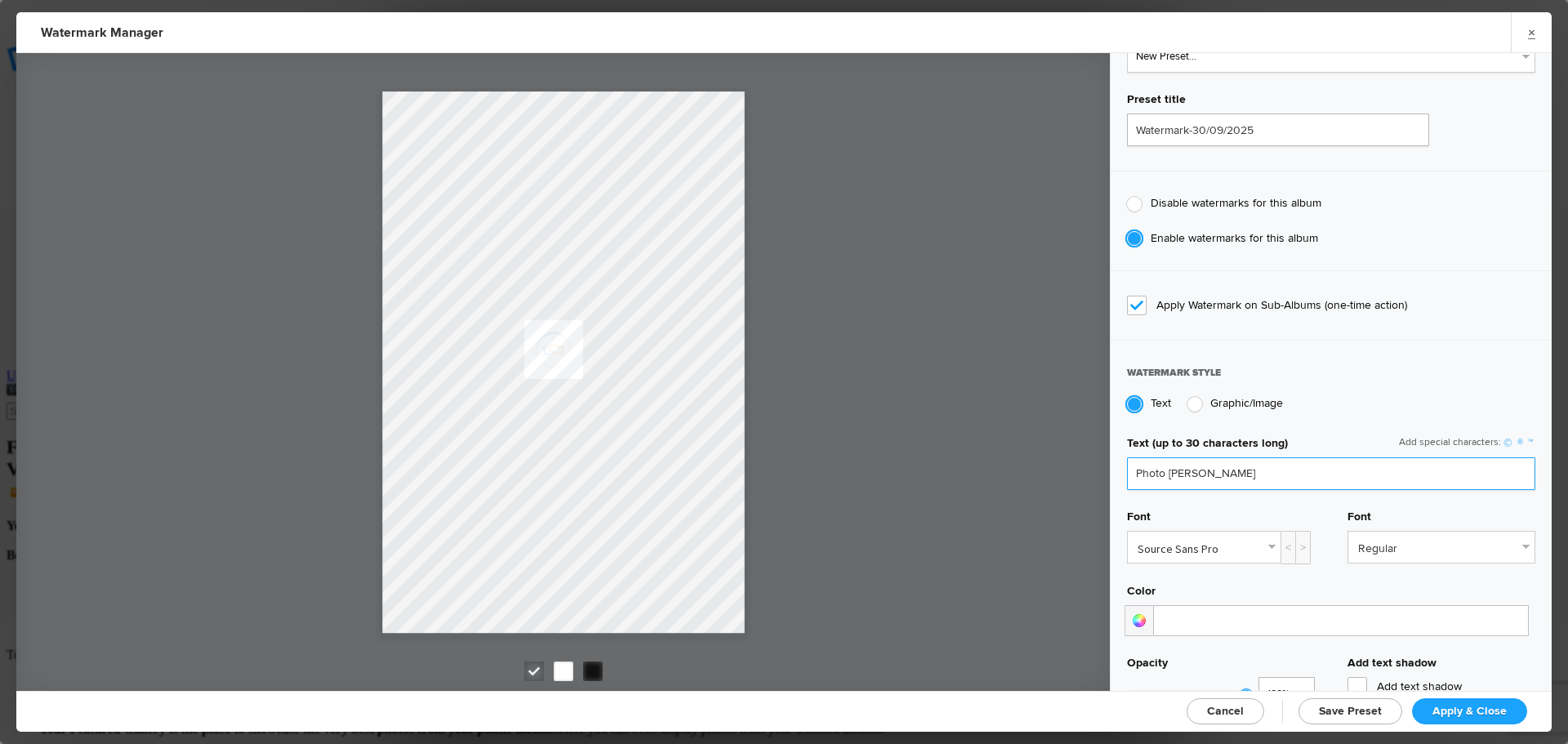
type input "Photo Schutz"
click at [1268, 544] on link "Source Sans Pro" at bounding box center [1205, 547] width 153 height 31
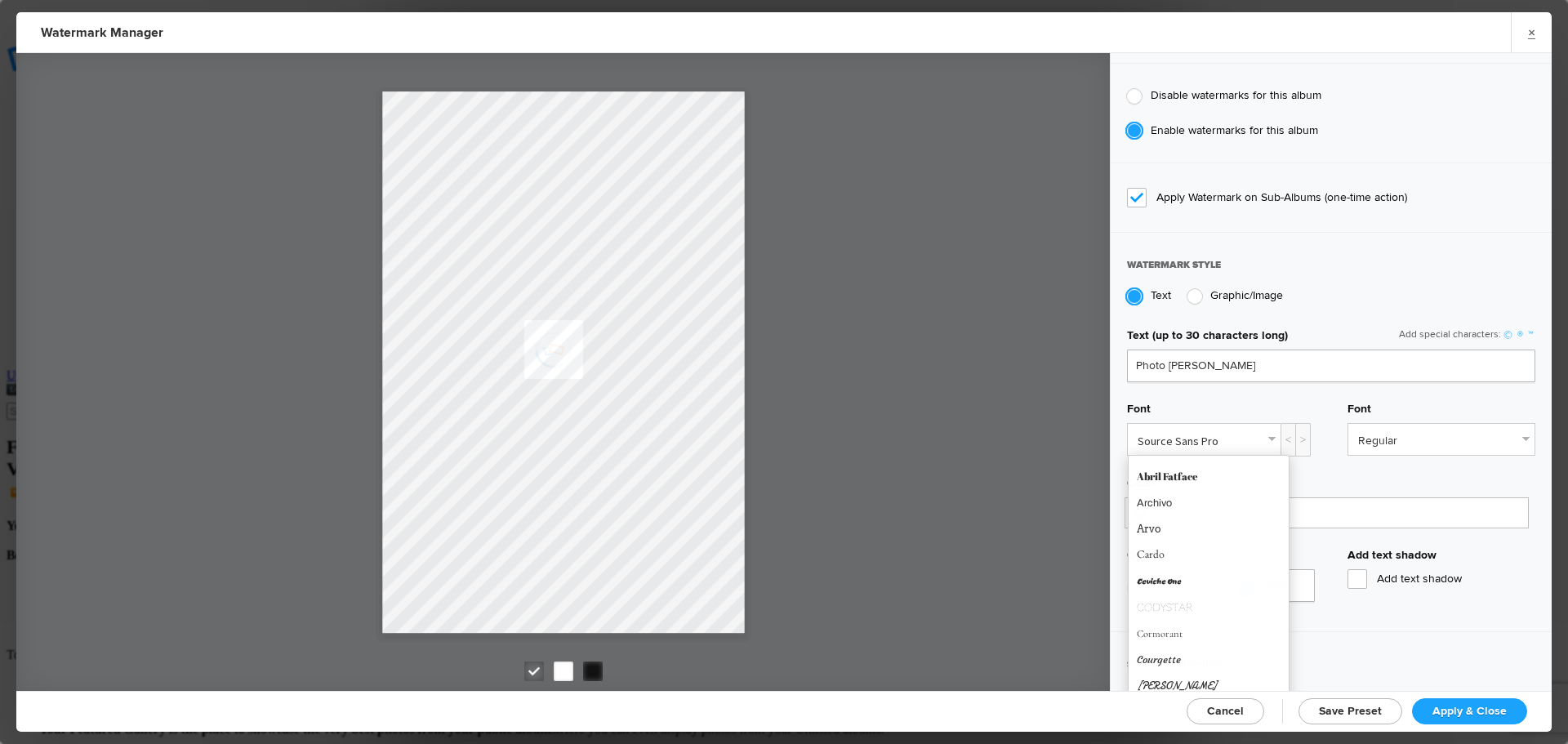
scroll to position [409, 0]
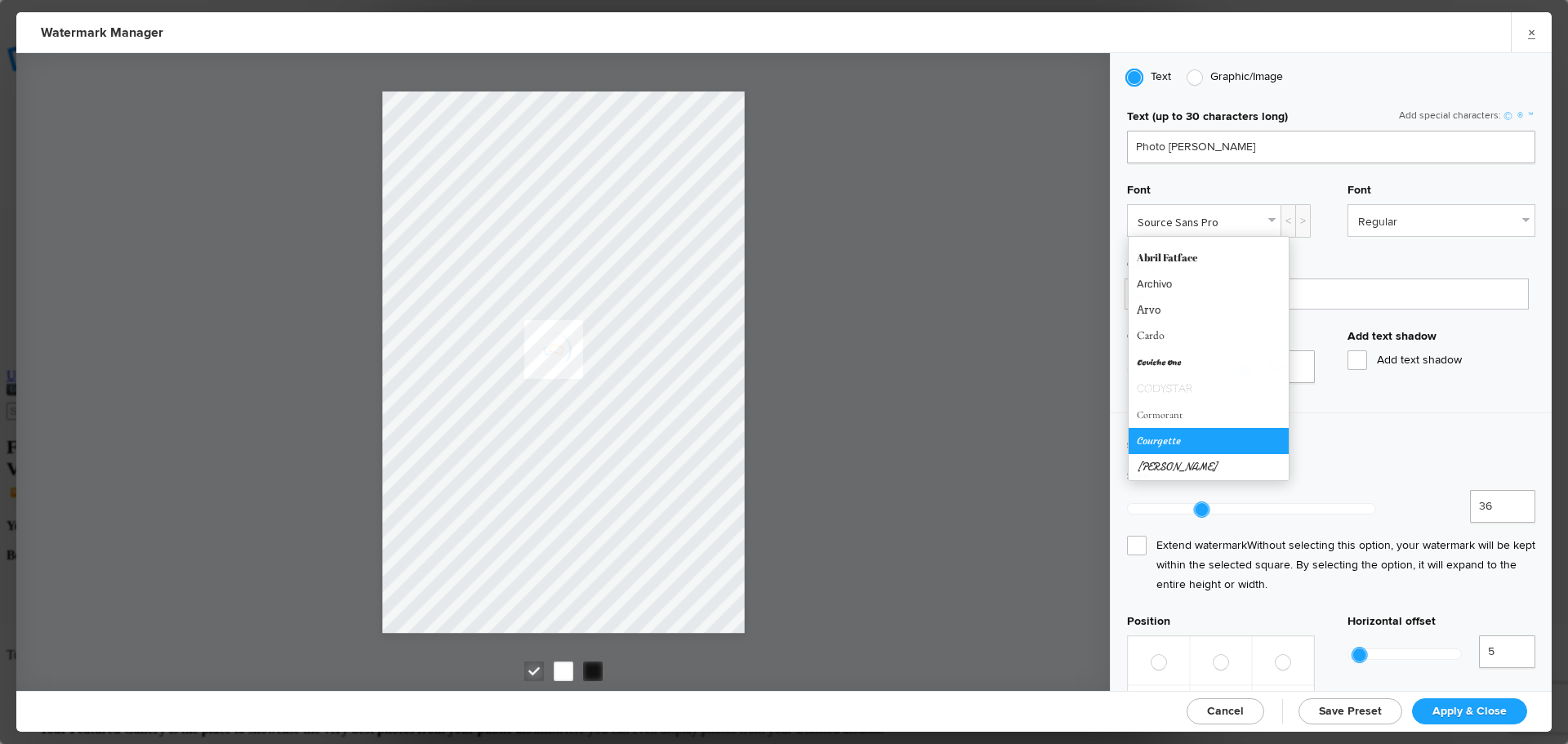
click at [1179, 437] on link "Courgette" at bounding box center [1209, 441] width 160 height 26
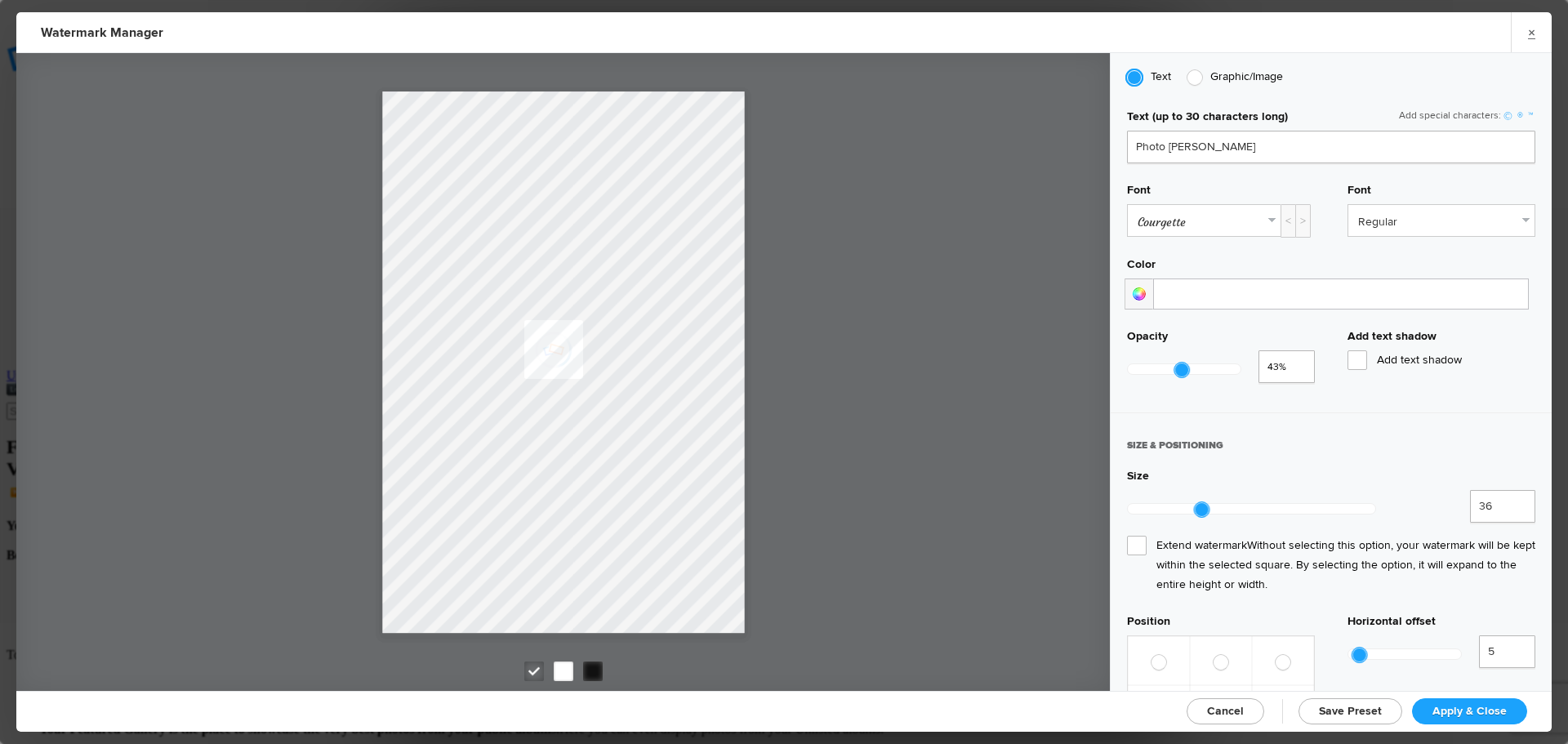
type input "0.4"
drag, startPoint x: 1237, startPoint y: 364, endPoint x: 1171, endPoint y: 370, distance: 66.3
click at [1171, 370] on div at bounding box center [1179, 371] width 15 height 15
click at [1264, 219] on link "Courgette" at bounding box center [1205, 220] width 153 height 31
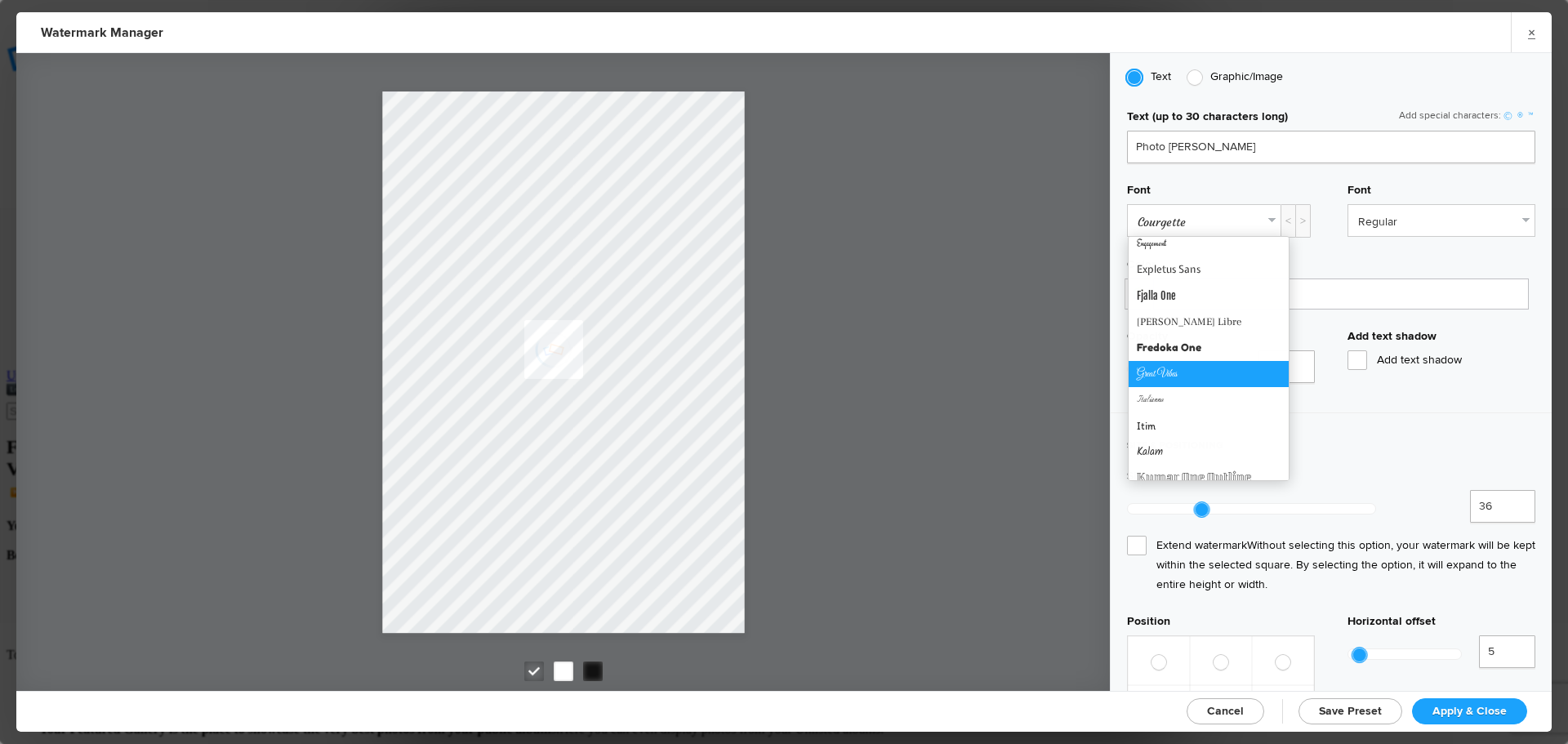
click at [1194, 370] on link "Great Vibes" at bounding box center [1209, 374] width 160 height 26
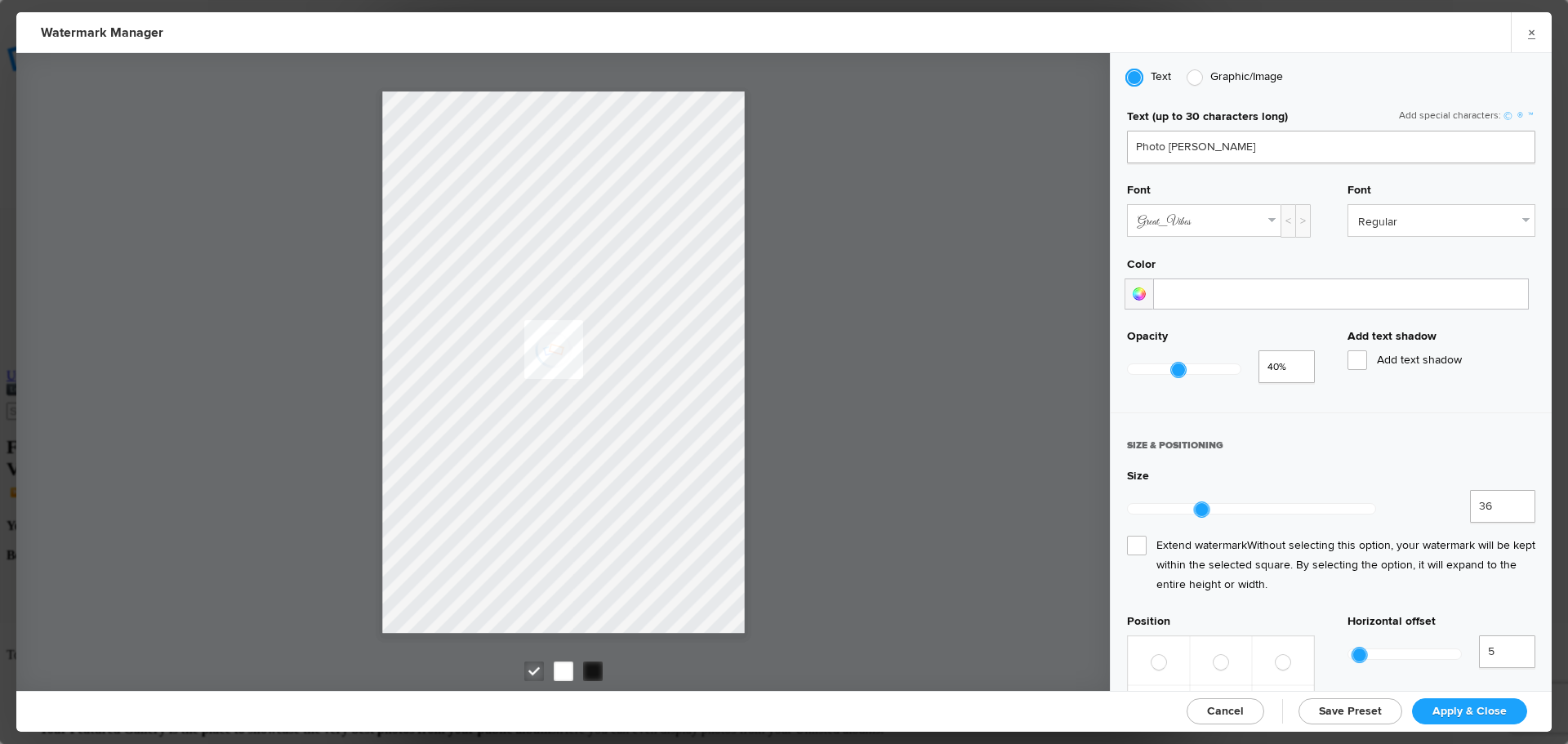
click at [1148, 289] on div at bounding box center [1139, 293] width 29 height 31
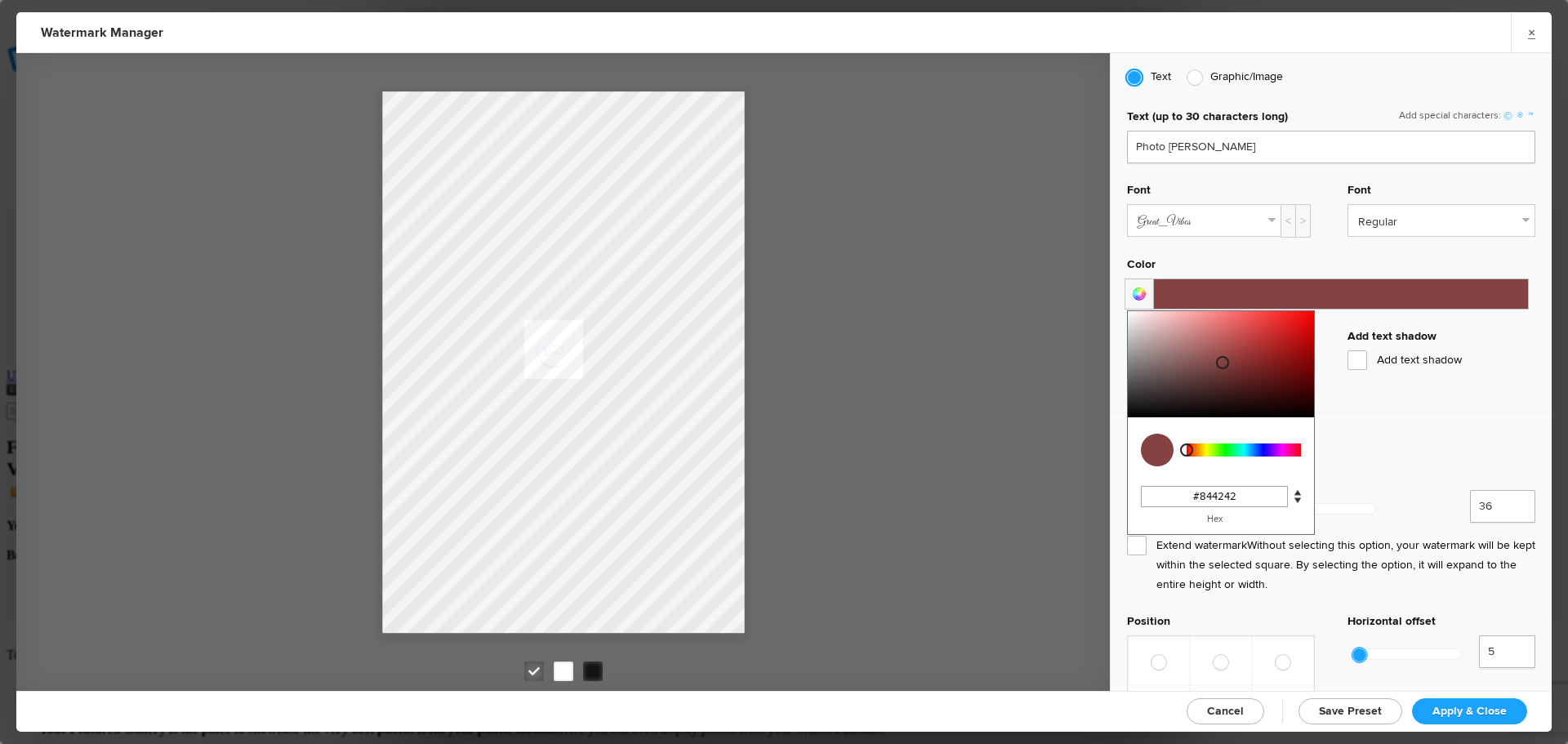
drag, startPoint x: 1232, startPoint y: 353, endPoint x: 1246, endPoint y: 361, distance: 16.1
click at [1223, 358] on div at bounding box center [1222, 364] width 186 height 106
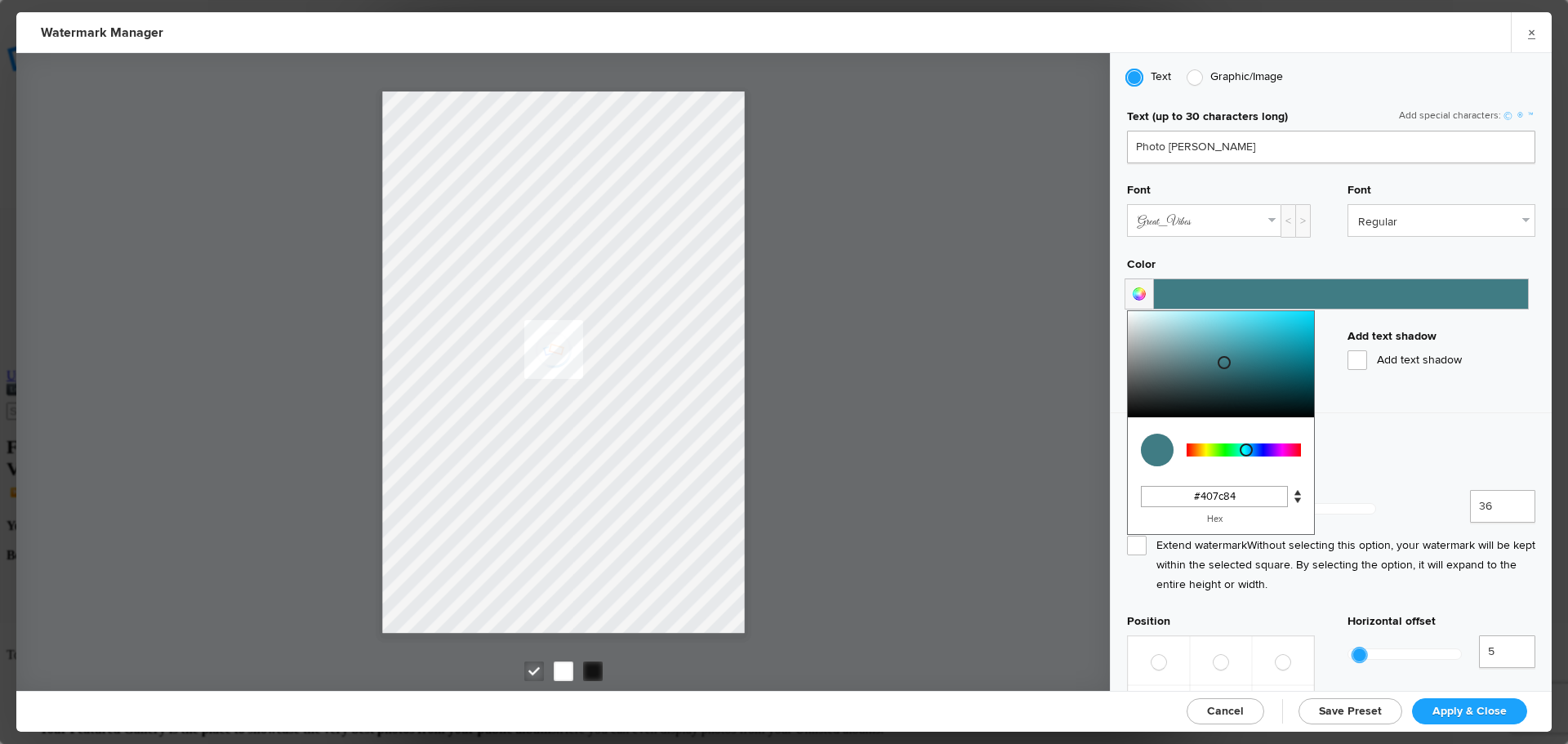
click at [1247, 449] on div at bounding box center [1244, 450] width 115 height 13
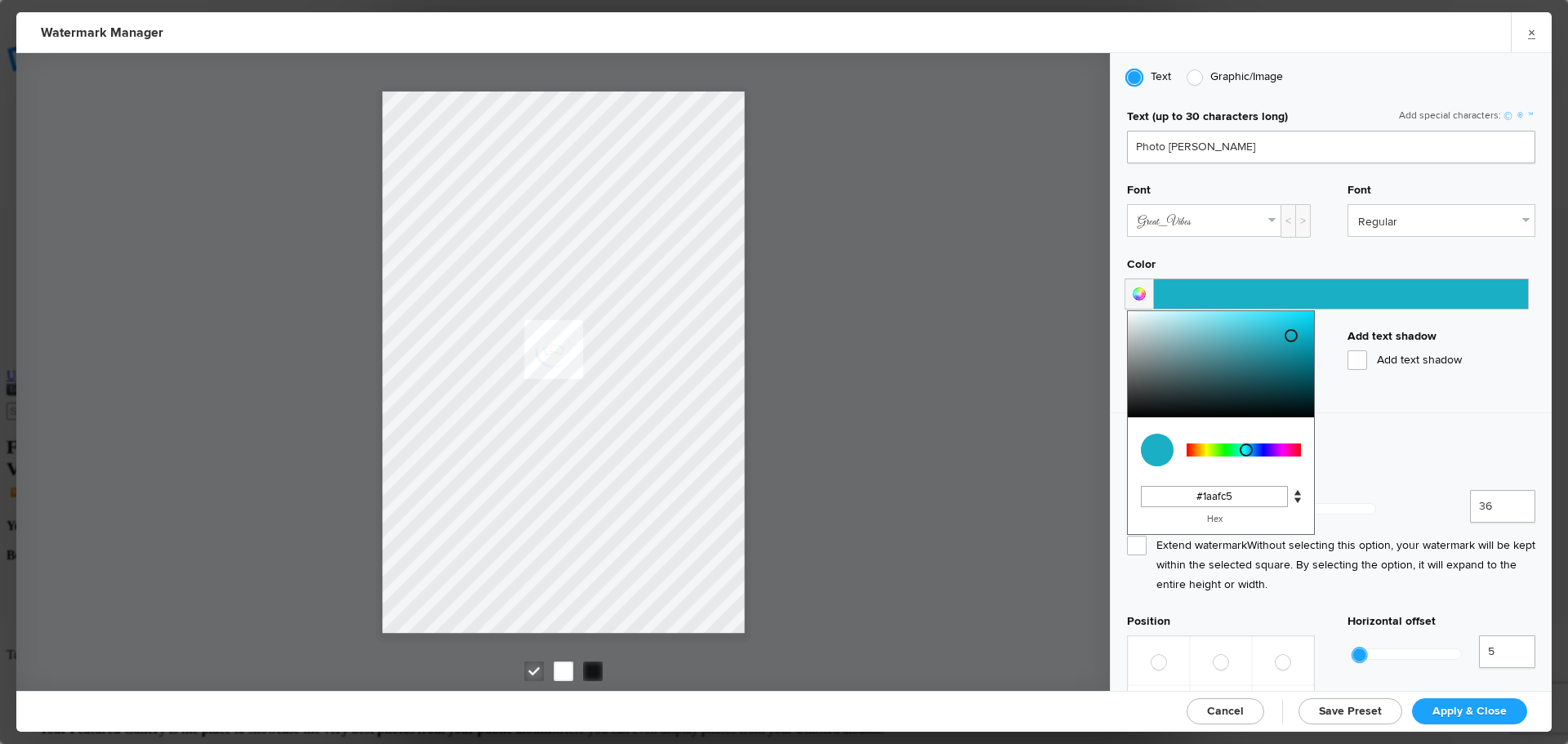
drag, startPoint x: 1243, startPoint y: 358, endPoint x: 1290, endPoint y: 331, distance: 54.2
click at [1290, 331] on div at bounding box center [1222, 364] width 186 height 106
click at [1418, 422] on div "SIZE & POSITIONING Size 36 3,600% Extend watermark Without selecting this optio…" at bounding box center [1331, 639] width 441 height 453
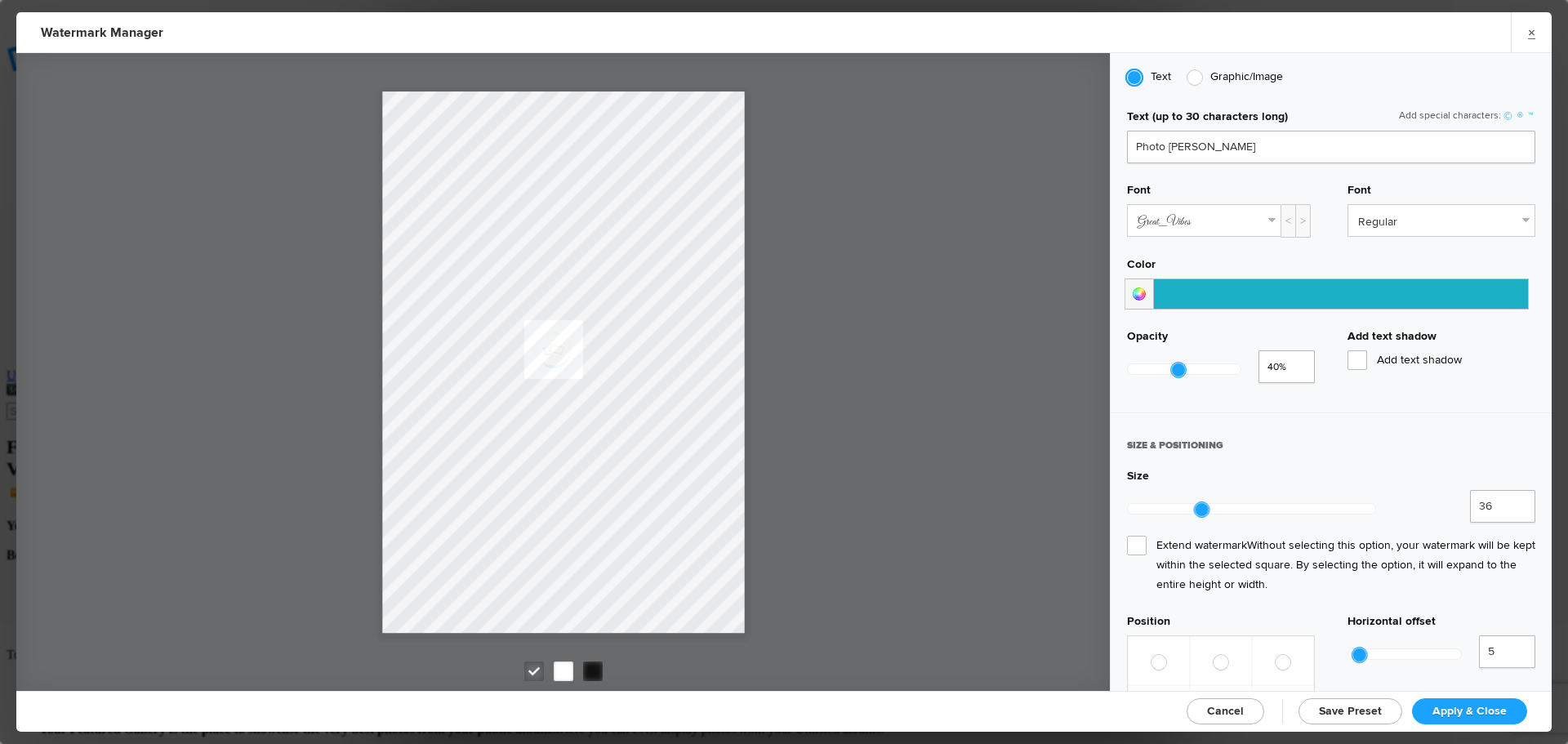
click at [1140, 290] on div at bounding box center [1139, 293] width 29 height 31
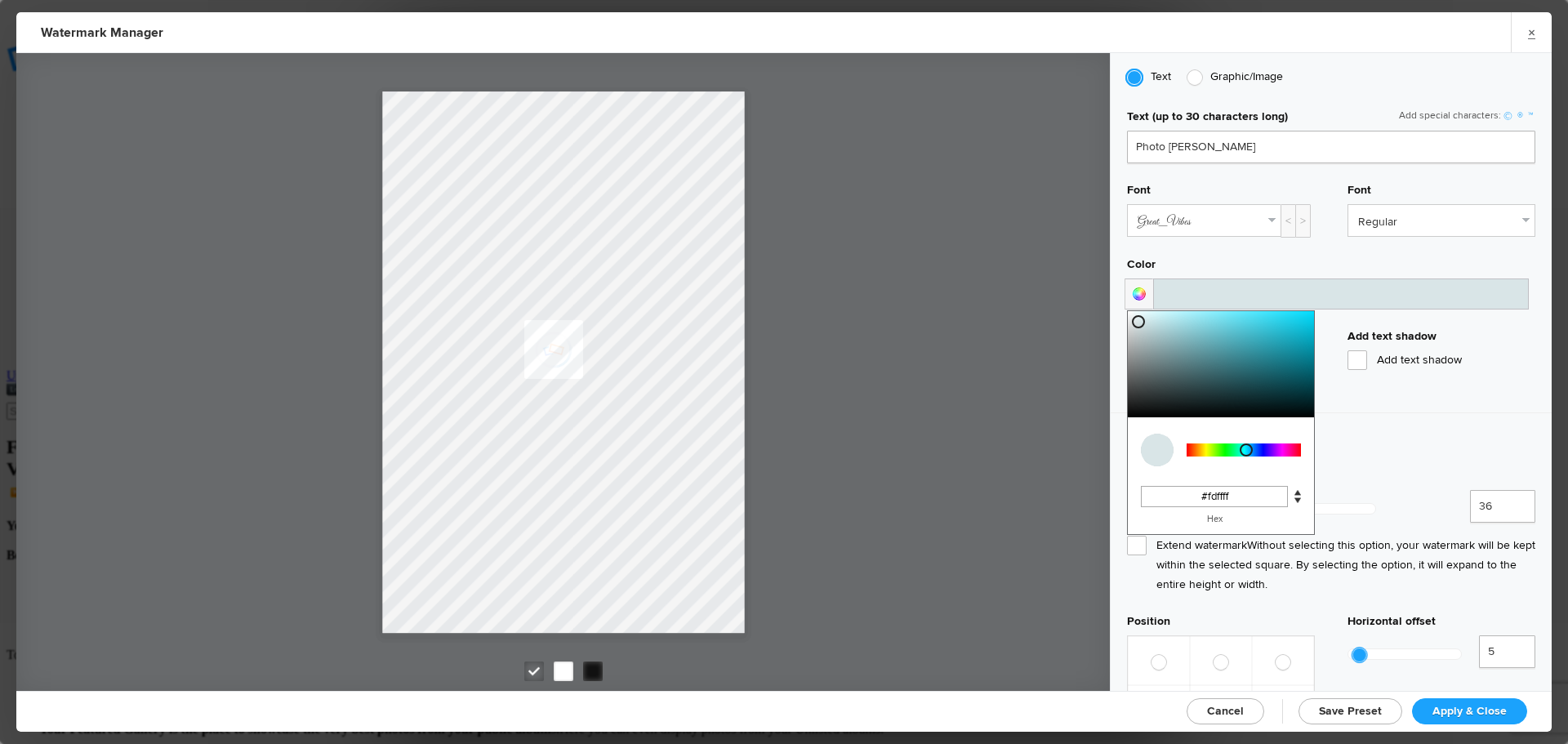
type input "#fff"
drag, startPoint x: 1139, startPoint y: 318, endPoint x: 1127, endPoint y: 287, distance: 33.2
click at [1117, 287] on div "Text (up to 30 characters long) Add special characters: © ® ™ Photo Schutz Font…" at bounding box center [1331, 249] width 441 height 311
click at [1485, 413] on div "SIZE & POSITIONING Size 36 3,600% Extend watermark Without selecting this optio…" at bounding box center [1331, 639] width 441 height 453
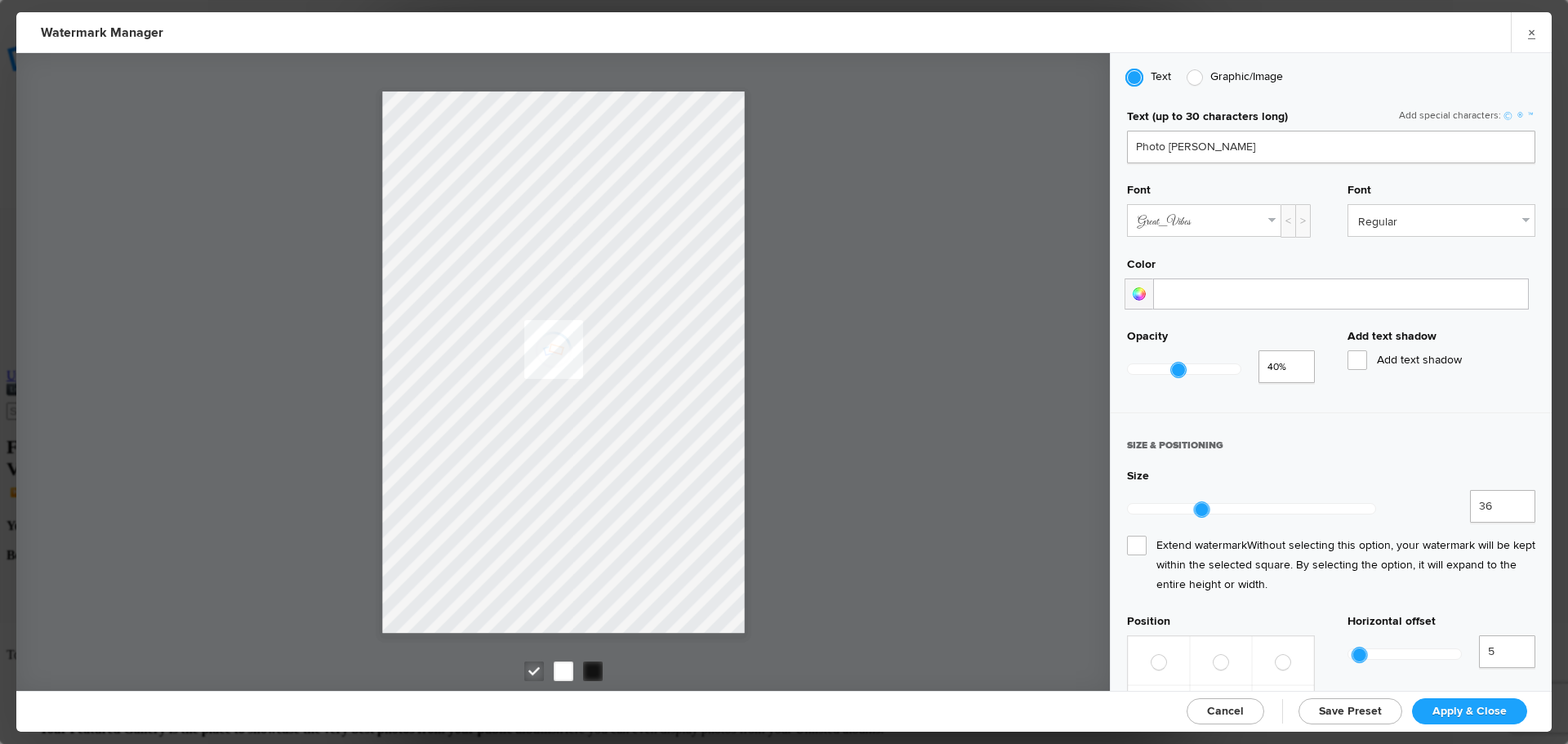
click at [1520, 211] on div "Text (up to 30 characters long) Add special characters: © ® ™ Photo Schutz Font…" at bounding box center [1331, 249] width 441 height 311
click at [1518, 213] on link "Regular" at bounding box center [1441, 220] width 186 height 31
type input "0.5"
drag, startPoint x: 1183, startPoint y: 365, endPoint x: 1194, endPoint y: 363, distance: 11.2
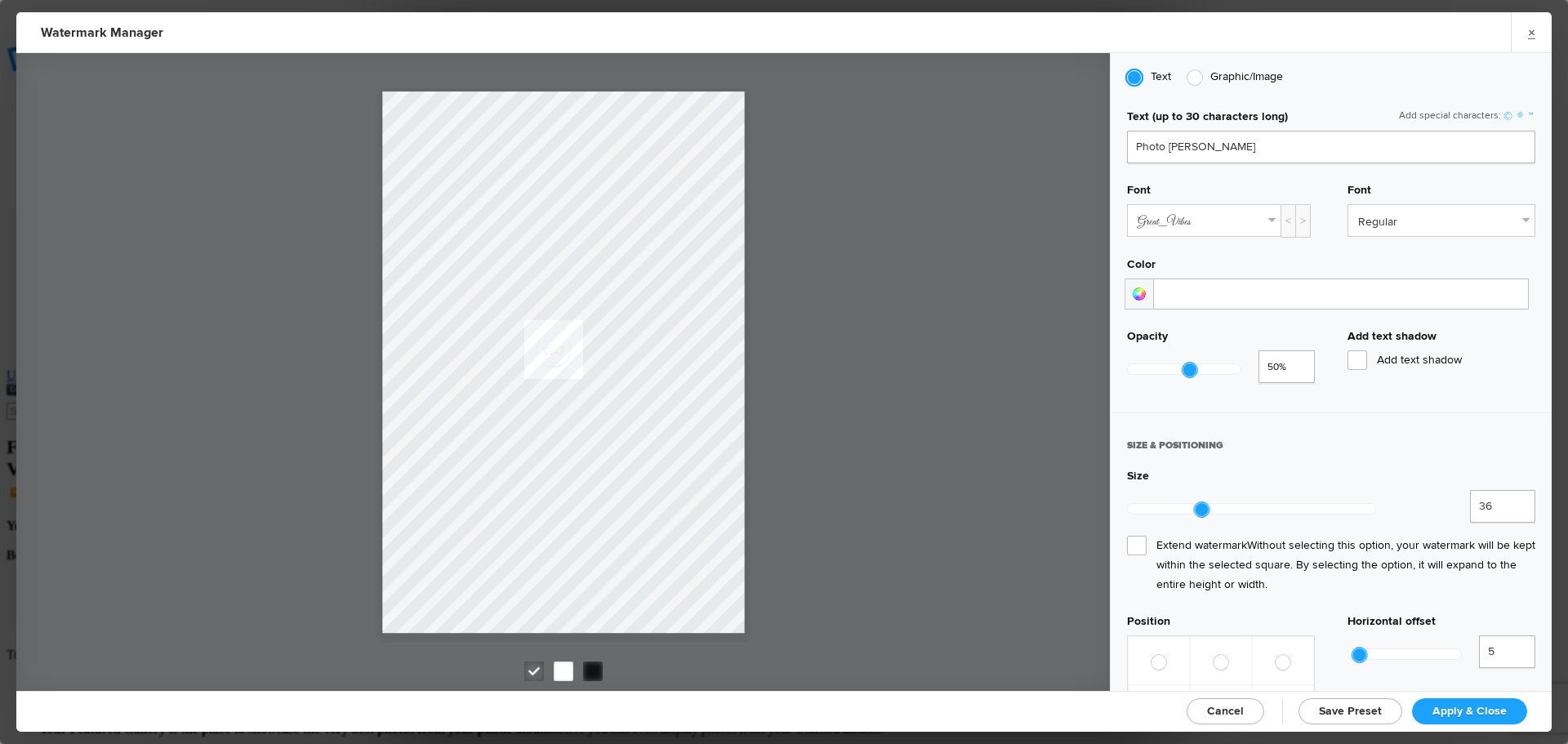
click at [1194, 363] on div at bounding box center [1190, 371] width 15 height 15
click at [1448, 455] on div "SIZE & POSITIONING" at bounding box center [1331, 453] width 409 height 31
drag, startPoint x: 1189, startPoint y: 497, endPoint x: 1207, endPoint y: 497, distance: 18.0
click at [1207, 504] on div at bounding box center [1252, 508] width 248 height 10
type input "41"
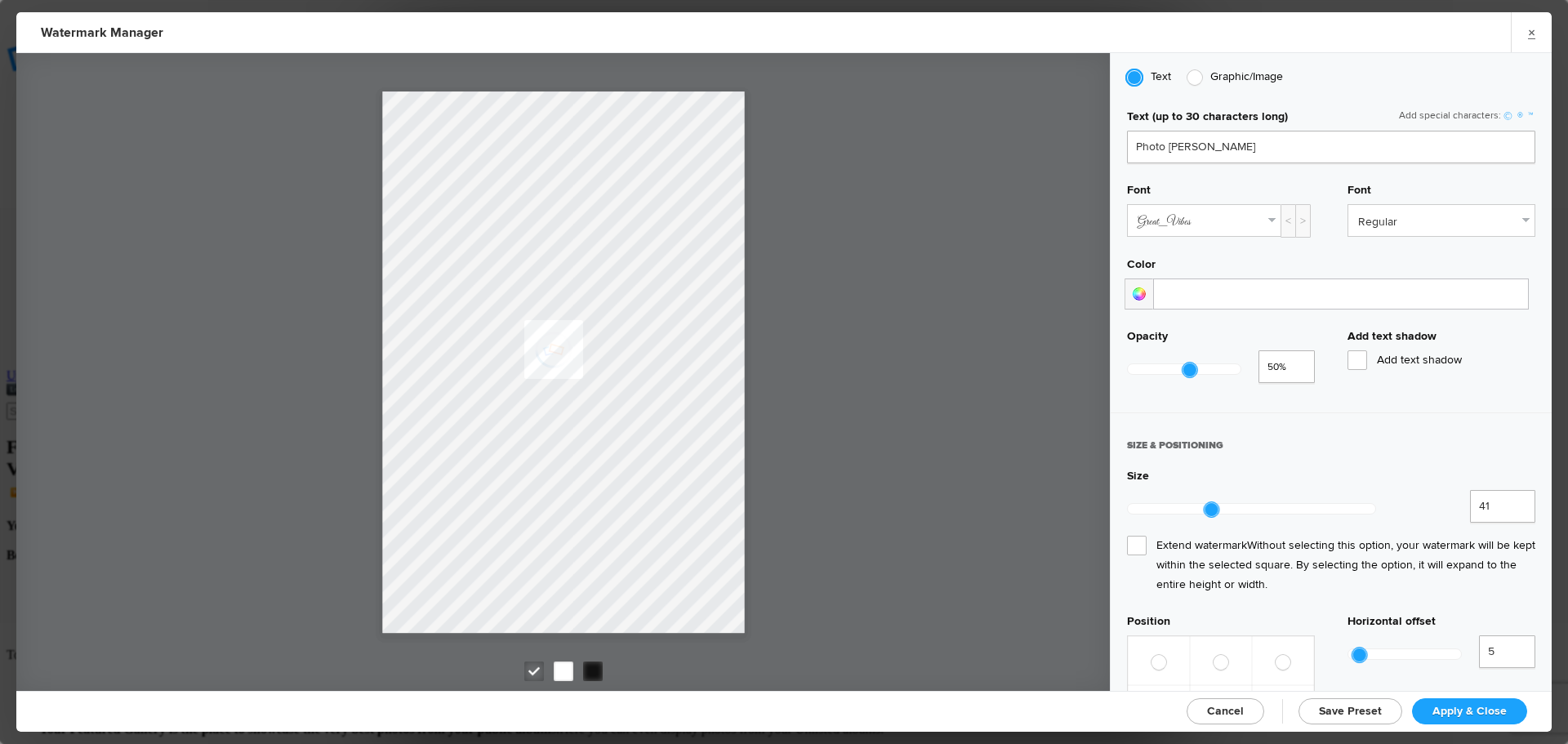
drag, startPoint x: 1203, startPoint y: 498, endPoint x: 1254, endPoint y: 500, distance: 51.0
click at [1254, 504] on div at bounding box center [1252, 508] width 248 height 10
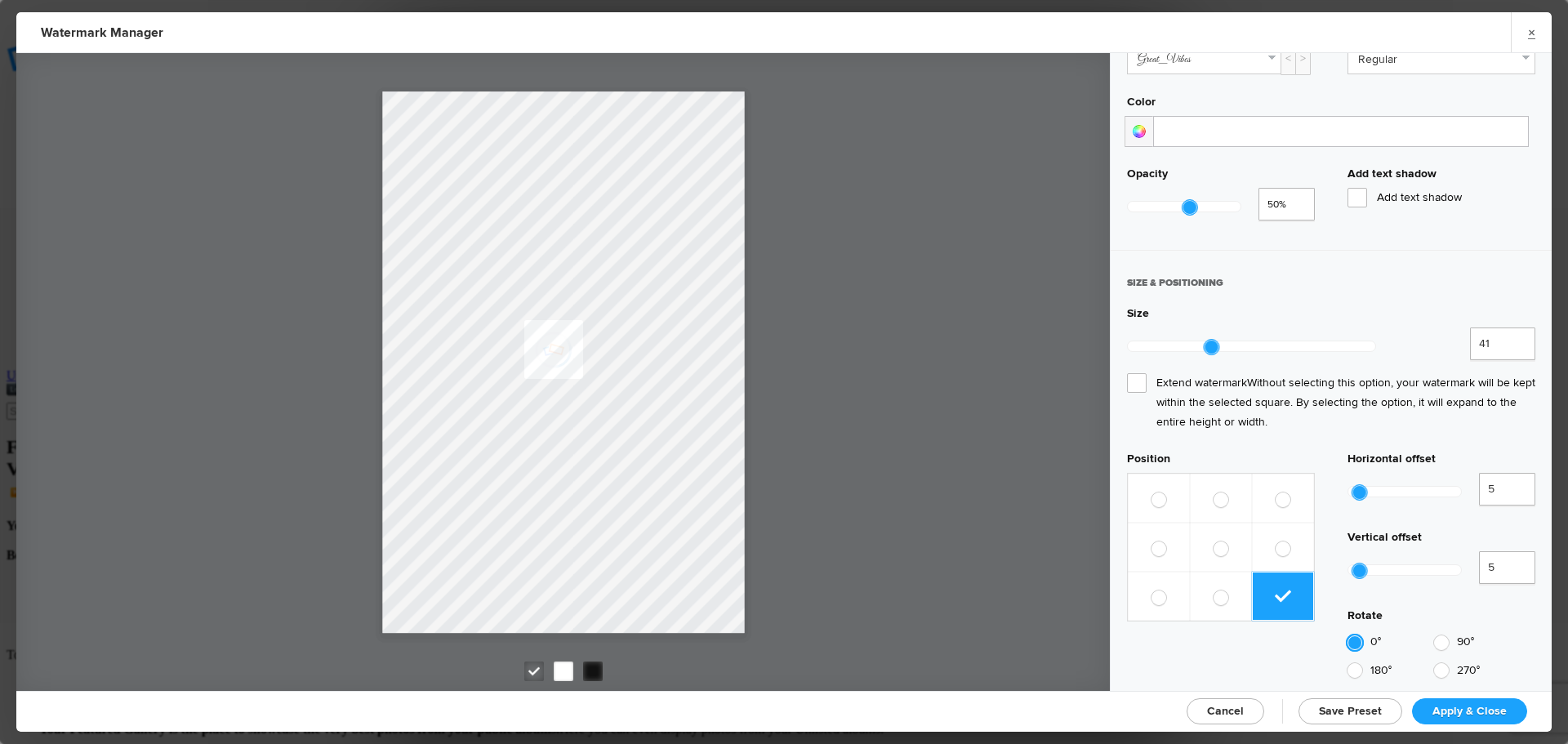
scroll to position [572, 0]
type input "18"
drag, startPoint x: 1359, startPoint y: 439, endPoint x: 1371, endPoint y: 439, distance: 12.0
click at [1371, 484] on div at bounding box center [1375, 492] width 15 height 15
click at [1365, 562] on div at bounding box center [1372, 570] width 15 height 15
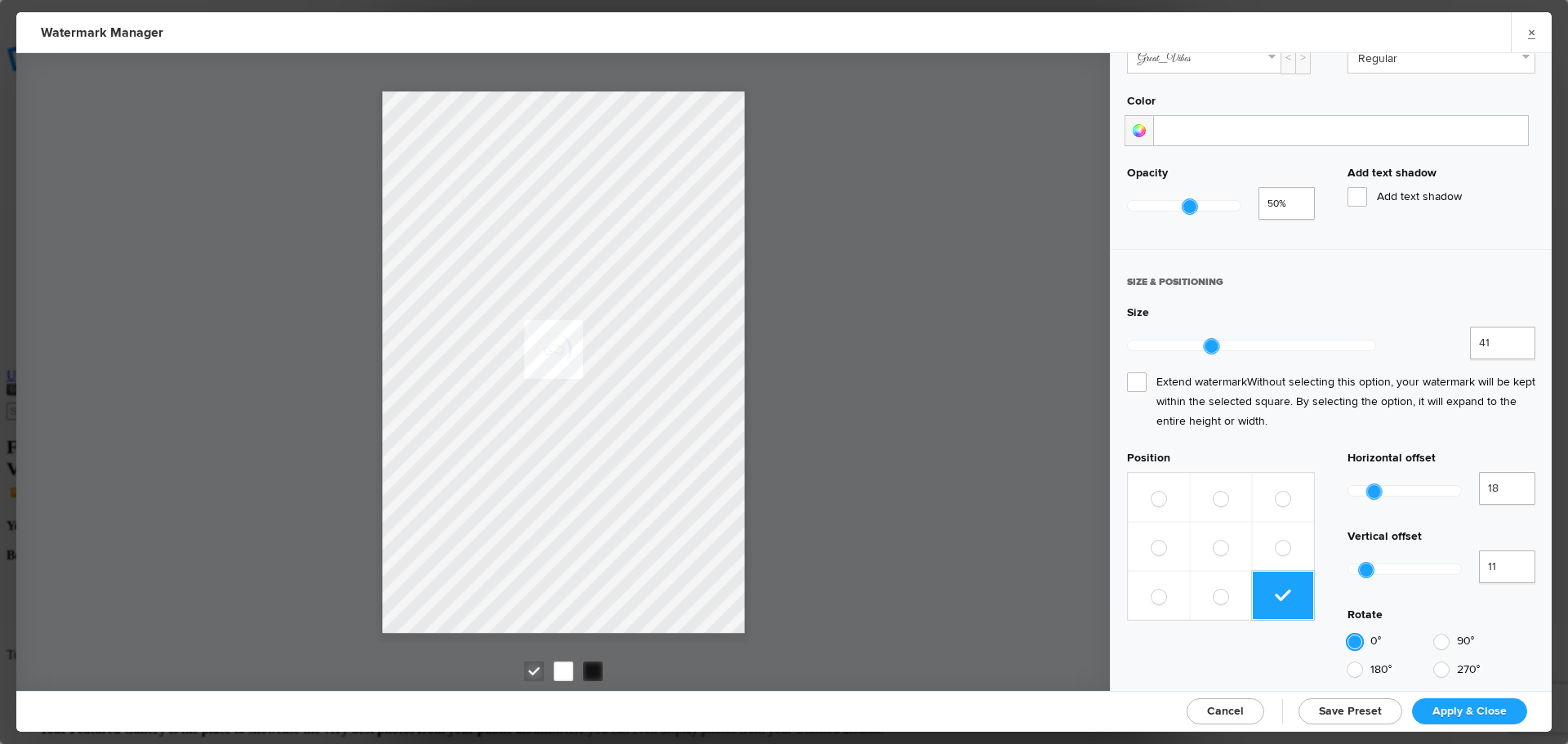
type input "9"
click at [1357, 562] on div at bounding box center [1364, 570] width 15 height 15
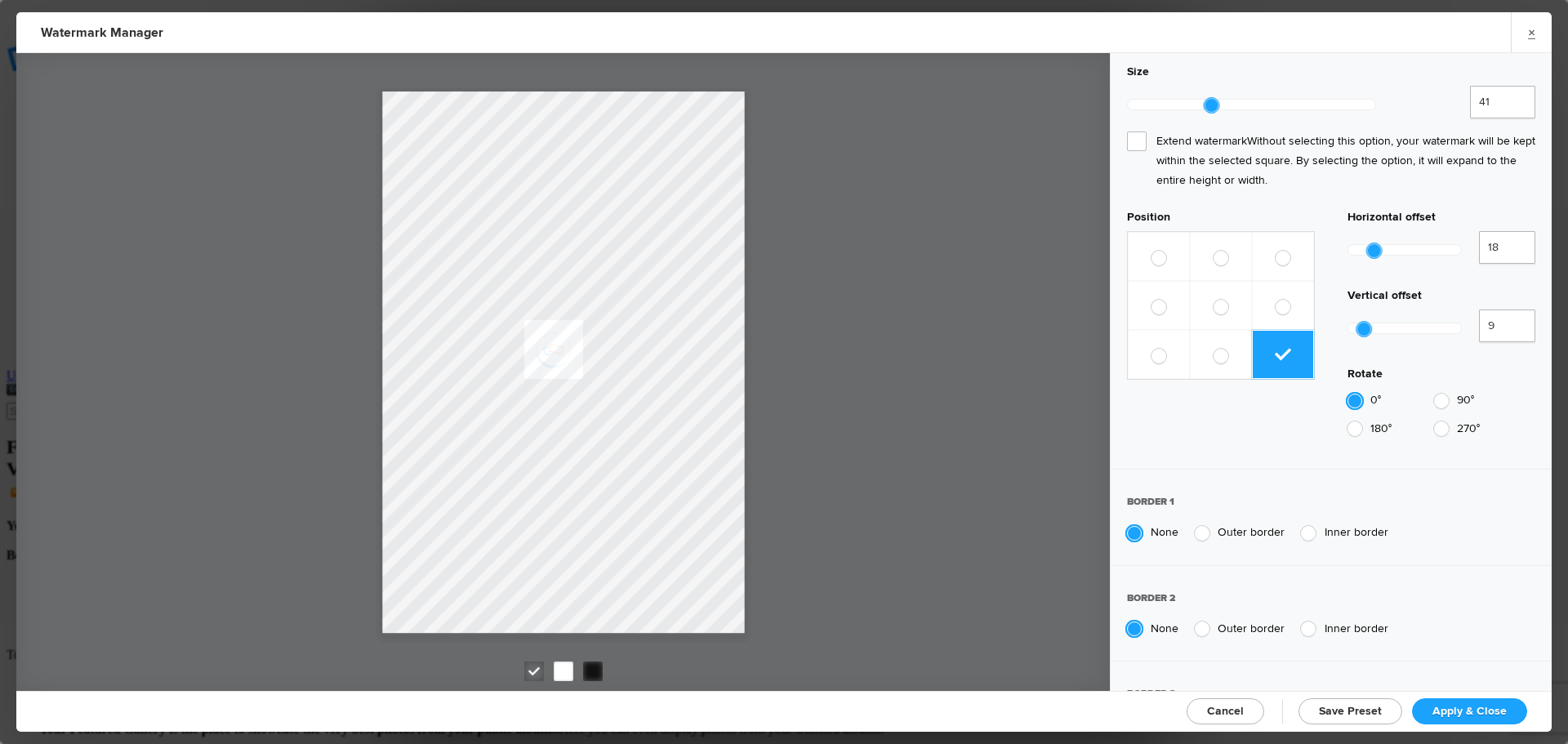
scroll to position [817, 0]
click at [1201, 522] on div at bounding box center [1202, 530] width 15 height 15
radio input "false"
radio input "true"
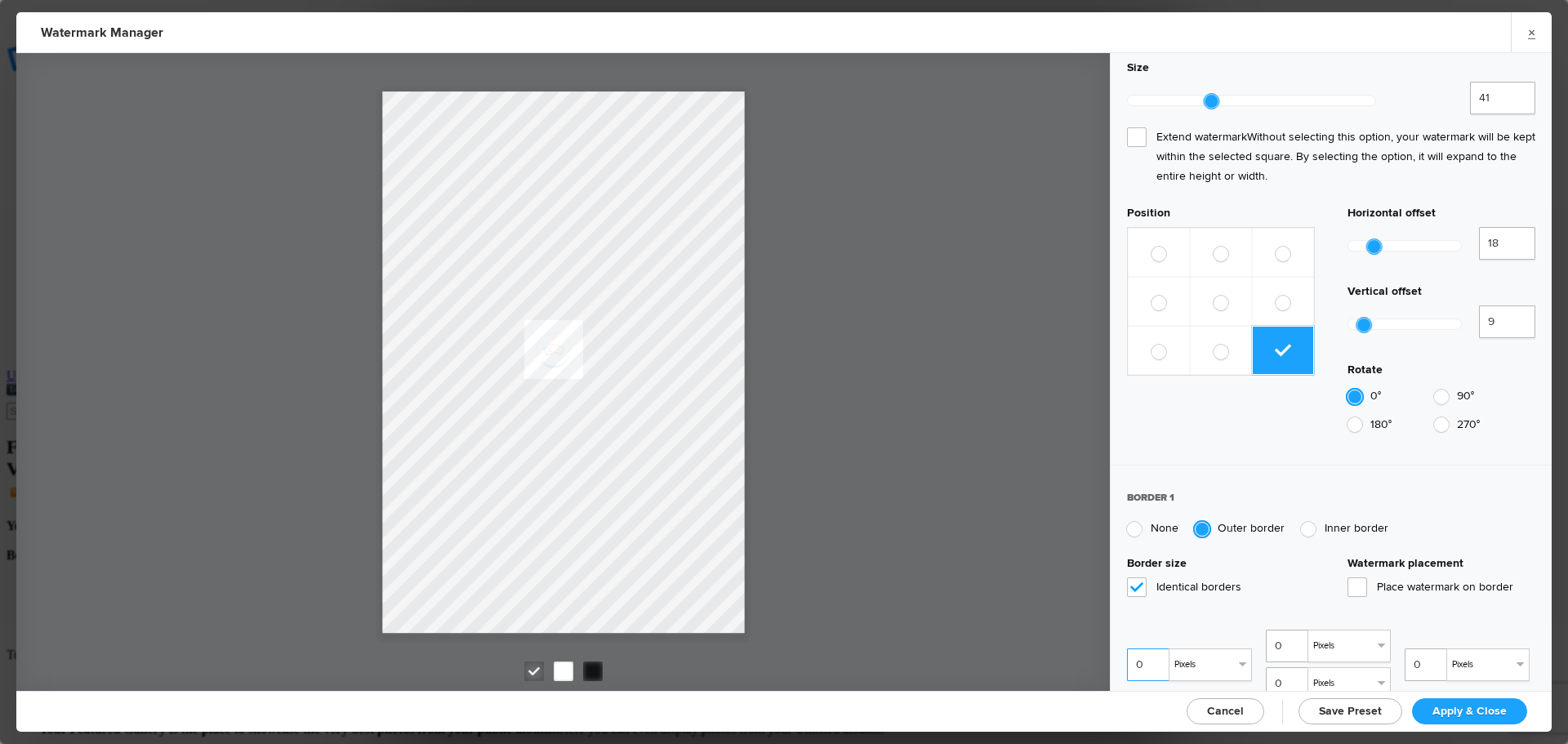
click at [1137, 649] on input "0" at bounding box center [1150, 665] width 46 height 33
click at [1146, 649] on input "0" at bounding box center [1150, 665] width 46 height 33
type input "1"
click at [1155, 649] on input "1" at bounding box center [1150, 665] width 46 height 33
type input "1"
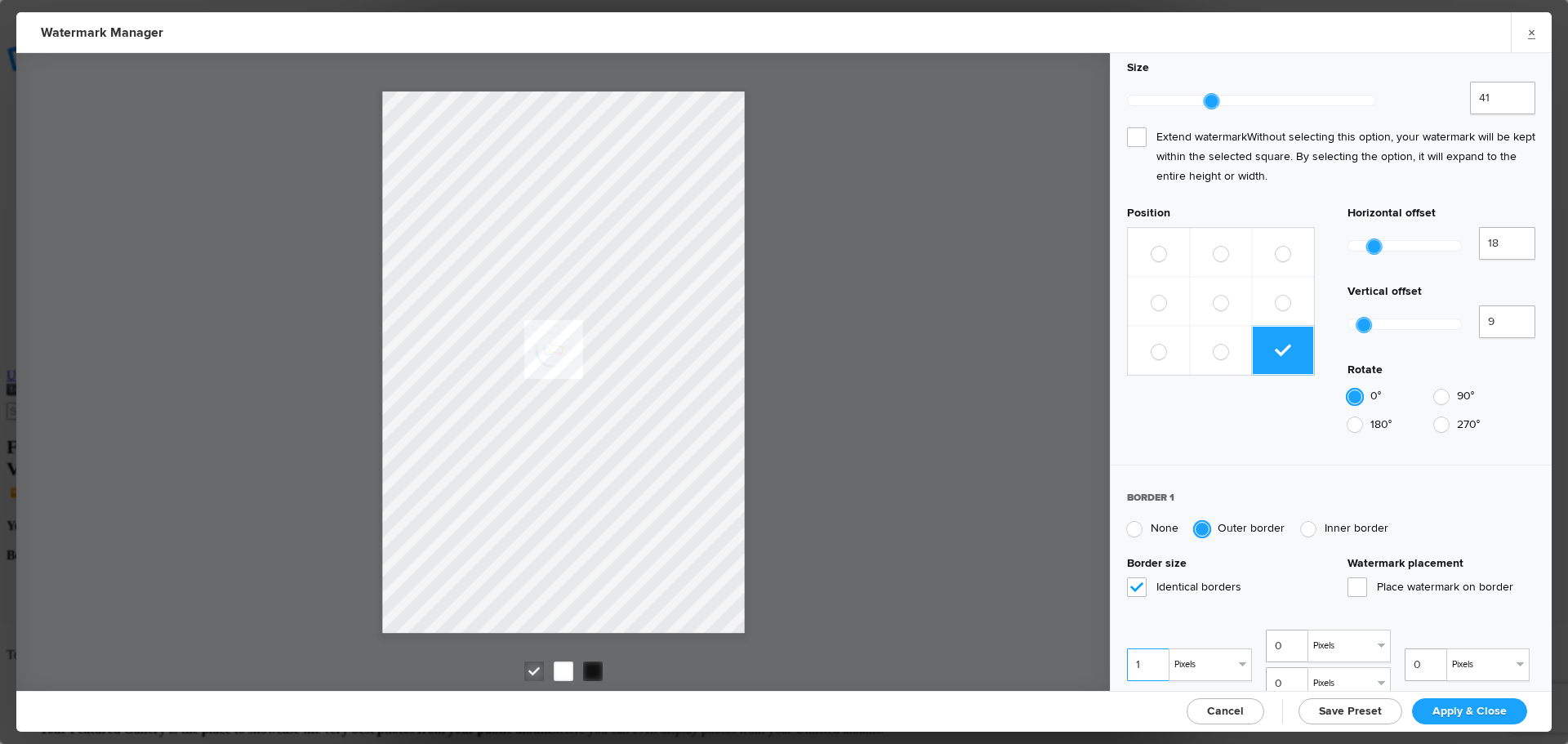
type input "1"
type input "2"
click at [1155, 649] on input "2" at bounding box center [1150, 665] width 46 height 33
type input "2"
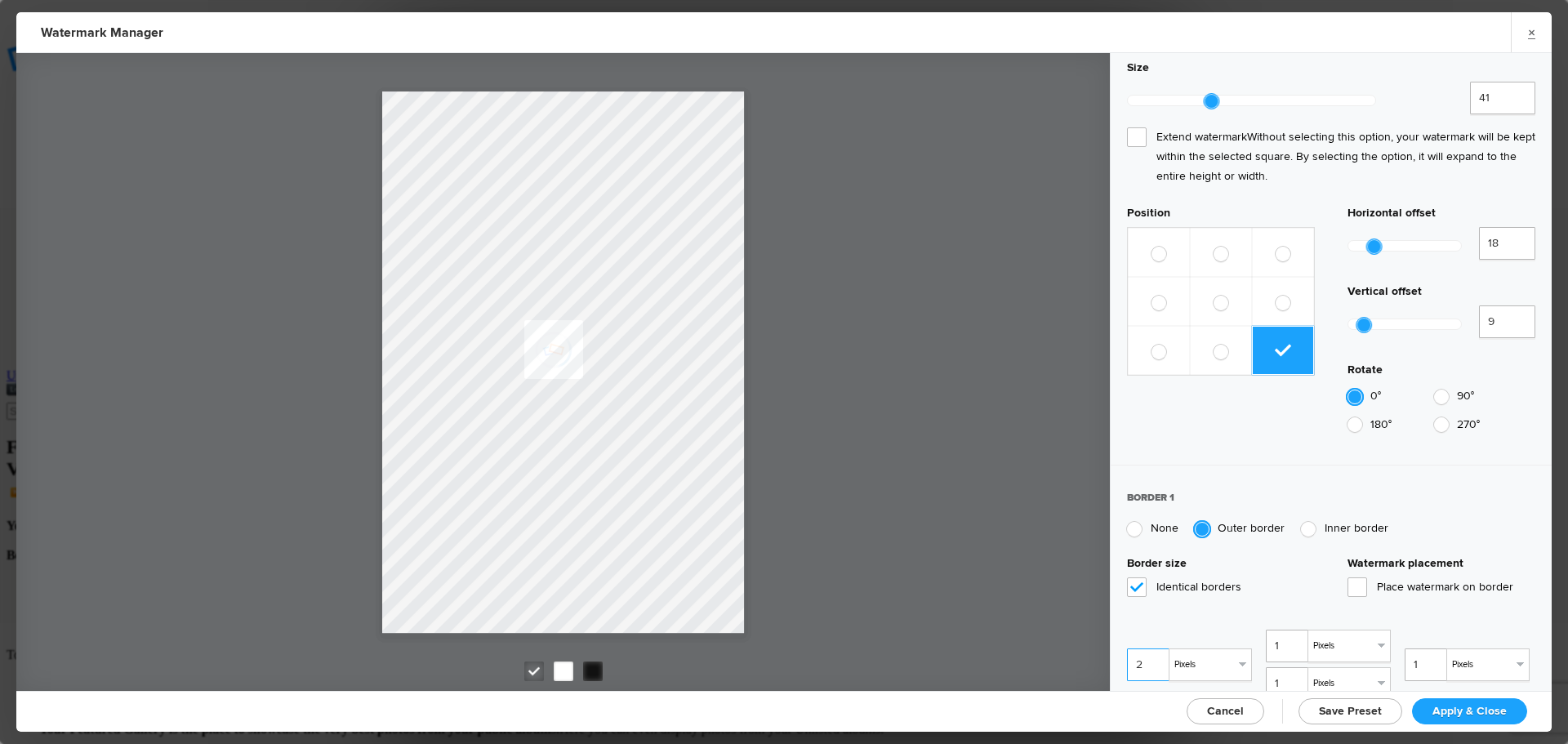
type input "2"
type input "3"
click at [1155, 649] on input "3" at bounding box center [1150, 665] width 46 height 33
type input "3"
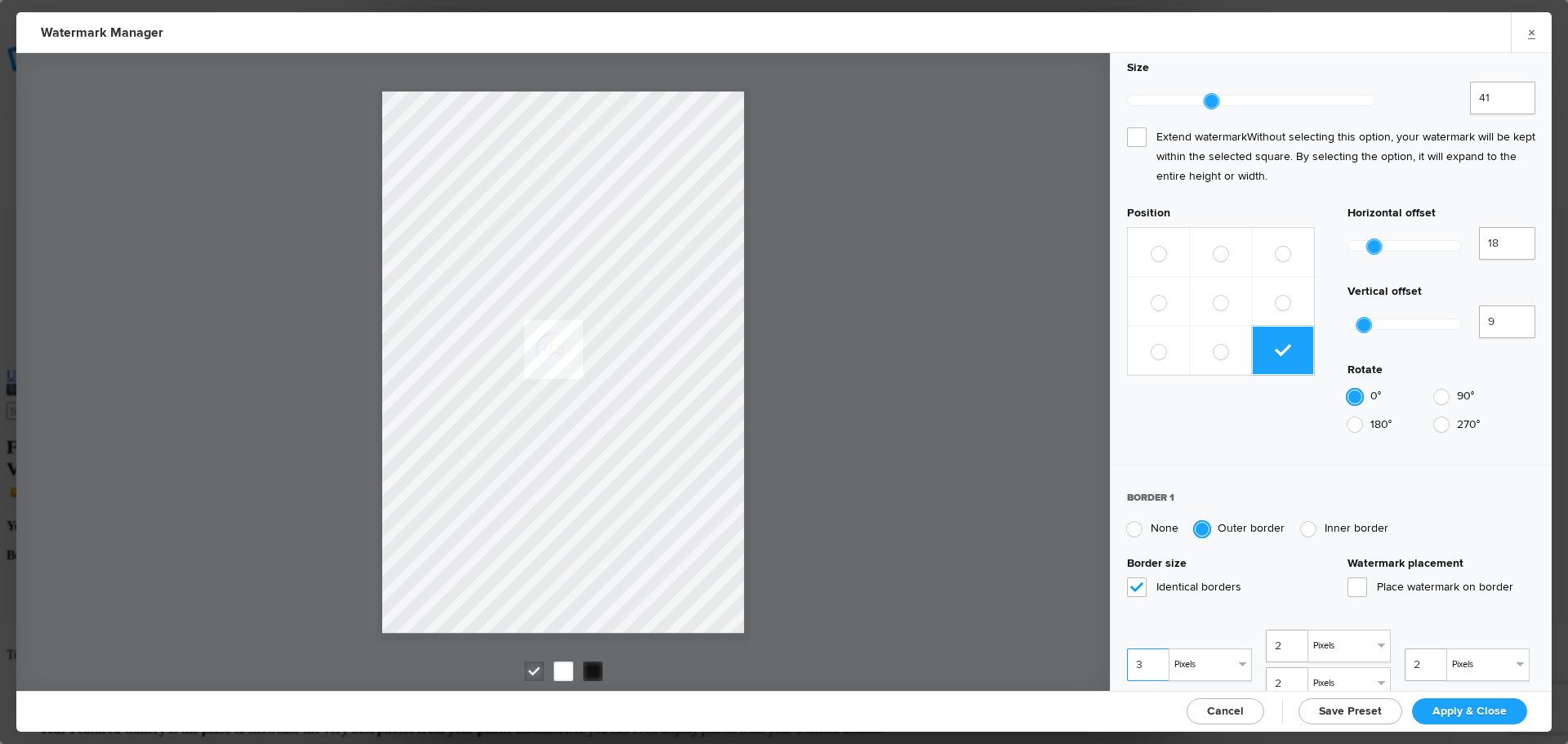
type input "3"
type input "4"
click at [1155, 649] on input "4" at bounding box center [1150, 665] width 46 height 33
type input "4"
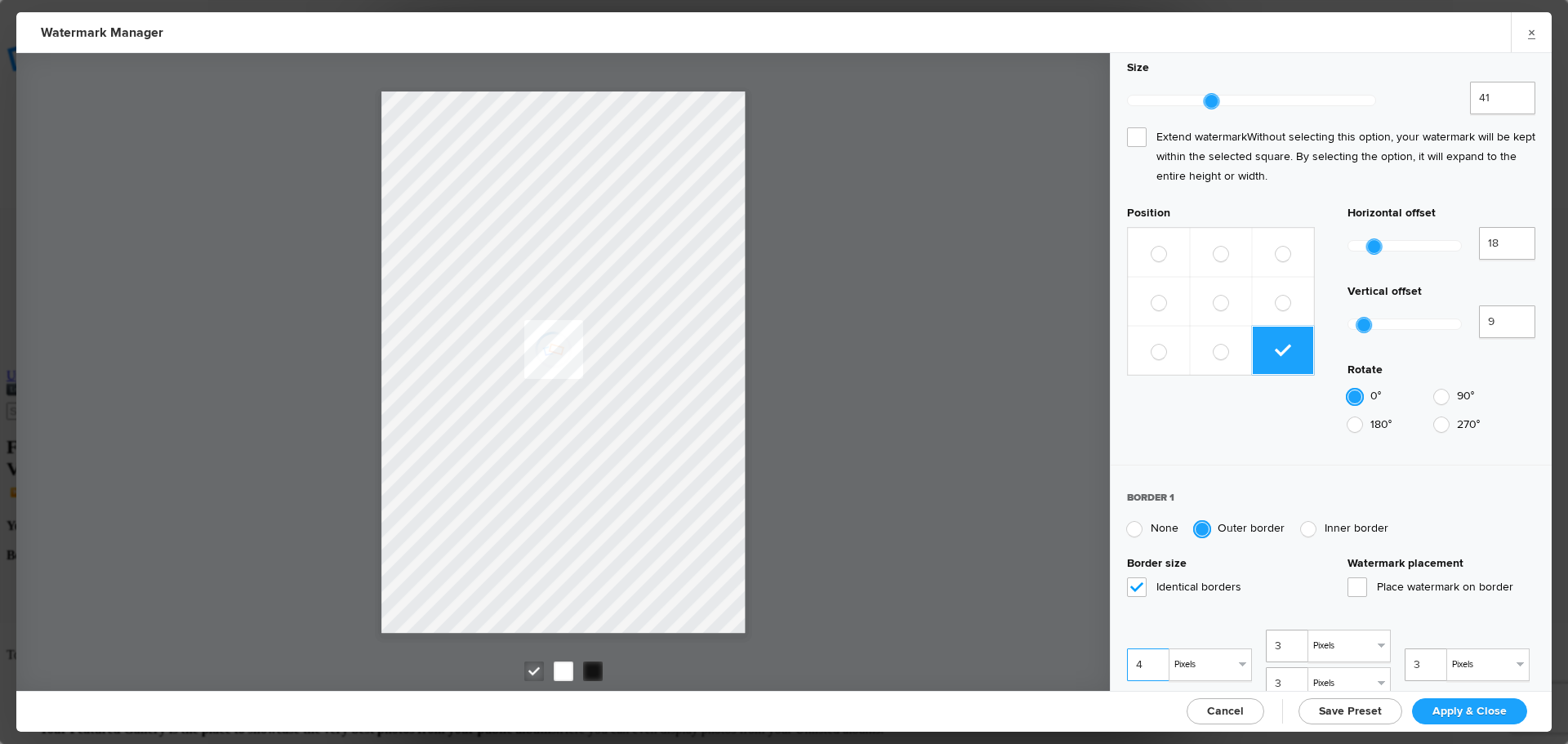
type input "4"
click at [1355, 577] on span "Place watermark on border" at bounding box center [1441, 587] width 188 height 20
click at [0, 0] on input "Place watermark on border" at bounding box center [0, 0] width 0 height 0
click at [1350, 577] on span "Place watermark on border" at bounding box center [1441, 587] width 188 height 20
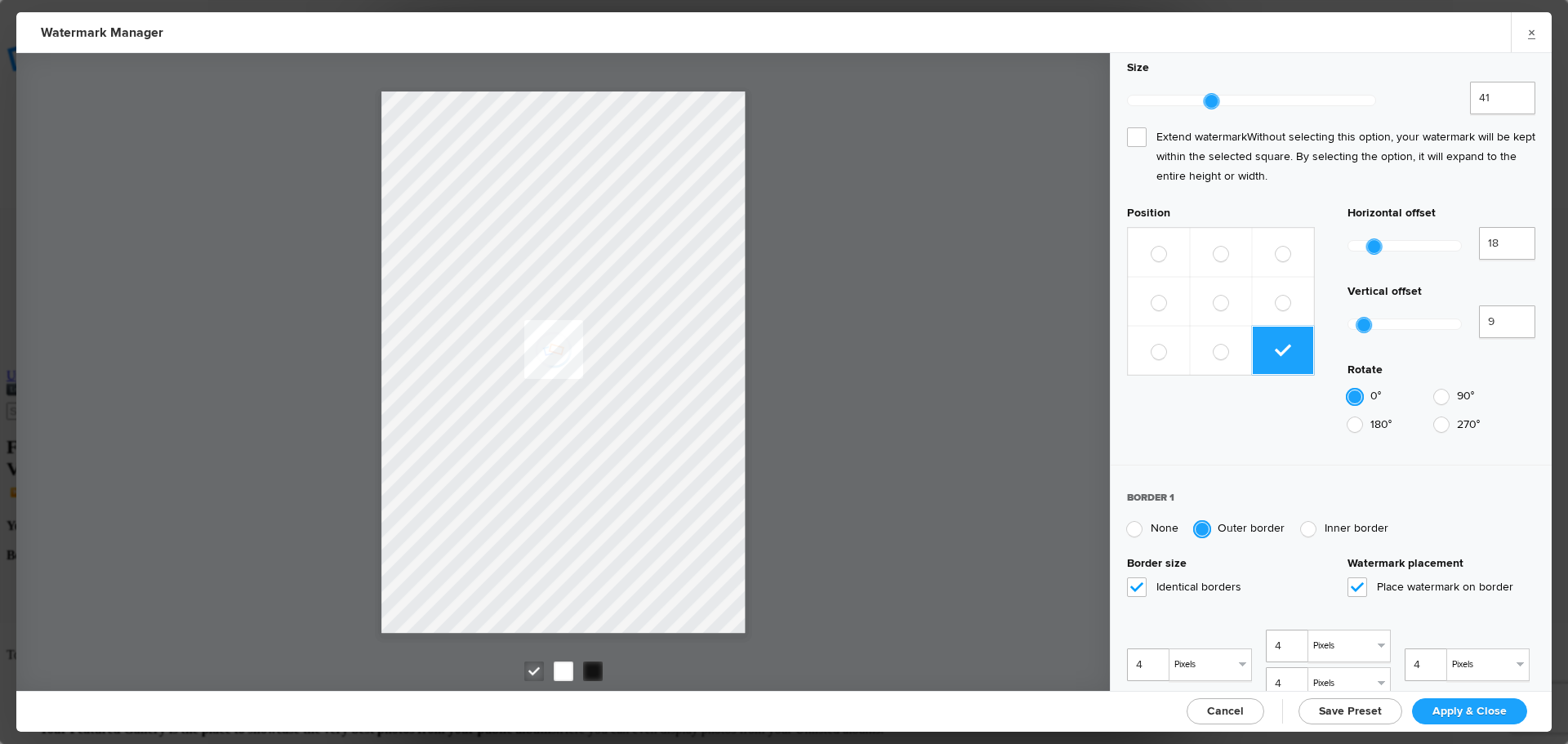
click at [0, 0] on input "Place watermark on border" at bounding box center [0, 0] width 0 height 0
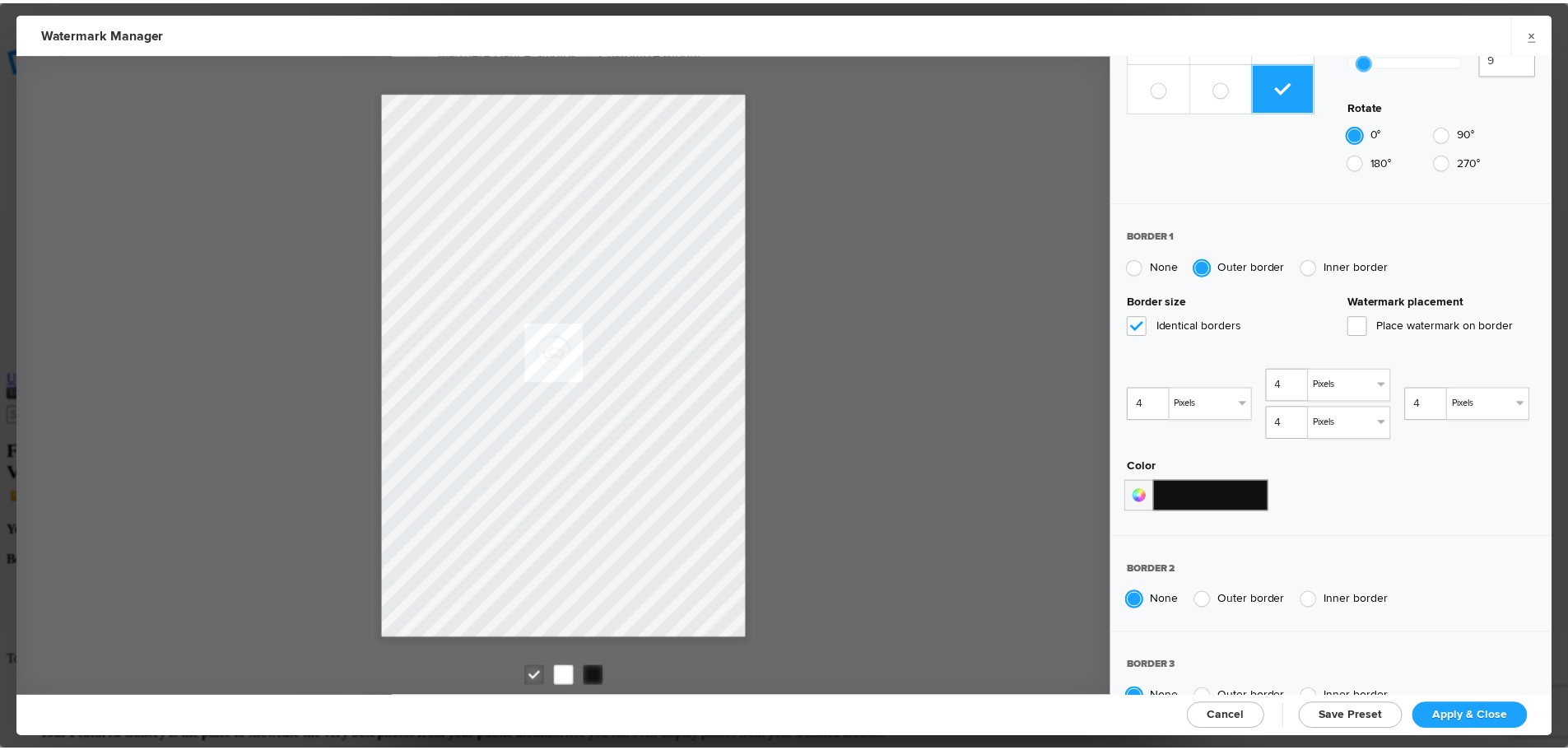
scroll to position [1100, 0]
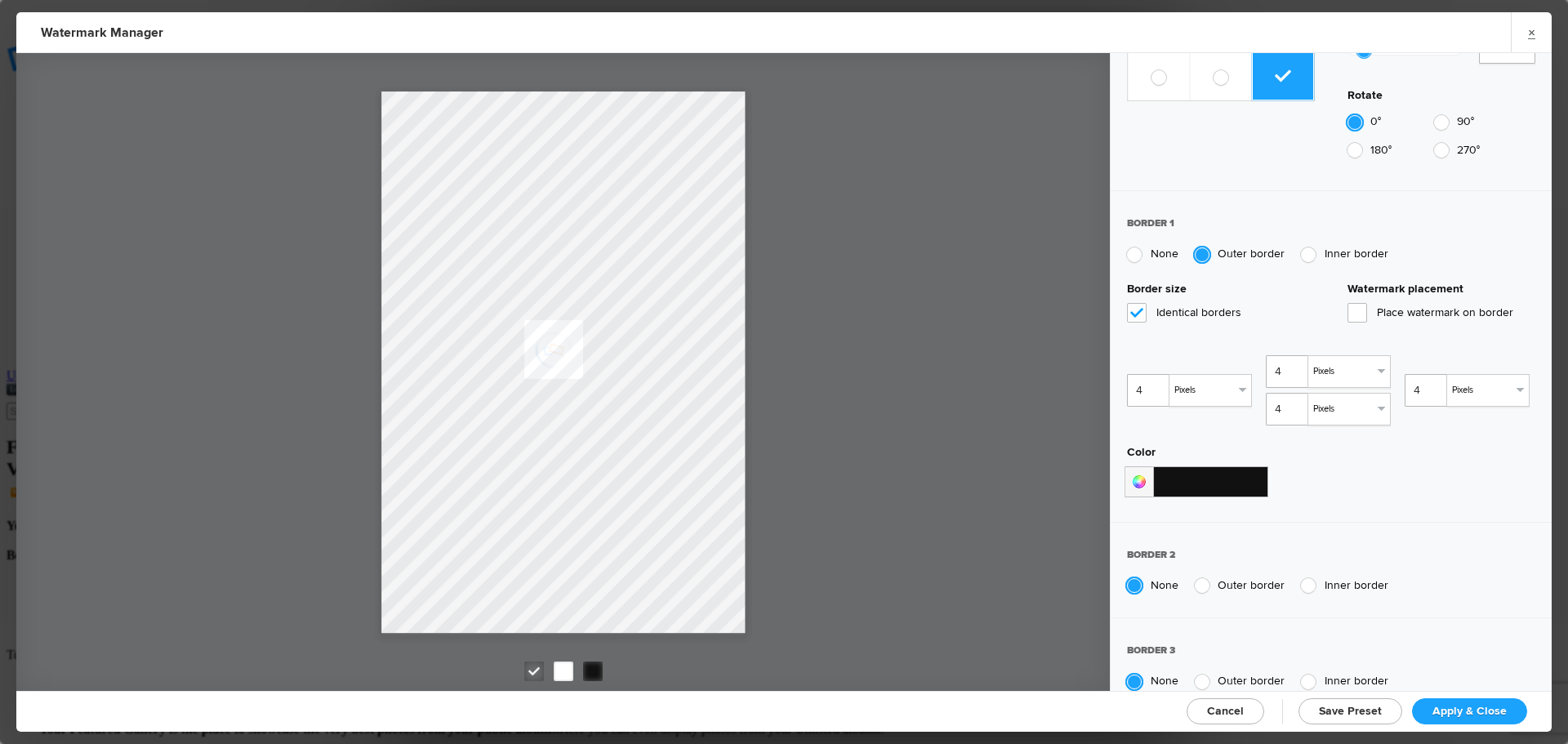
click at [1477, 704] on span "Apply & Close" at bounding box center [1470, 710] width 74 height 14
checkbox input "true"
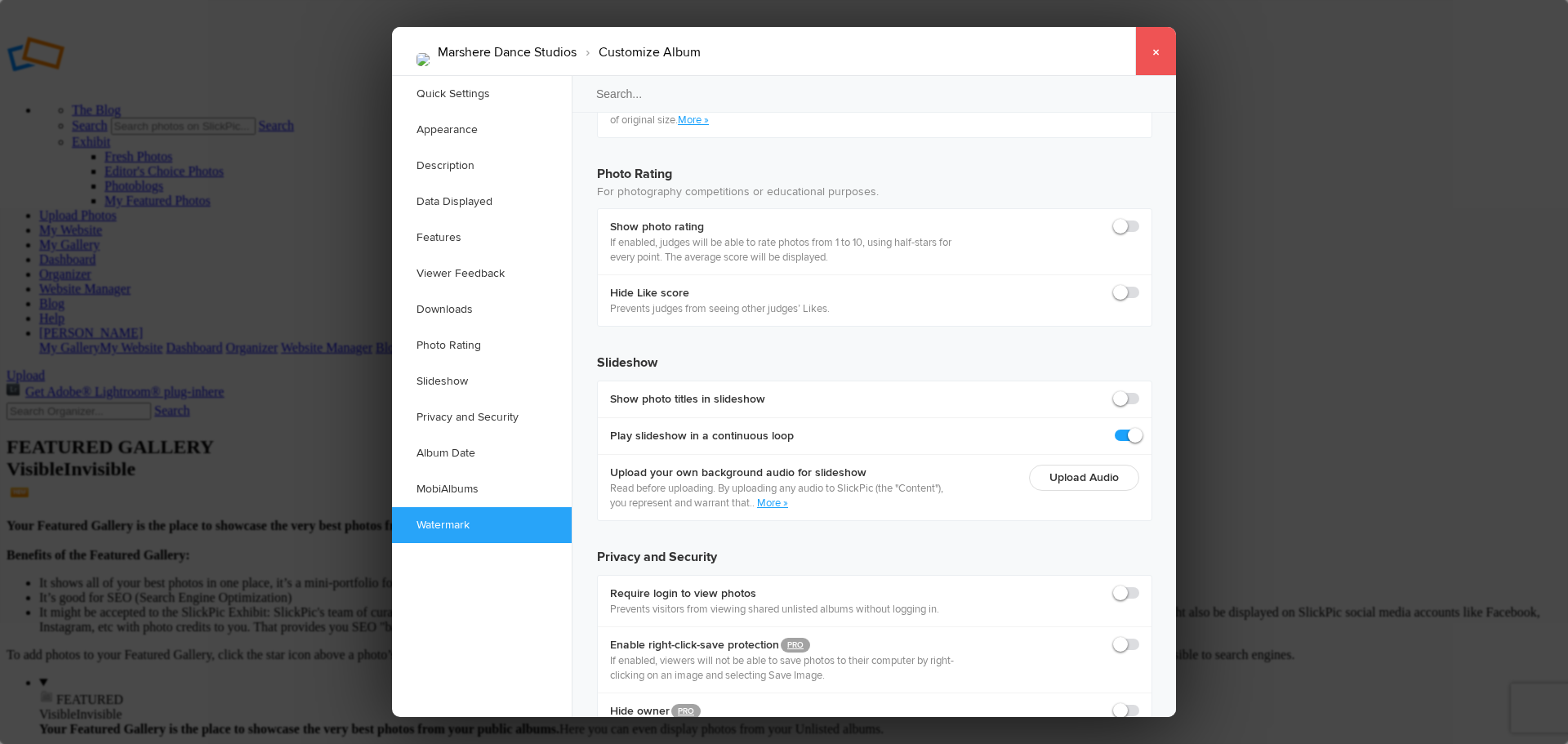
click at [1156, 53] on link "×" at bounding box center [1156, 51] width 41 height 49
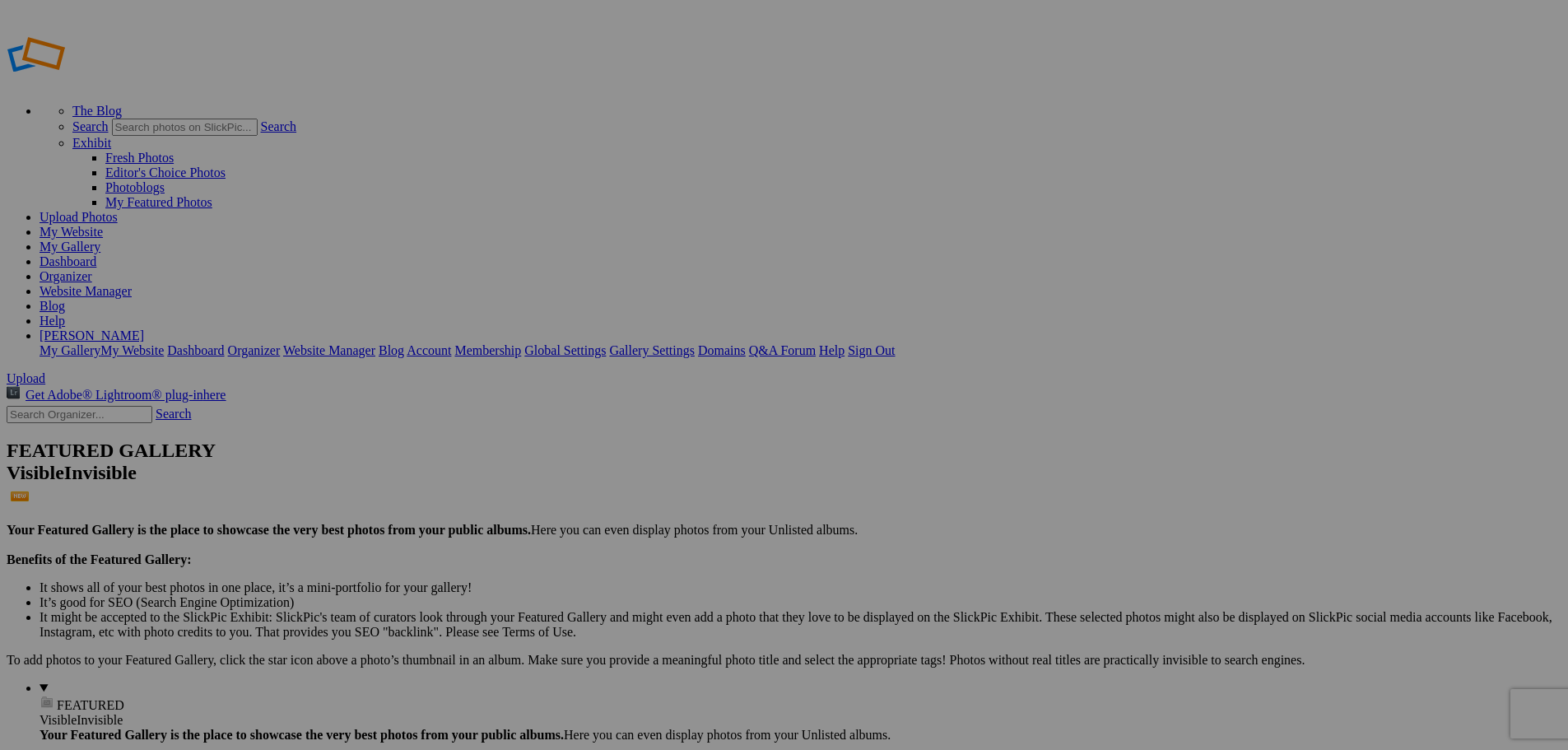
type input "Marshere Dance Studios"
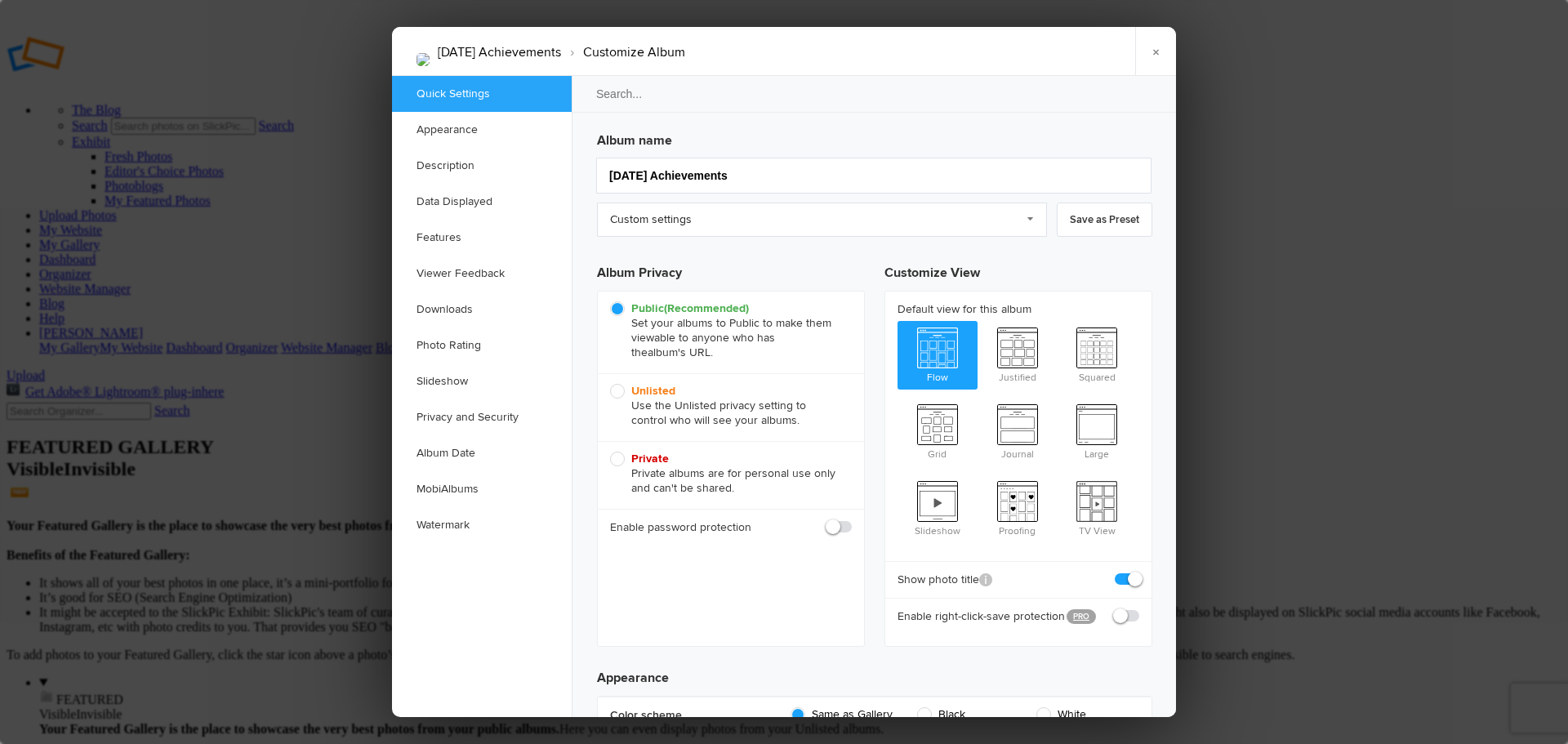
checkbox input "true"
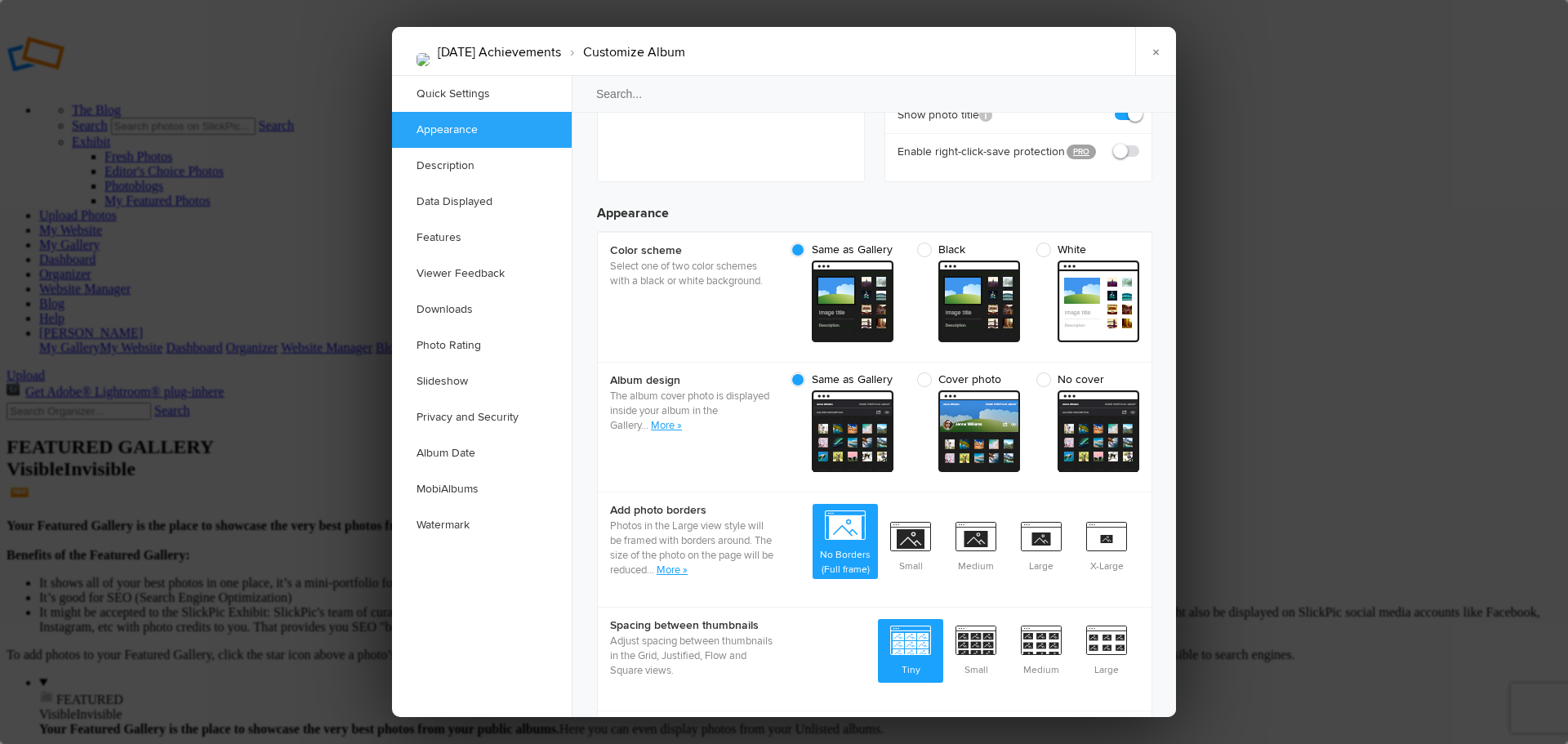
scroll to position [490, 0]
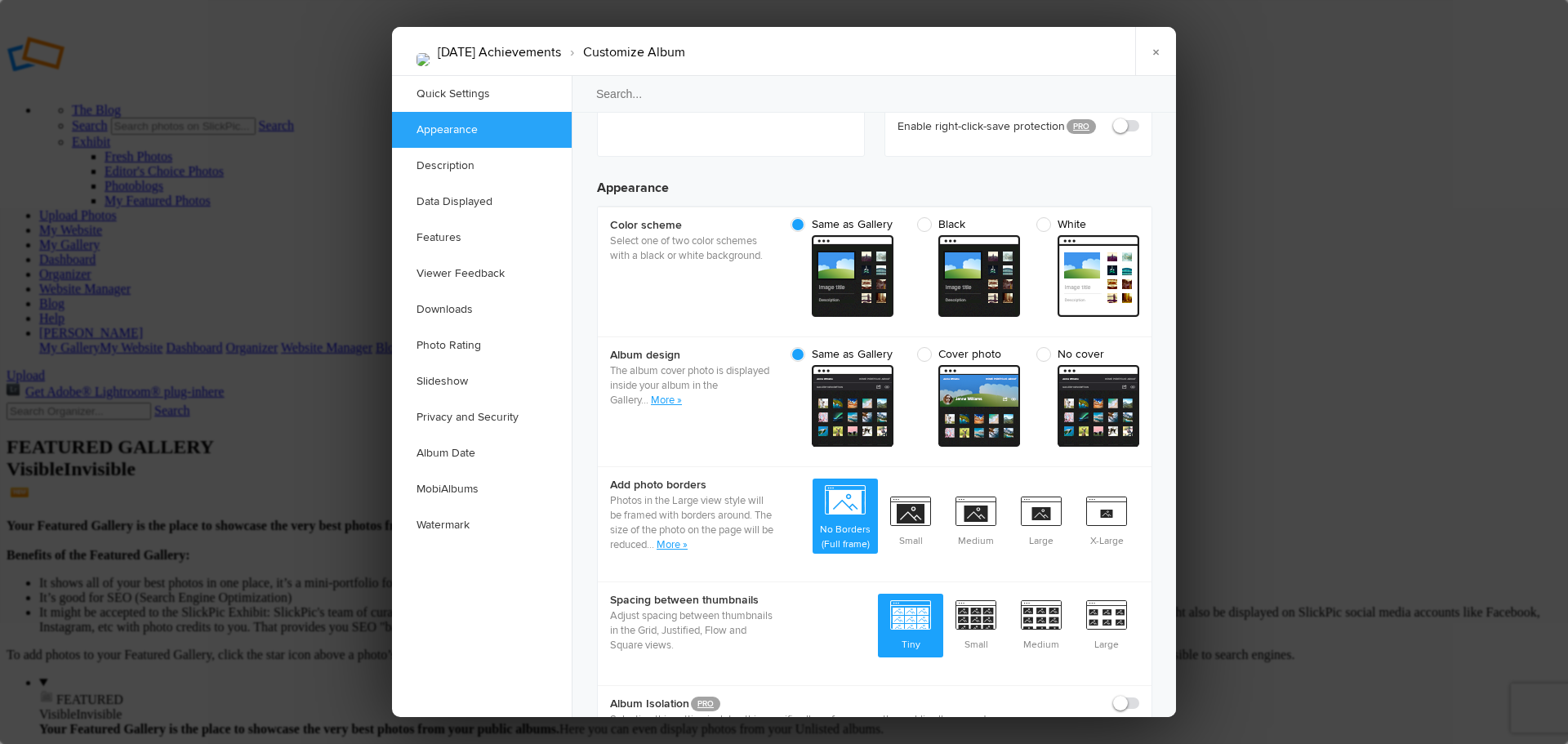
click at [1108, 365] on span "cover From gallery - dark" at bounding box center [1099, 406] width 82 height 82
click at [1139, 347] on input "No cover cover From gallery - dark" at bounding box center [1139, 346] width 1 height 1
radio input "true"
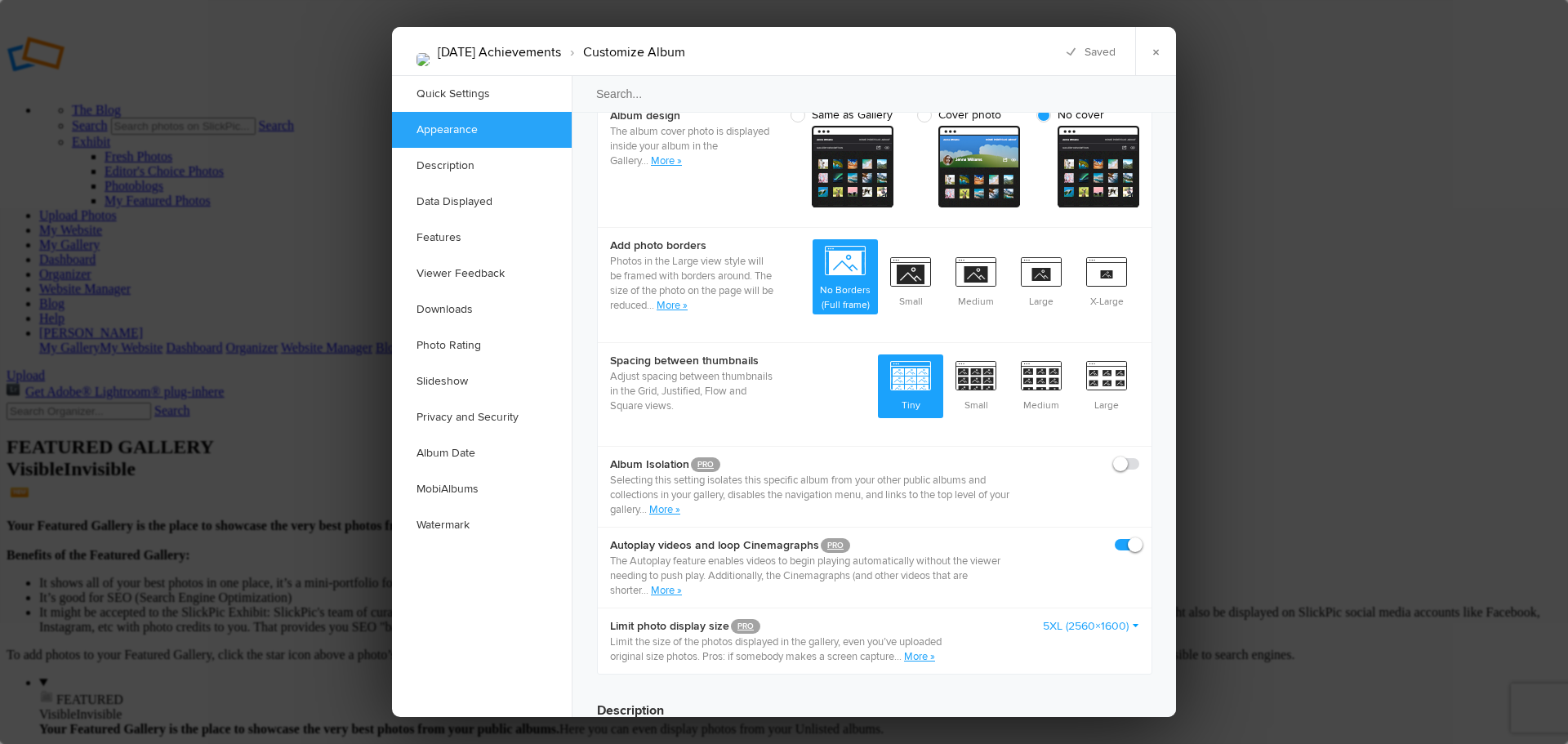
scroll to position [736, 0]
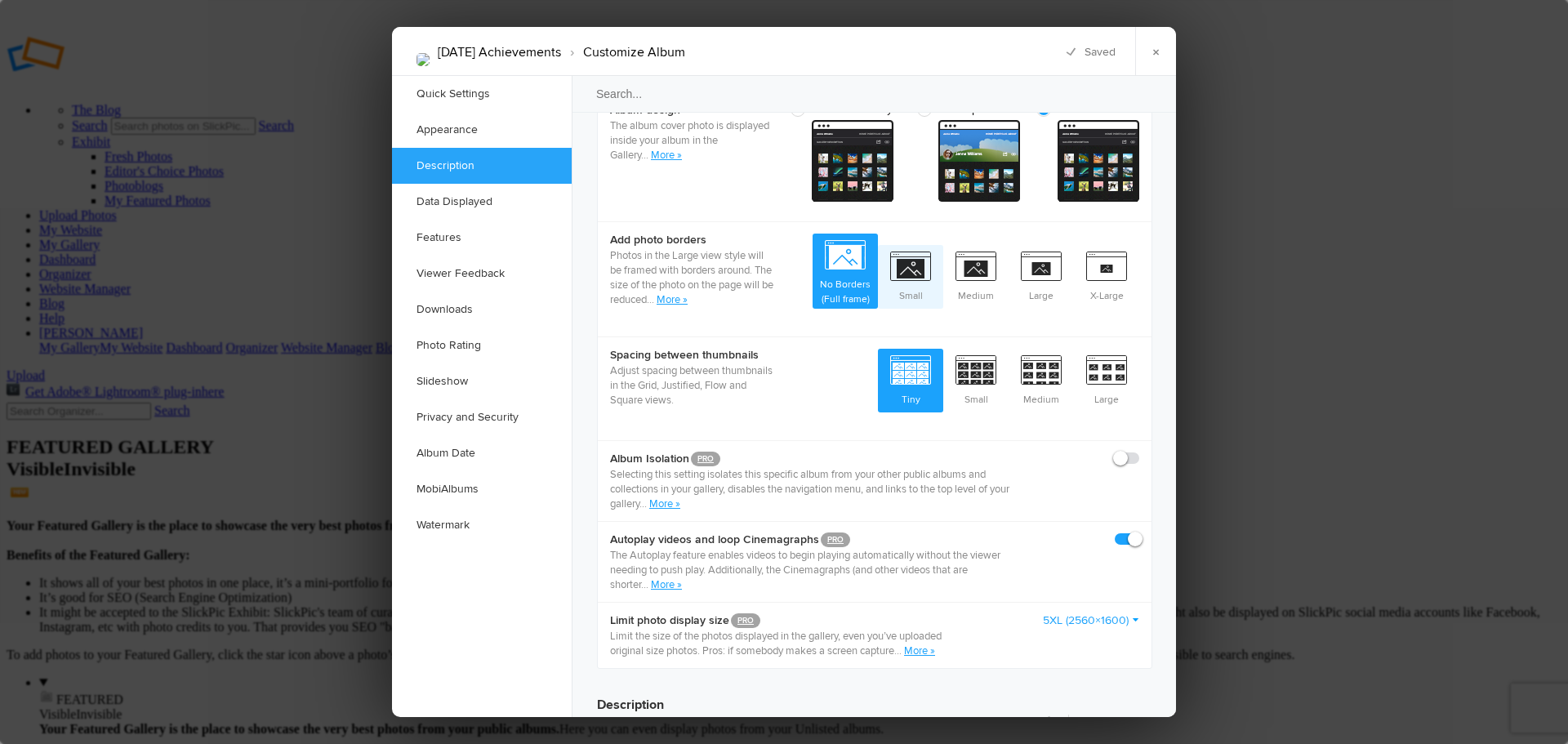
click at [899, 245] on span "Small" at bounding box center [911, 275] width 65 height 61
click at [942, 244] on input "Small" at bounding box center [942, 244] width 1 height 1
radio input "true"
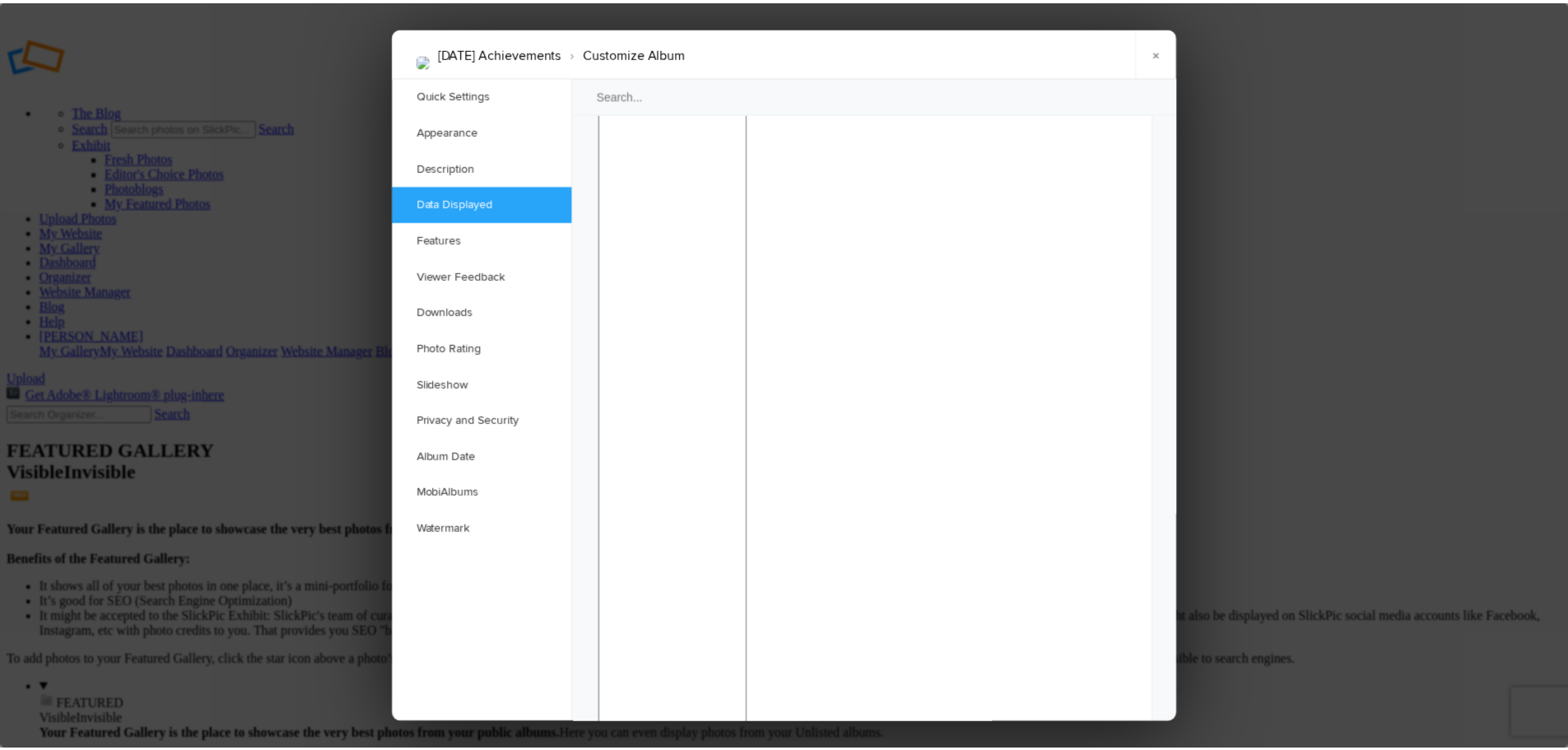
scroll to position [1565, 0]
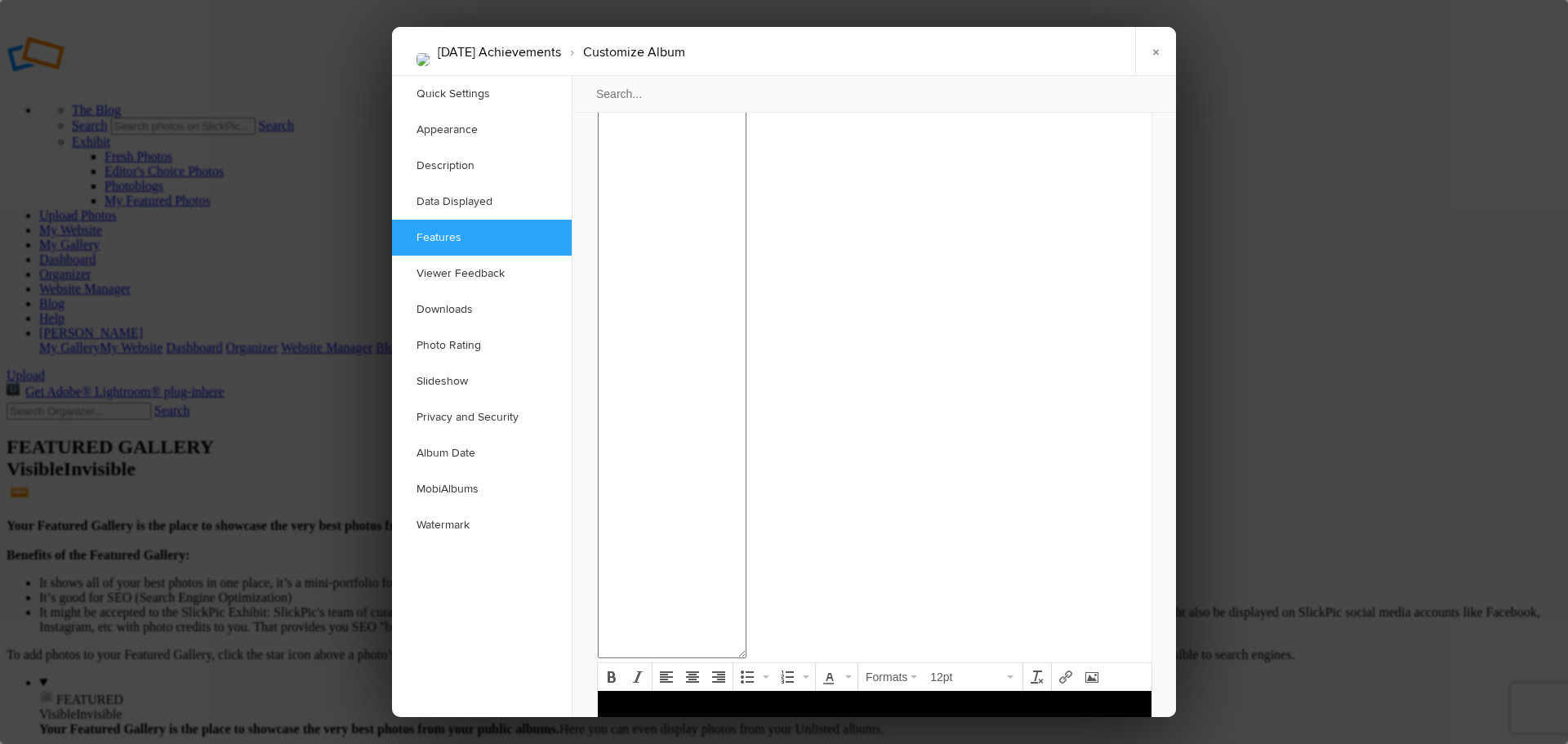
click at [1270, 558] on div at bounding box center [784, 372] width 1568 height 744
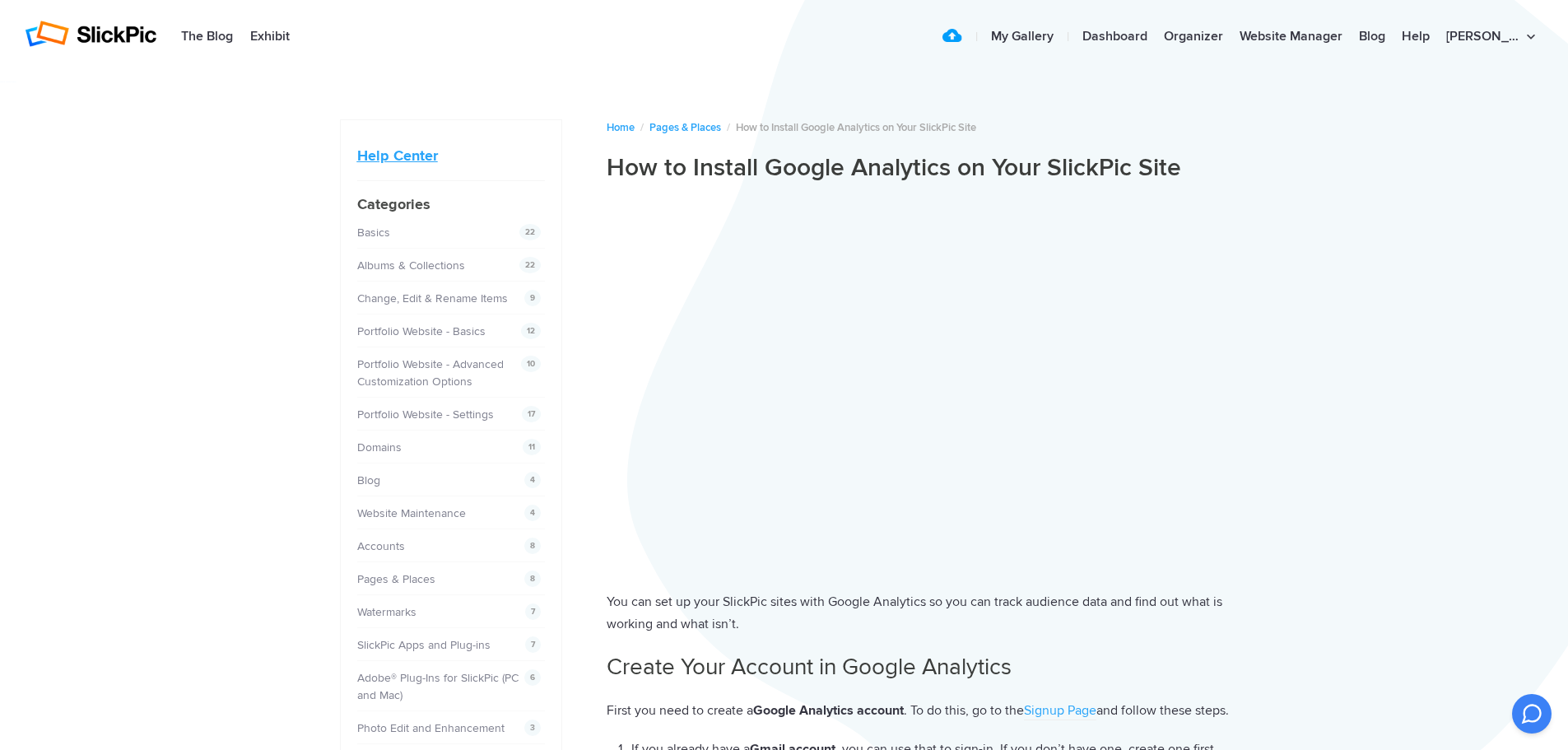
click at [414, 154] on link "Help Center" at bounding box center [398, 155] width 81 height 18
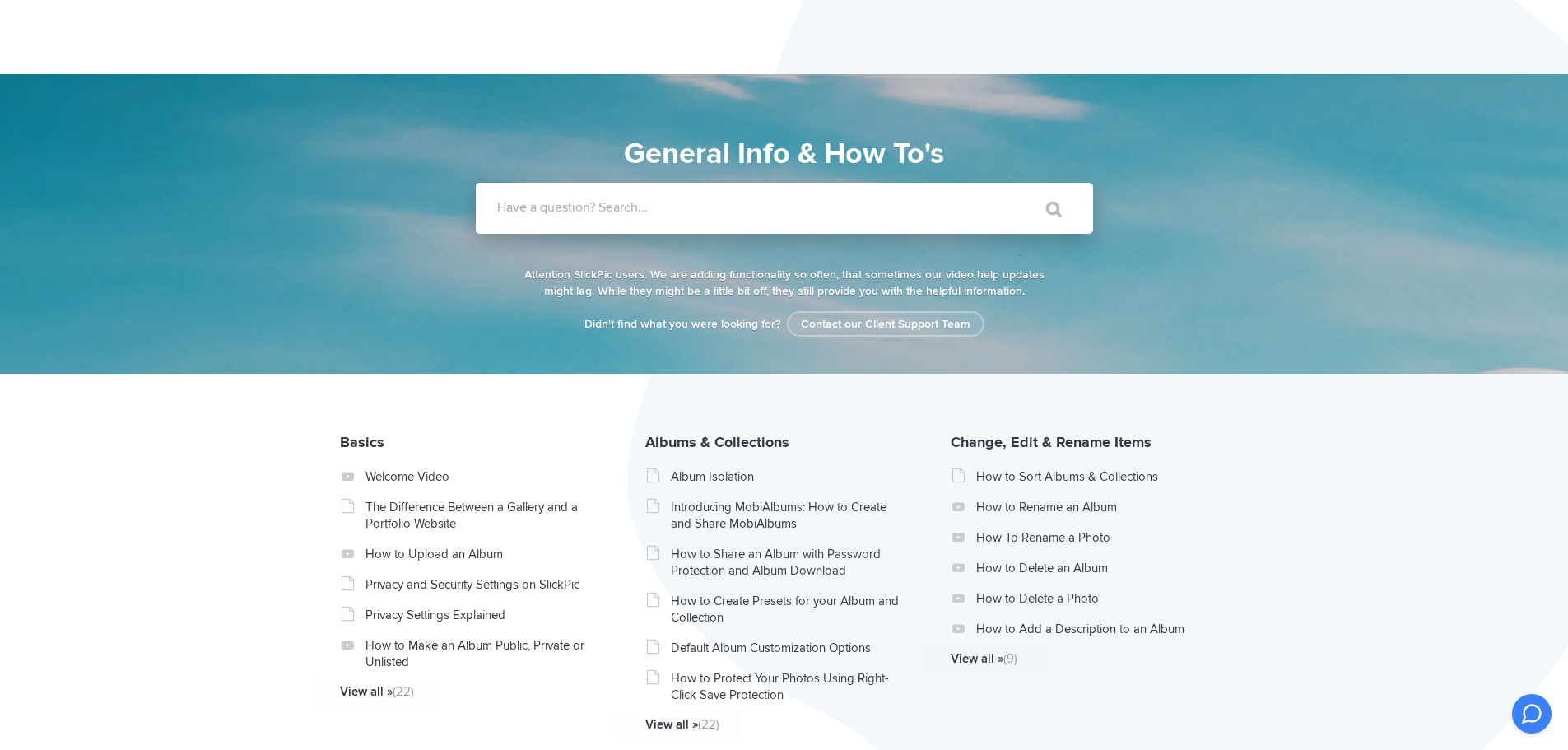
click at [655, 200] on label "Have a question? Search..." at bounding box center [806, 207] width 617 height 17
click at [655, 200] on input "Have a question? Search..." at bounding box center [751, 208] width 550 height 51
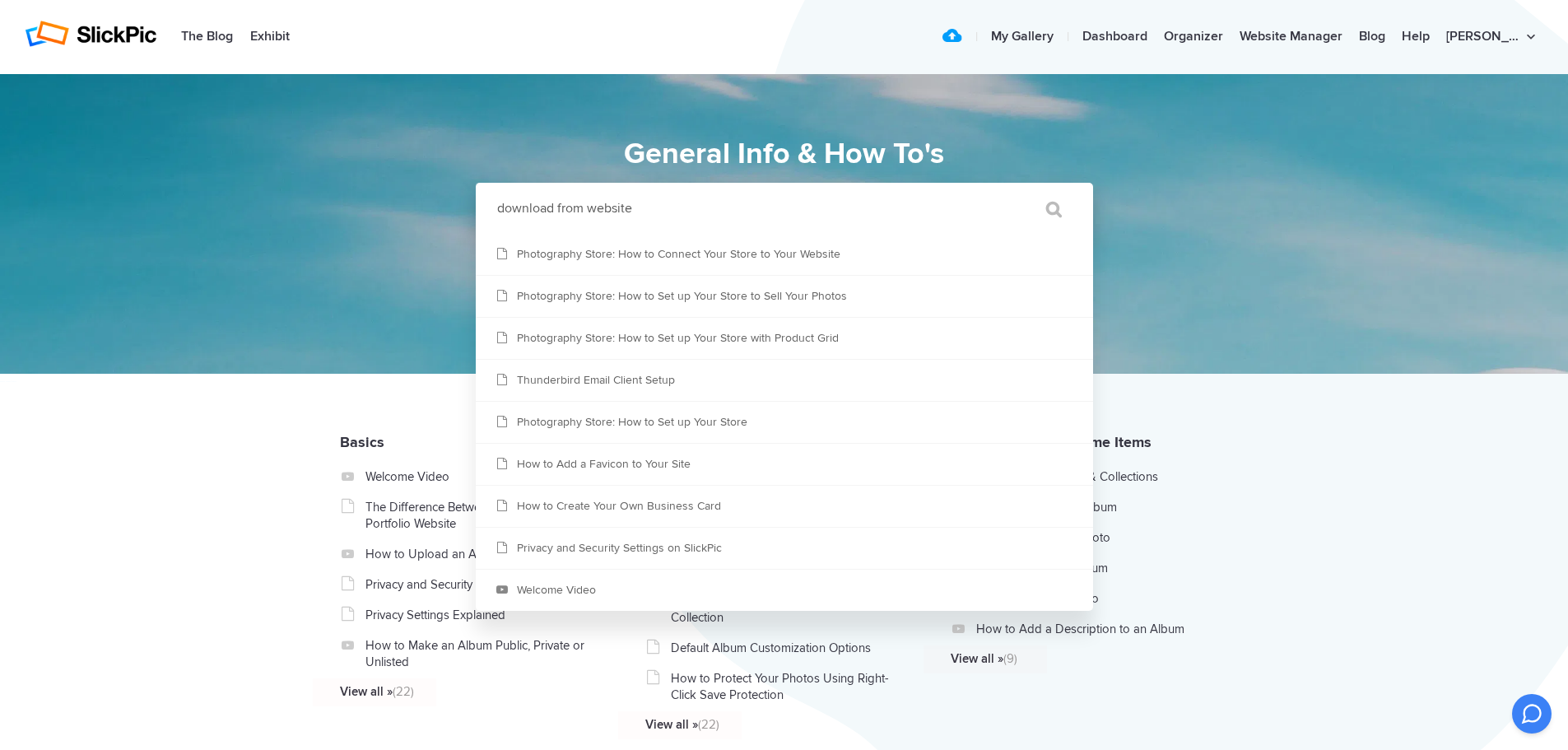
type input "download from website"
click at [1012, 190] on input "" at bounding box center [1046, 209] width 69 height 39
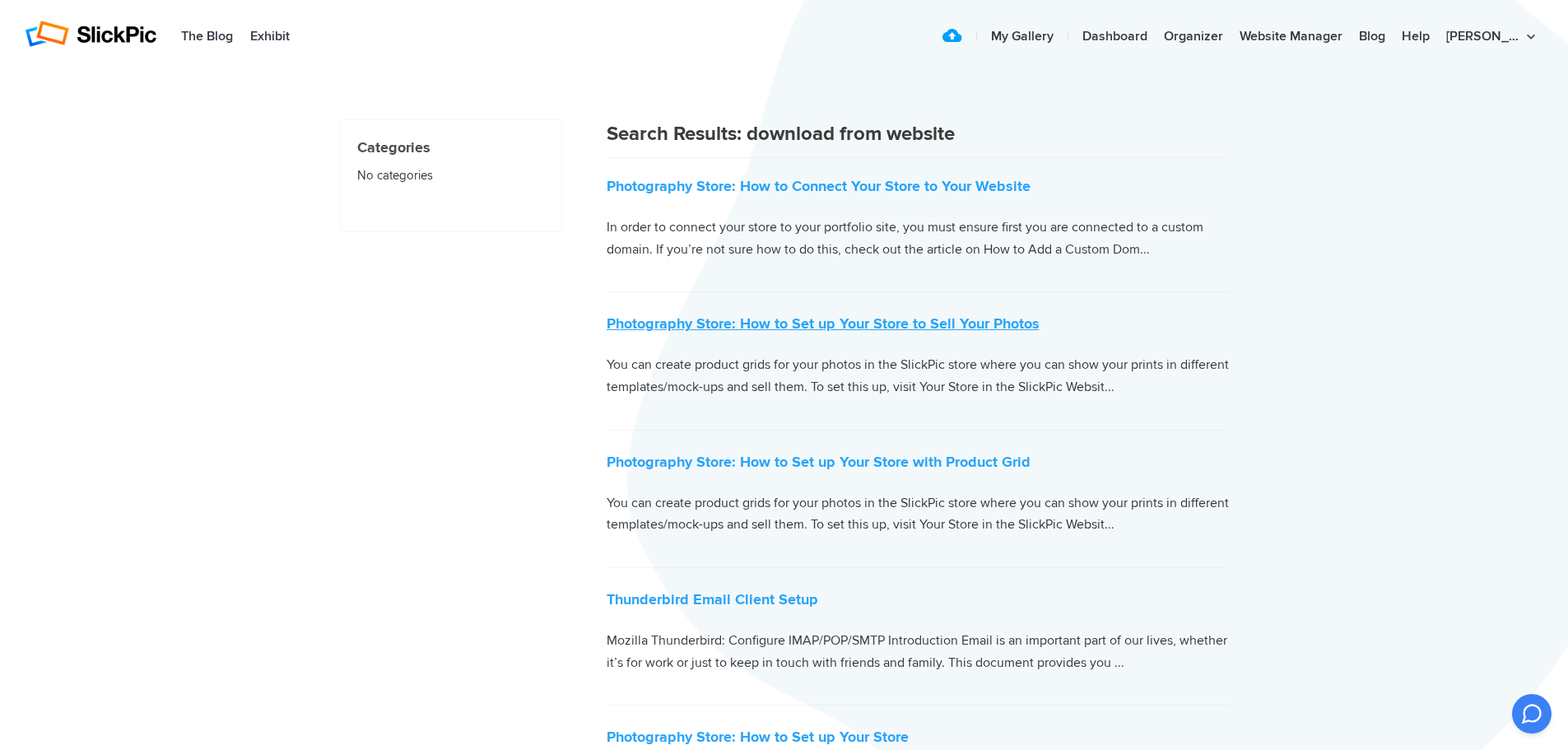
click at [891, 324] on link "Photography Store: How to Set up Your Store to Sell Your Photos" at bounding box center [823, 323] width 433 height 18
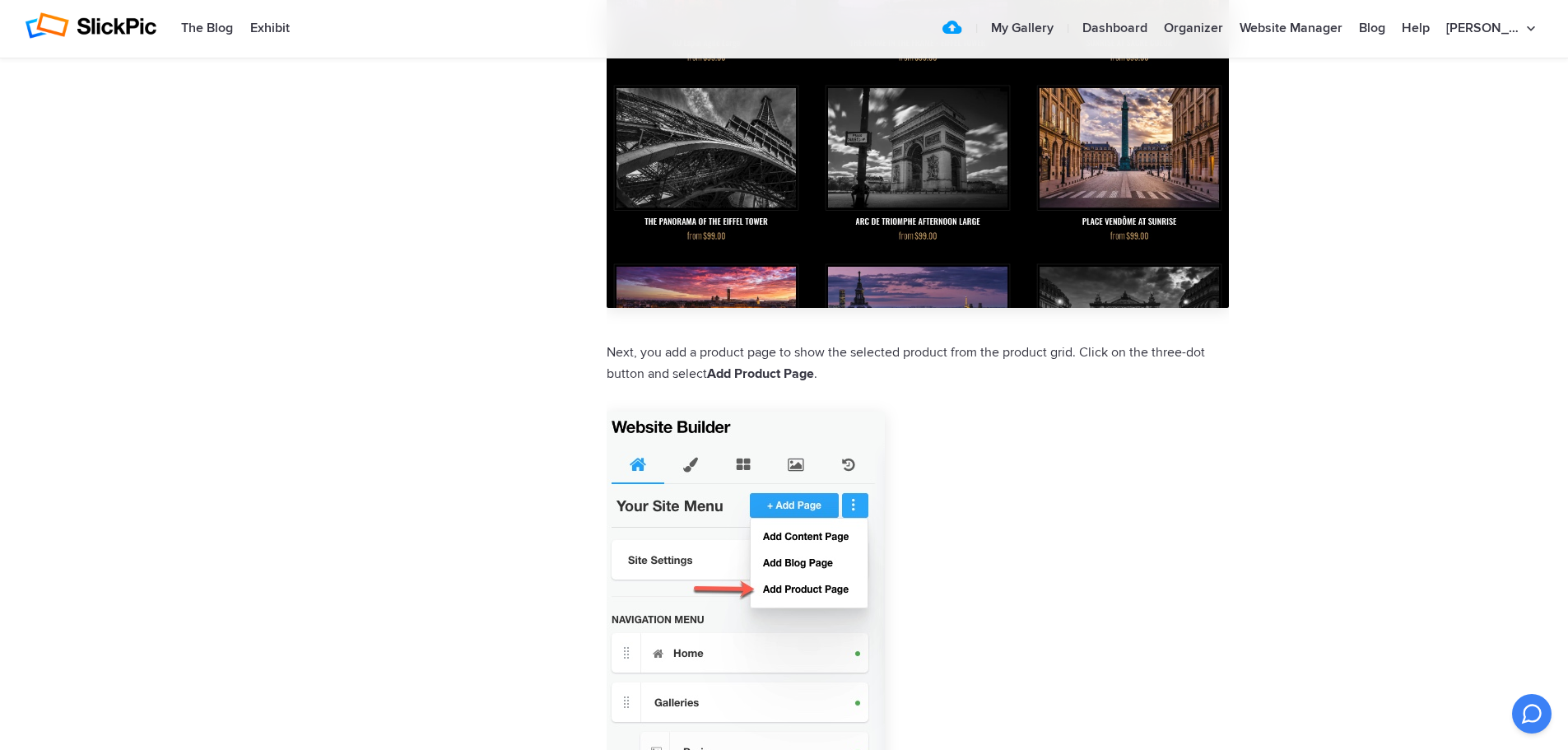
scroll to position [9552, 0]
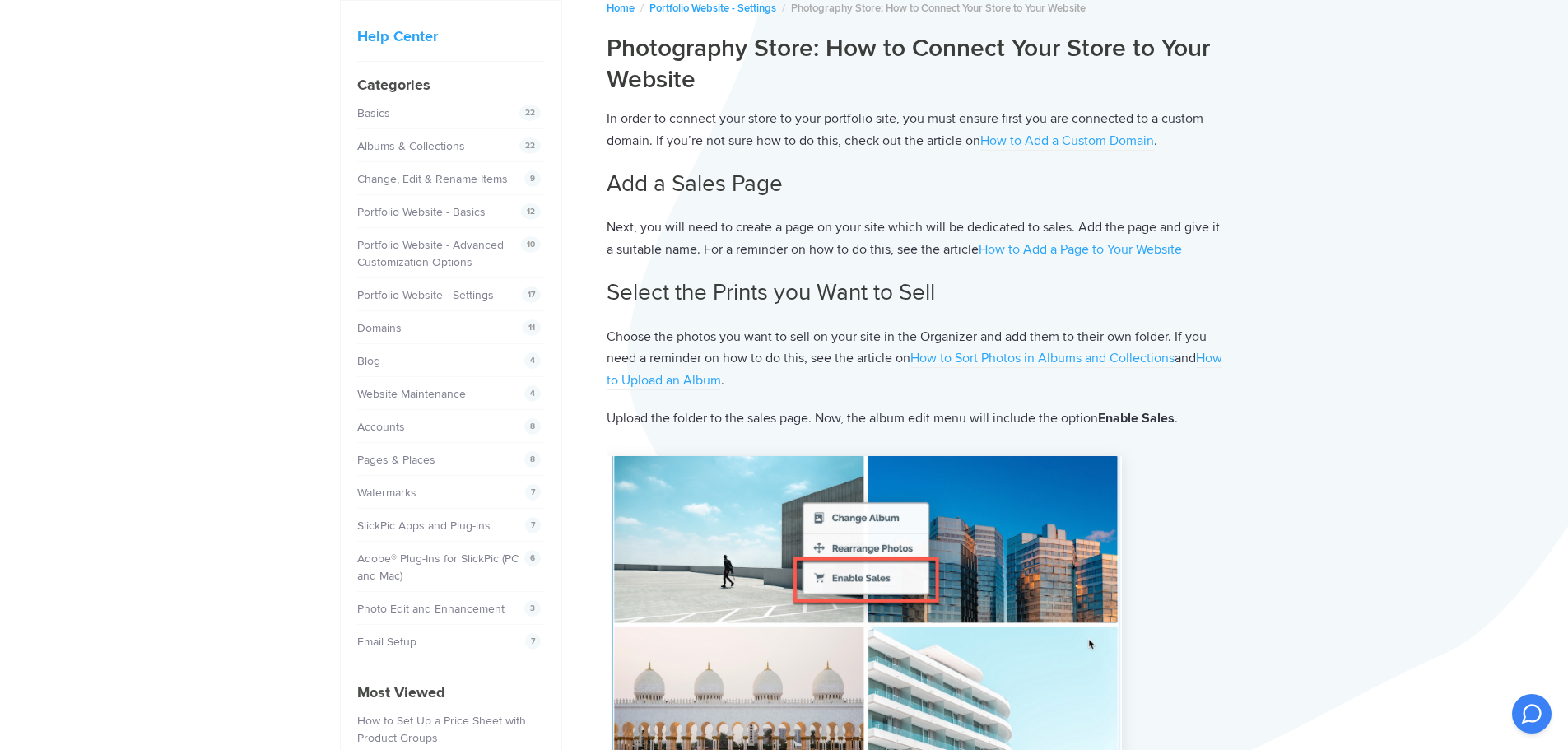
scroll to position [164, 0]
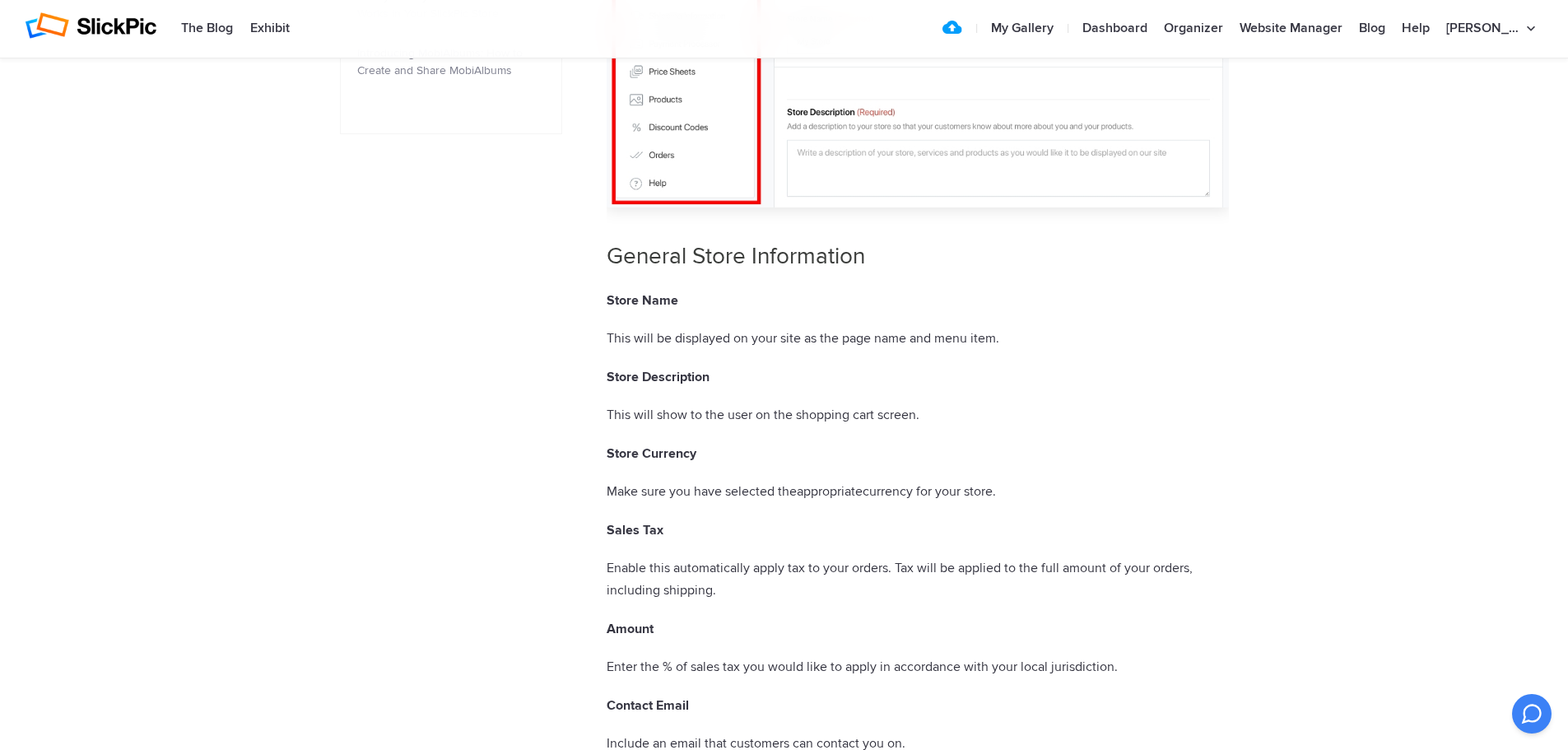
scroll to position [1070, 0]
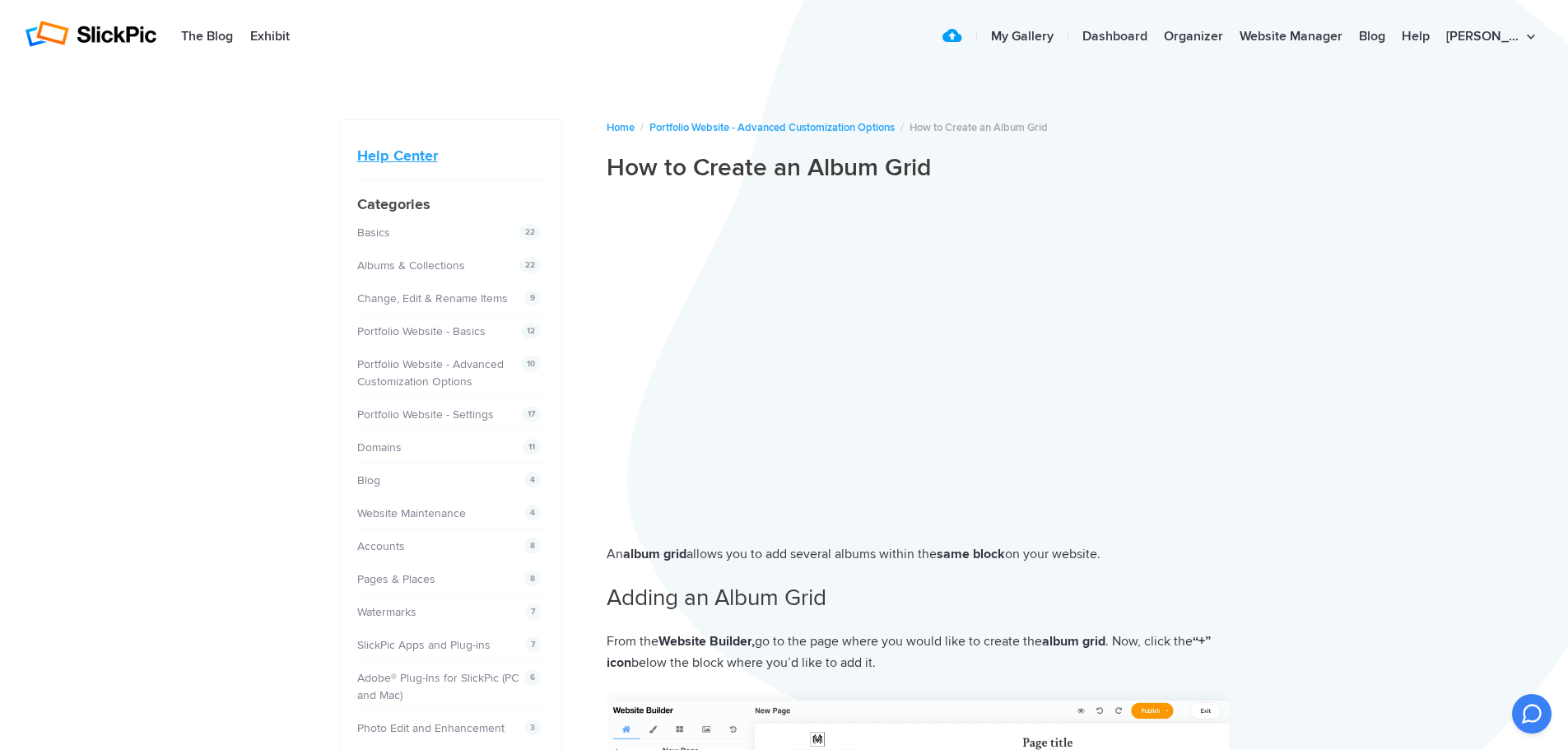
click at [392, 165] on li "Help Center" at bounding box center [451, 155] width 188 height 37
click at [402, 157] on link "Help Center" at bounding box center [398, 155] width 81 height 18
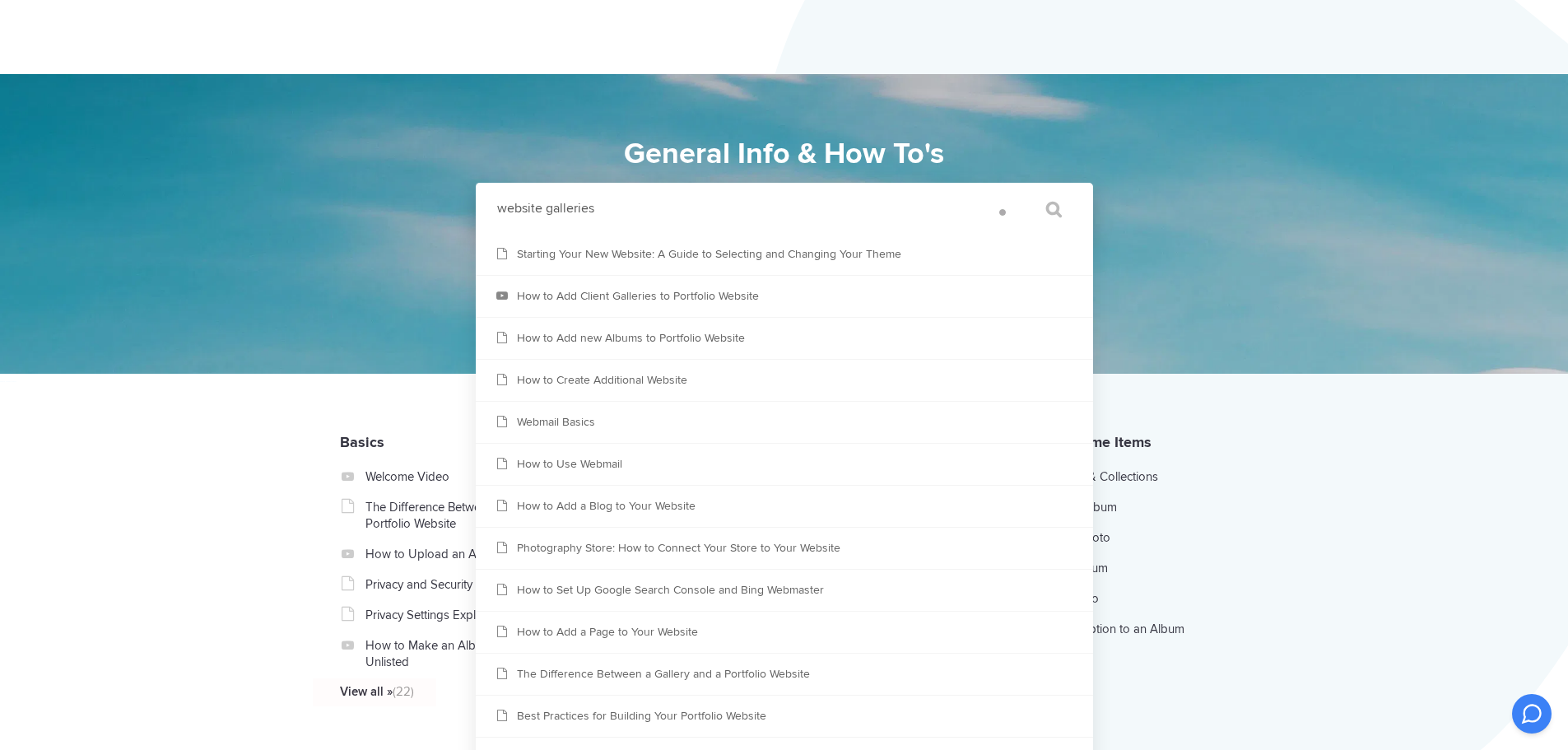
type input "website galleries"
click at [1012, 190] on input "" at bounding box center [1046, 209] width 69 height 39
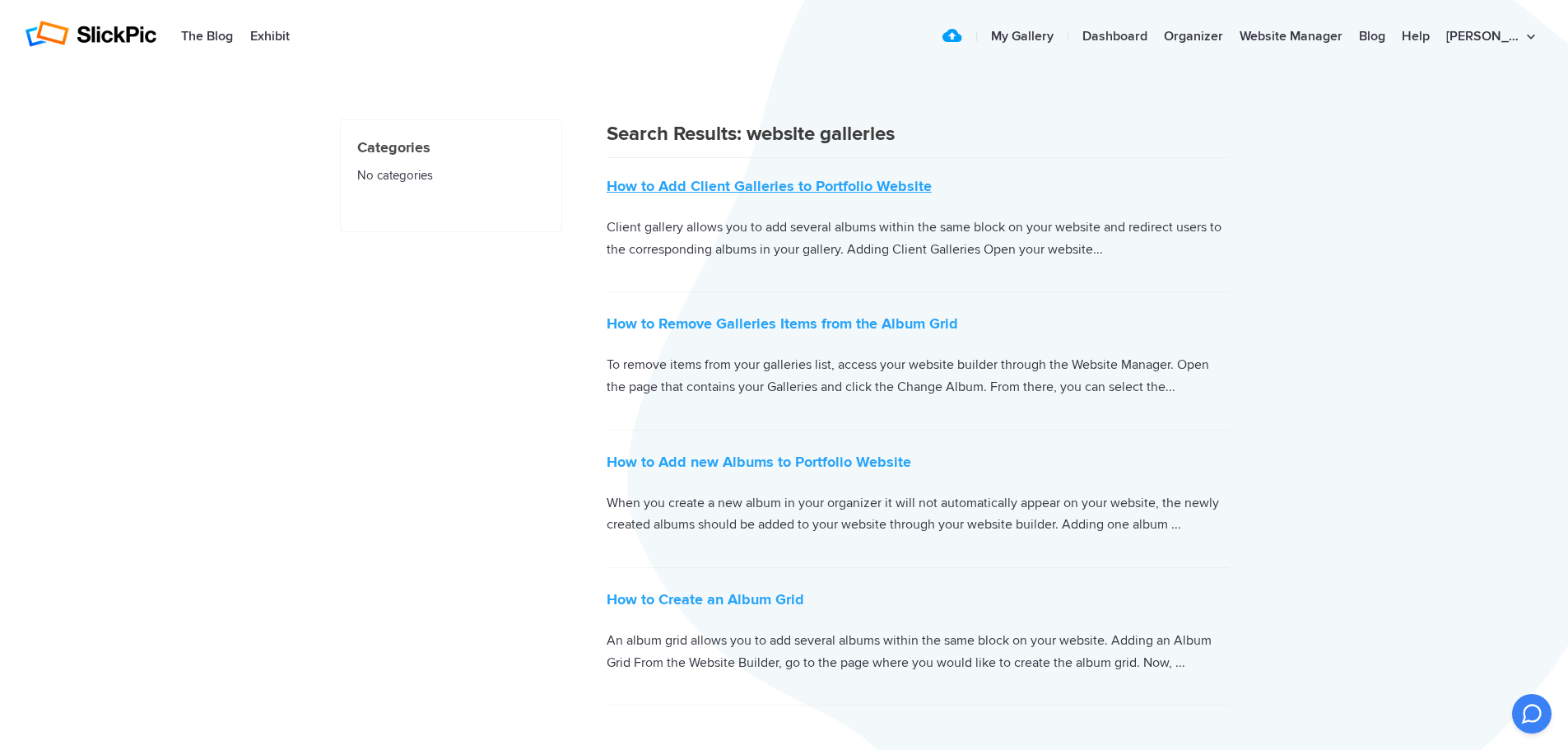
click at [845, 180] on link "How to Add Client Galleries to Portfolio Website" at bounding box center [769, 186] width 326 height 18
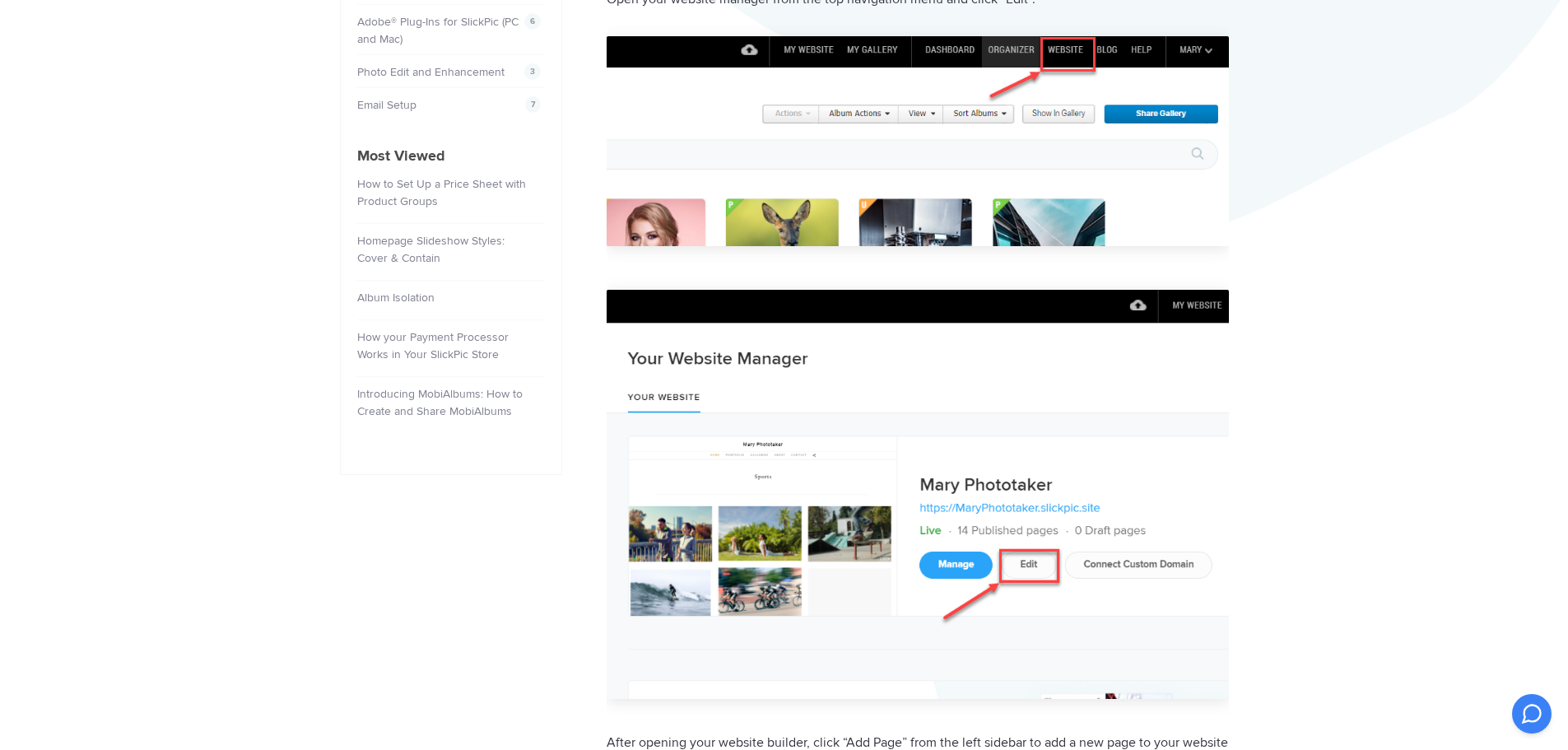
scroll to position [162, 0]
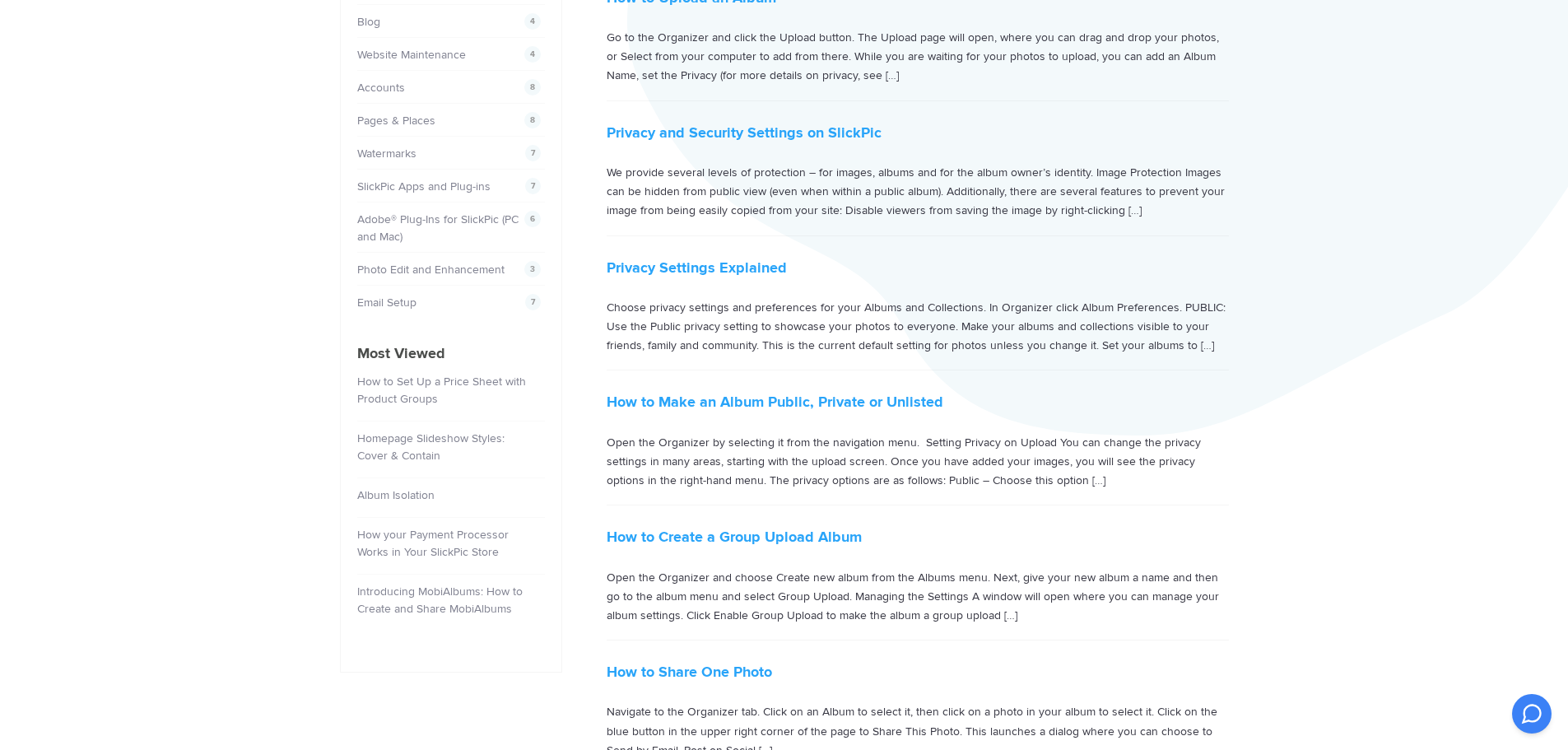
scroll to position [494, 0]
